Goal: Task Accomplishment & Management: Complete application form

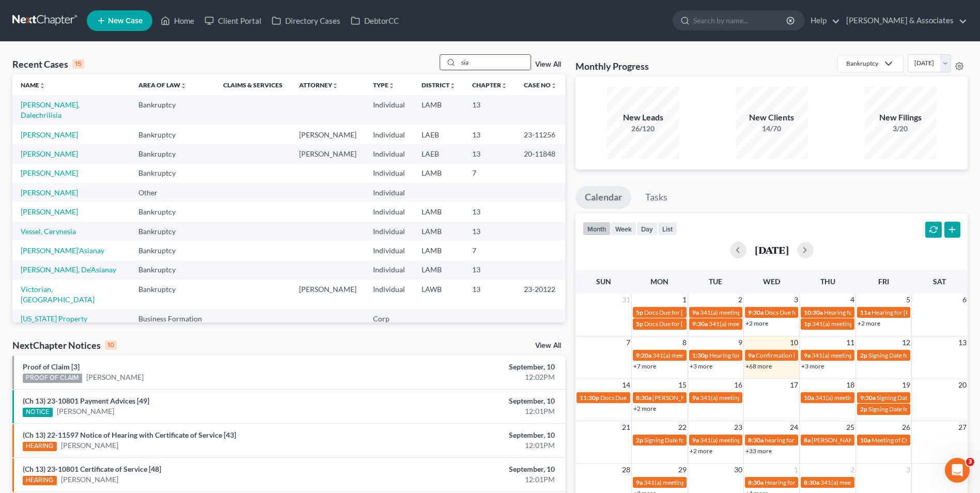
drag, startPoint x: 494, startPoint y: 61, endPoint x: 452, endPoint y: 60, distance: 41.9
click at [452, 60] on div "sia" at bounding box center [486, 62] width 92 height 16
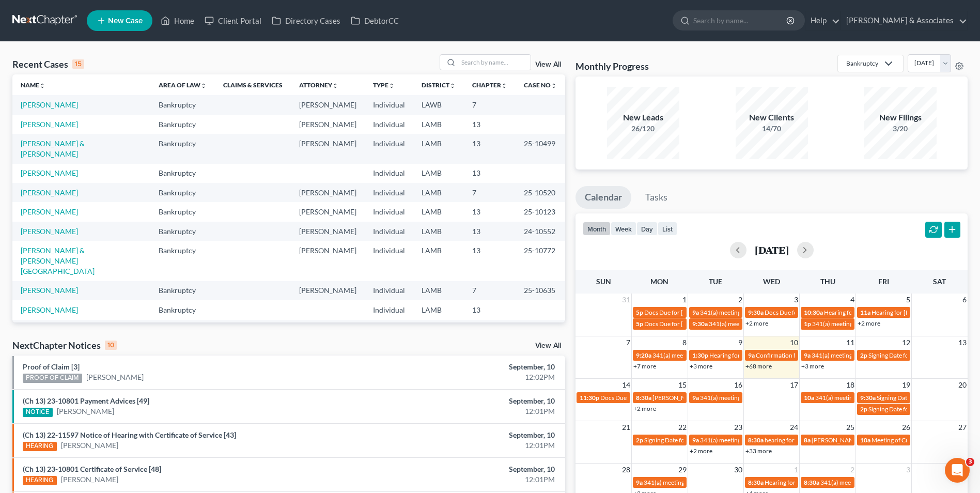
click at [56, 111] on td "[PERSON_NAME]" at bounding box center [81, 104] width 138 height 19
click at [54, 105] on link "[PERSON_NAME]" at bounding box center [49, 104] width 57 height 9
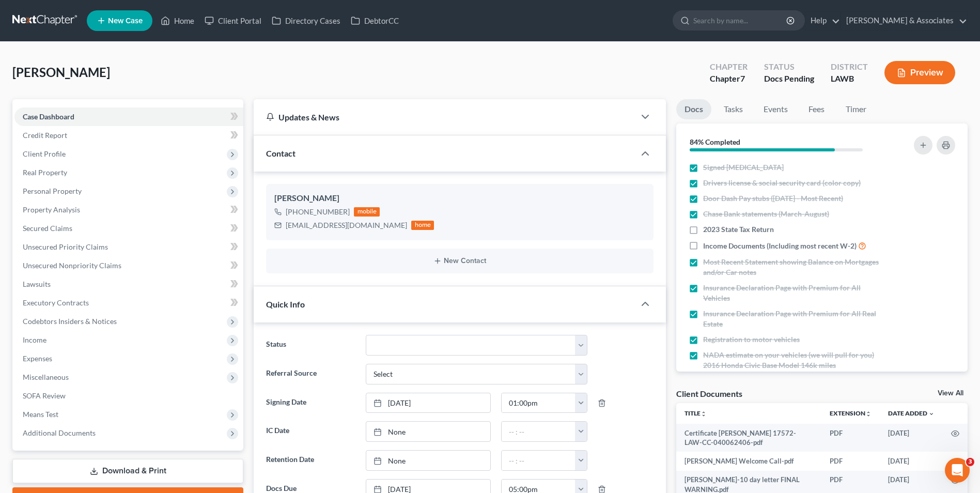
scroll to position [761, 0]
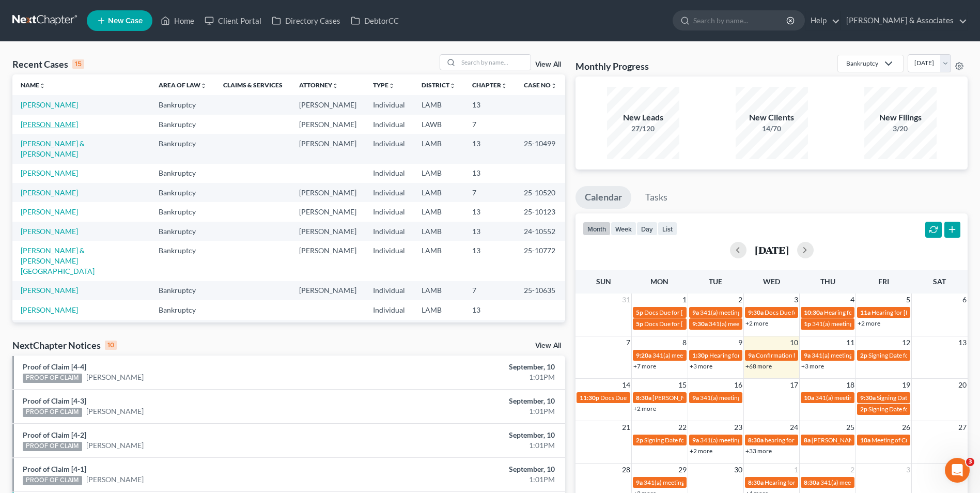
click at [60, 121] on link "[PERSON_NAME]" at bounding box center [49, 124] width 57 height 9
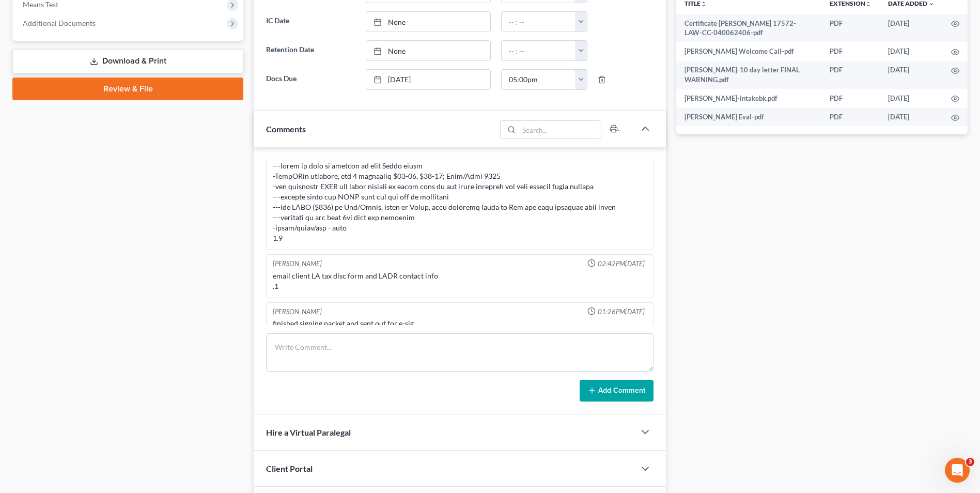
scroll to position [516, 0]
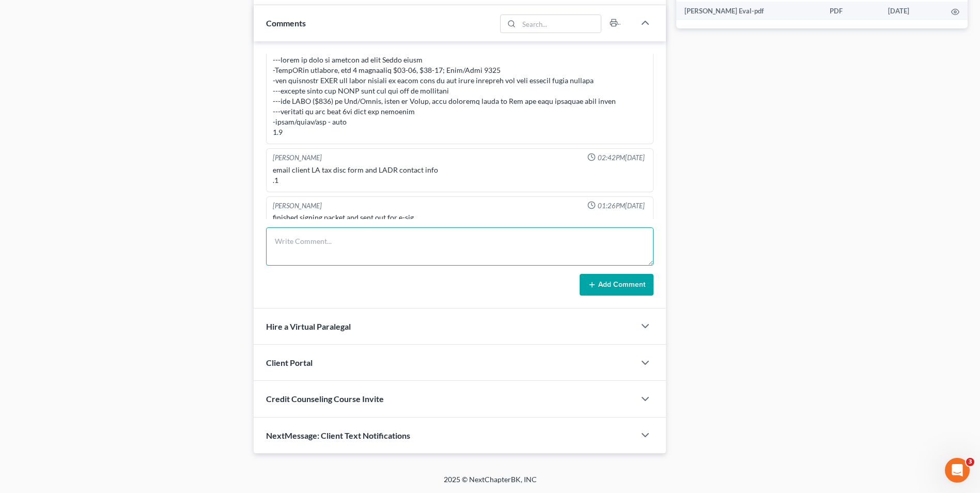
click at [340, 255] on textarea at bounding box center [459, 246] width 387 height 38
type textarea "Called young for signing. Didn't answer. Sent text."
click at [603, 286] on button "Add Comment" at bounding box center [617, 285] width 74 height 22
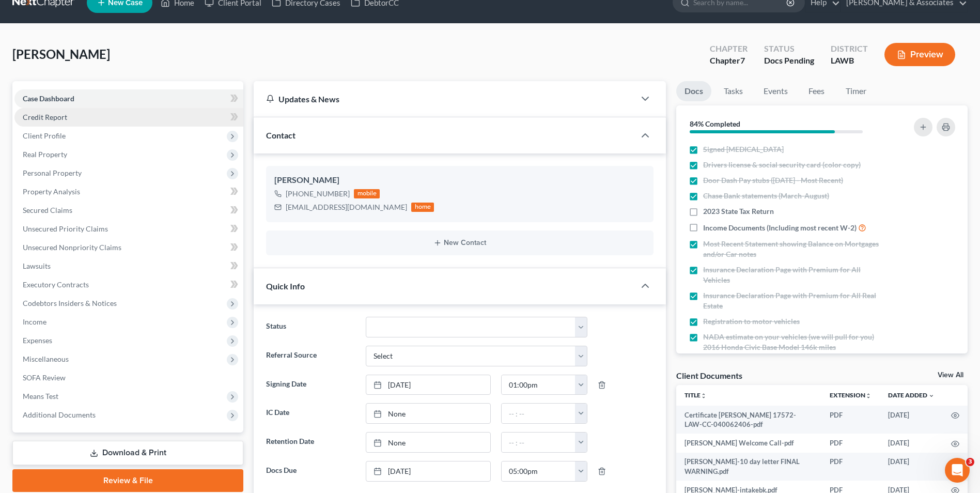
scroll to position [0, 0]
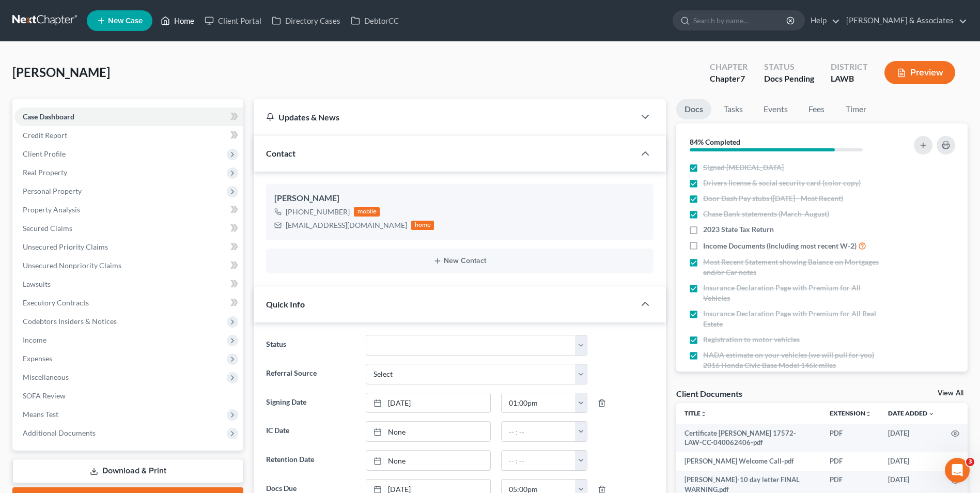
click at [196, 25] on link "Home" at bounding box center [177, 20] width 44 height 19
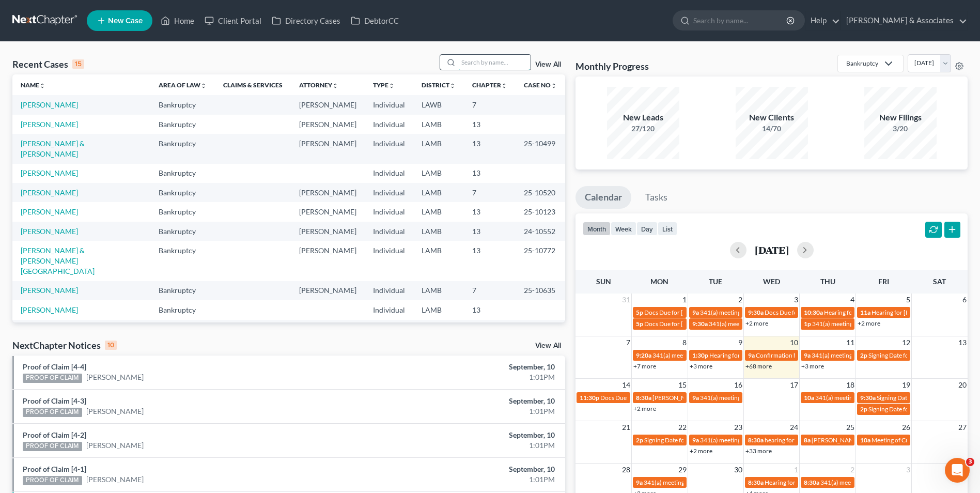
click at [481, 60] on input "search" at bounding box center [494, 62] width 72 height 15
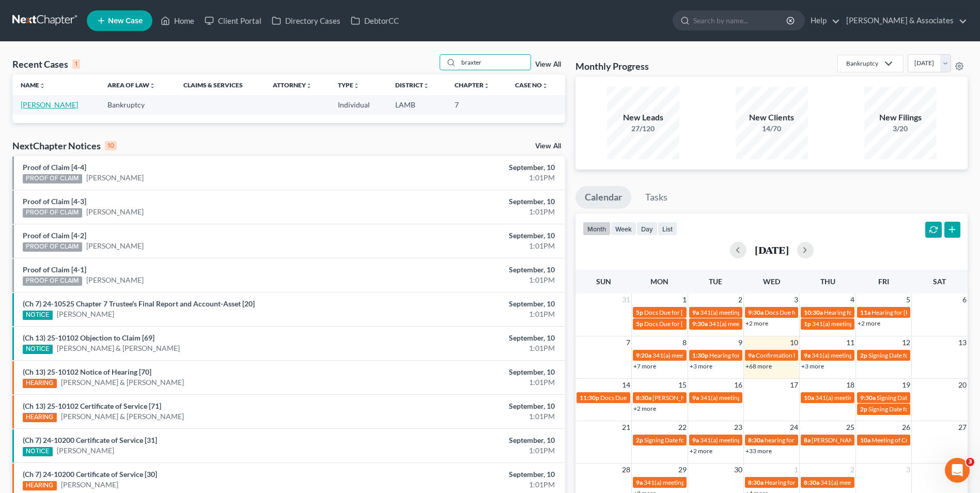
type input "braxter"
click at [45, 103] on link "Braxter, Whitney" at bounding box center [49, 104] width 57 height 9
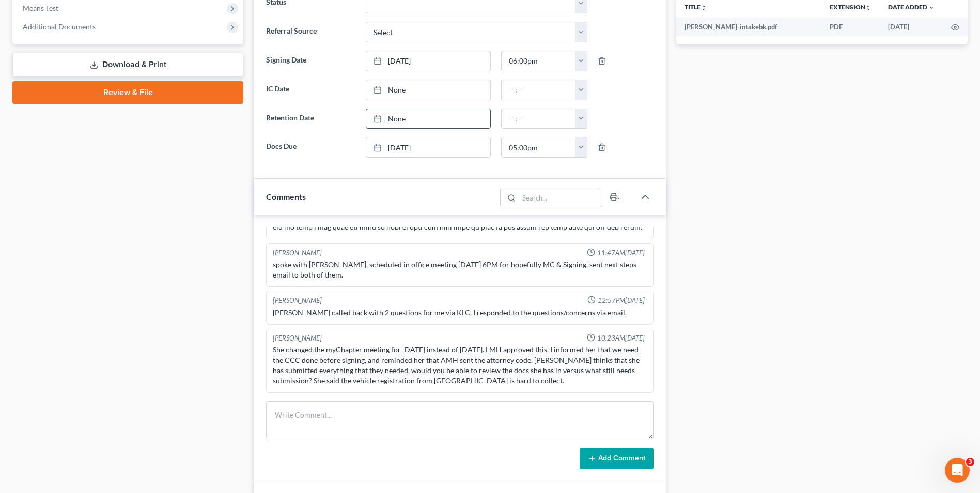
scroll to position [413, 0]
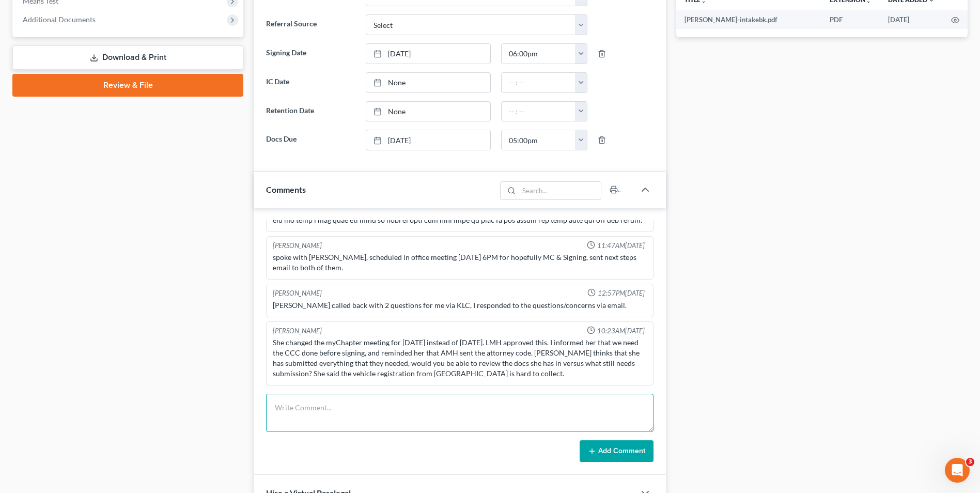
click at [391, 412] on textarea at bounding box center [459, 413] width 387 height 38
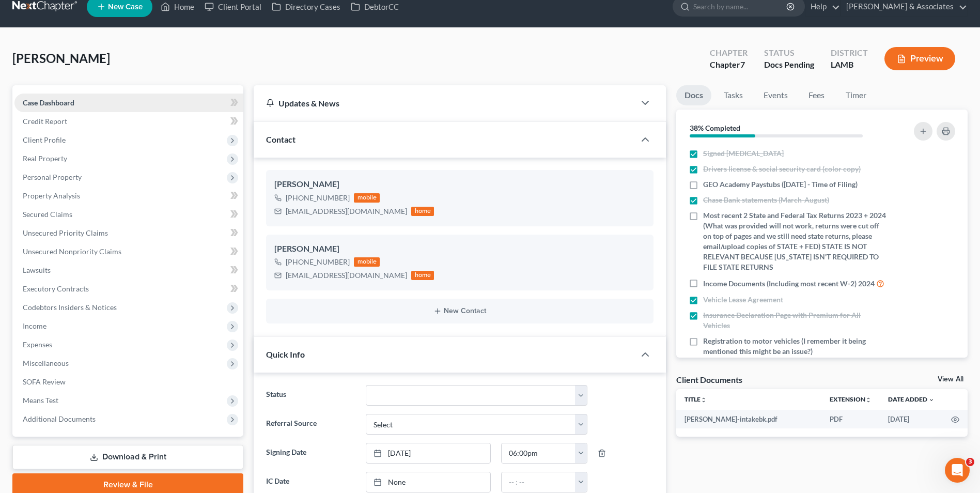
scroll to position [0, 0]
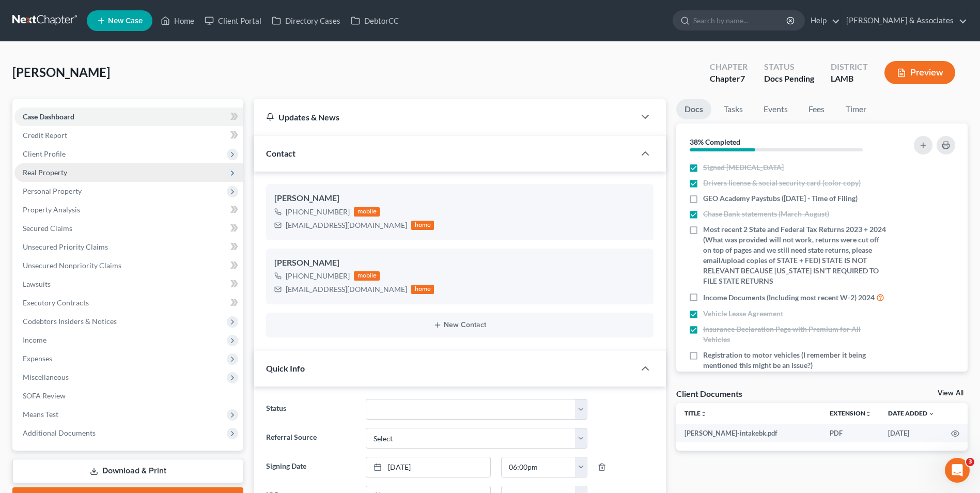
click at [118, 168] on span "Real Property" at bounding box center [128, 172] width 229 height 19
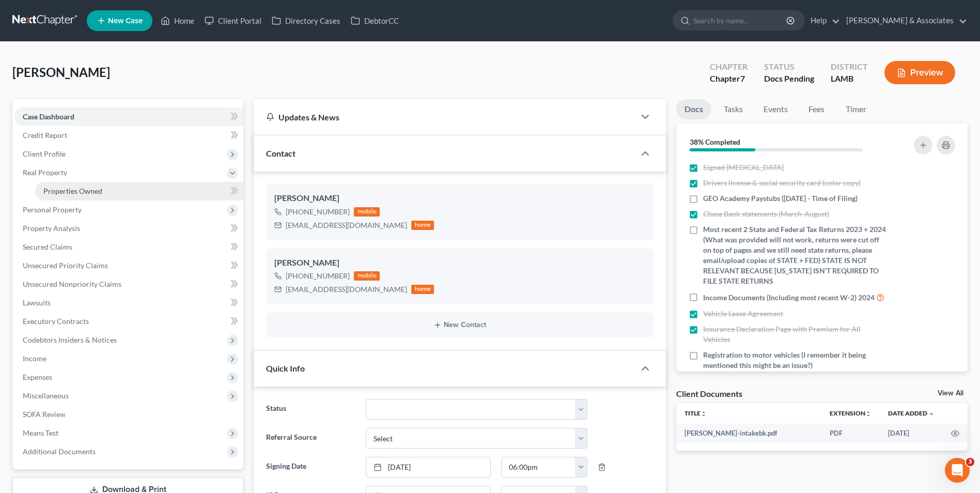
click at [128, 189] on link "Properties Owned" at bounding box center [139, 191] width 208 height 19
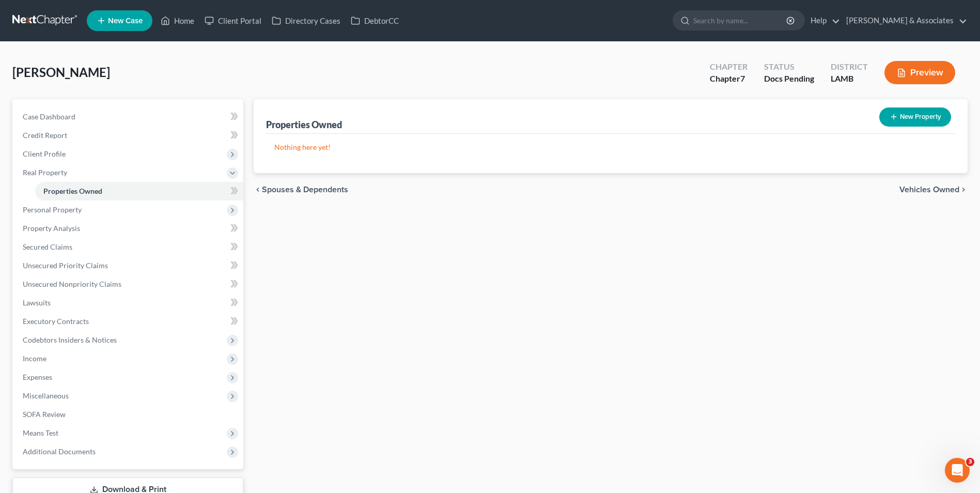
click at [912, 113] on button "New Property" at bounding box center [915, 116] width 72 height 19
select select "0"
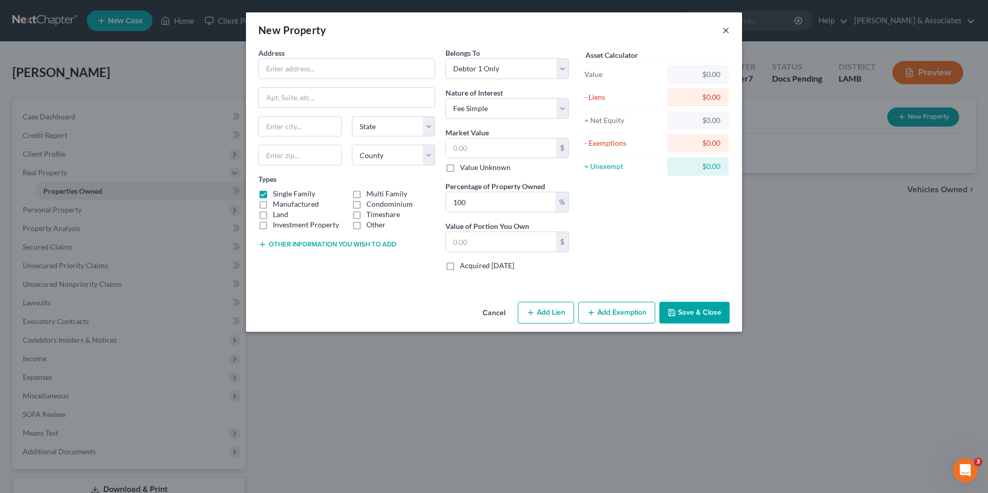
click at [725, 28] on button "×" at bounding box center [725, 30] width 7 height 12
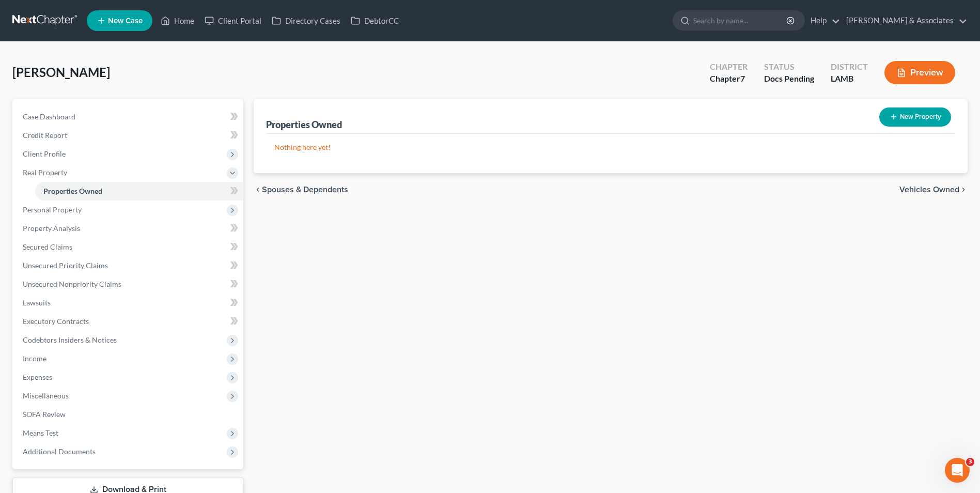
click at [914, 117] on button "New Property" at bounding box center [915, 116] width 72 height 19
select select "0"
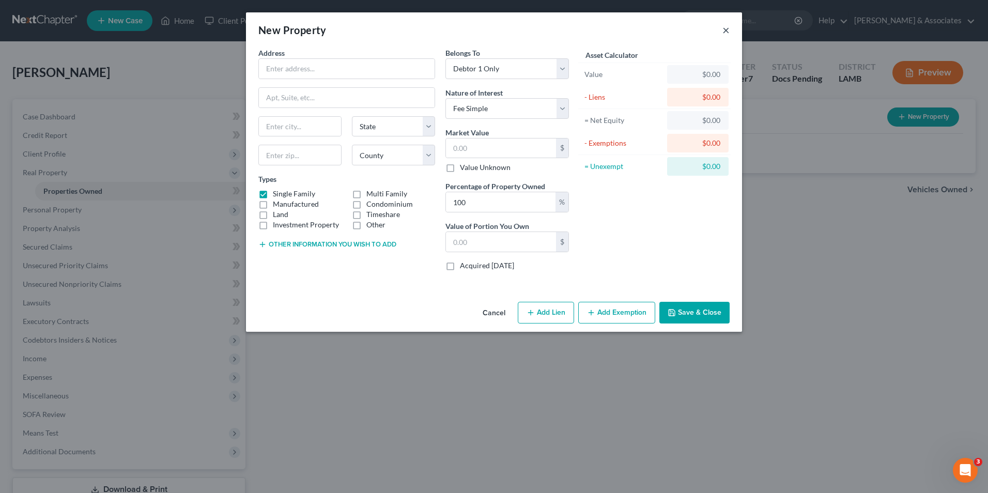
click at [723, 31] on button "×" at bounding box center [725, 30] width 7 height 12
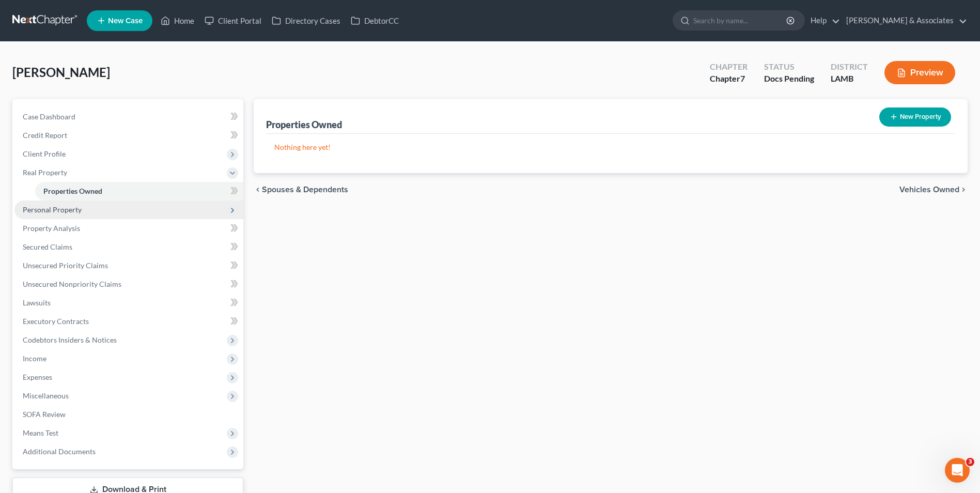
click at [182, 212] on span "Personal Property" at bounding box center [128, 209] width 229 height 19
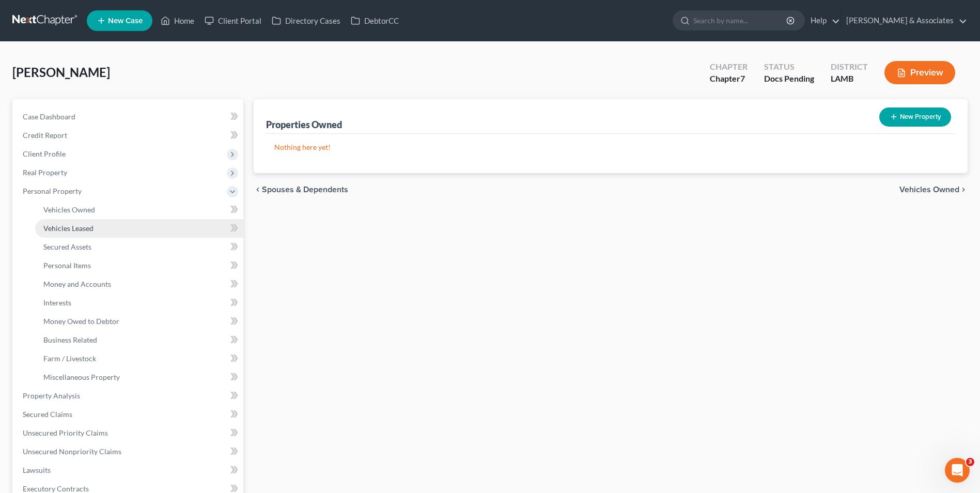
click at [182, 235] on link "Vehicles Leased" at bounding box center [139, 228] width 208 height 19
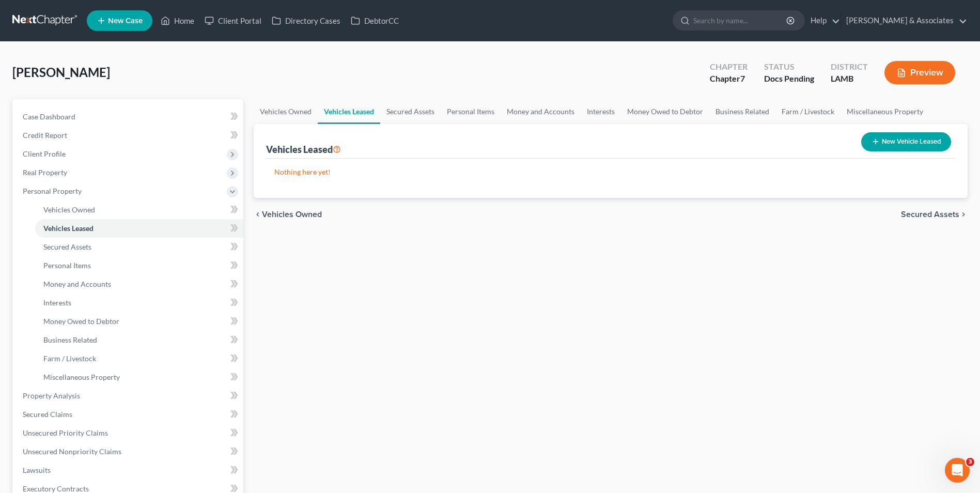
click at [878, 147] on button "New Vehicle Leased" at bounding box center [906, 141] width 90 height 19
select select "0"
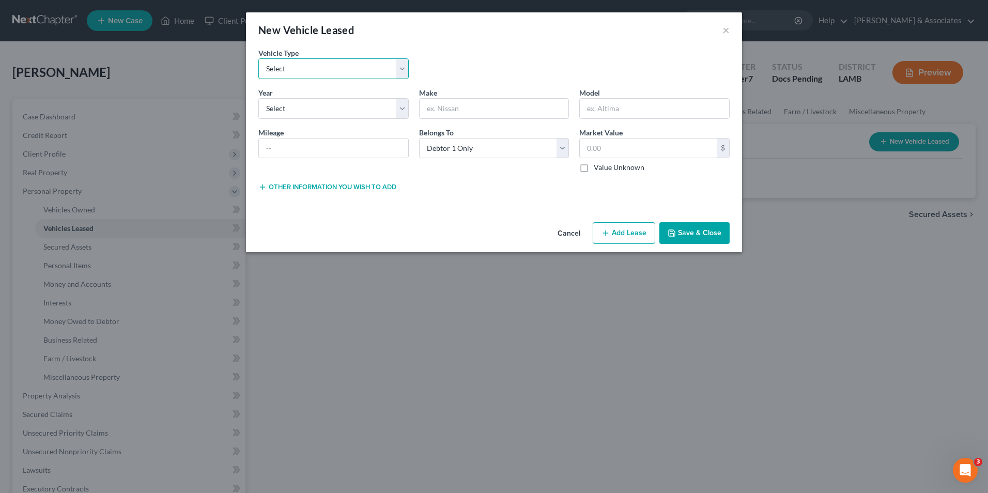
click at [331, 73] on select "Select Automobile Truck Trailer Watercraft Aircraft Motor Home Atv Other Vehicle" at bounding box center [333, 68] width 150 height 21
select select "0"
click at [258, 58] on select "Select Automobile Truck Trailer Watercraft Aircraft Motor Home Atv Other Vehicle" at bounding box center [333, 68] width 150 height 21
click at [324, 111] on select "Select 2026 2025 2024 2023 2022 2021 2020 2019 2018 2017 2016 2015 2014 2013 20…" at bounding box center [333, 108] width 150 height 21
select select "2"
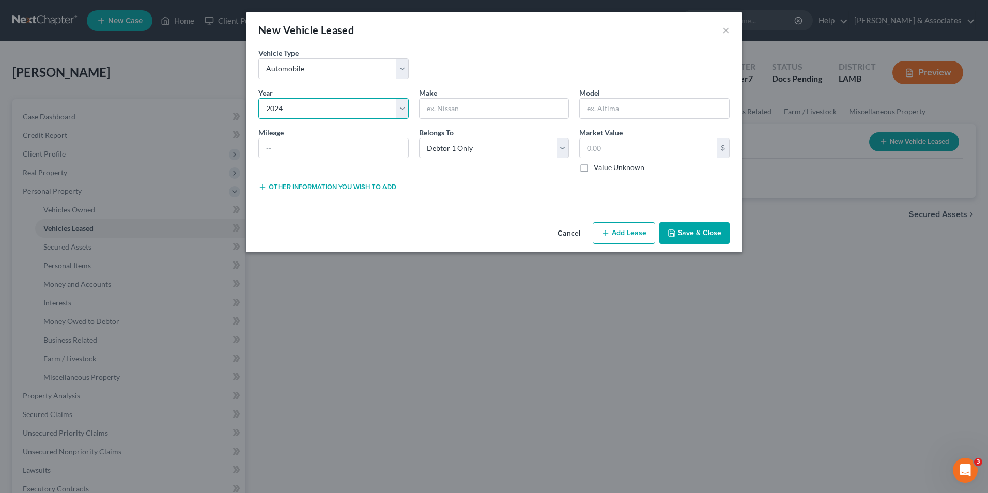
click at [258, 98] on select "Select 2026 2025 2024 2023 2022 2021 2020 2019 2018 2017 2016 2015 2014 2013 20…" at bounding box center [333, 108] width 150 height 21
click at [449, 112] on input "text" at bounding box center [493, 109] width 149 height 20
type input "Lincoln"
type input "Nautli"
click at [449, 112] on input "Lincoln" at bounding box center [493, 109] width 149 height 20
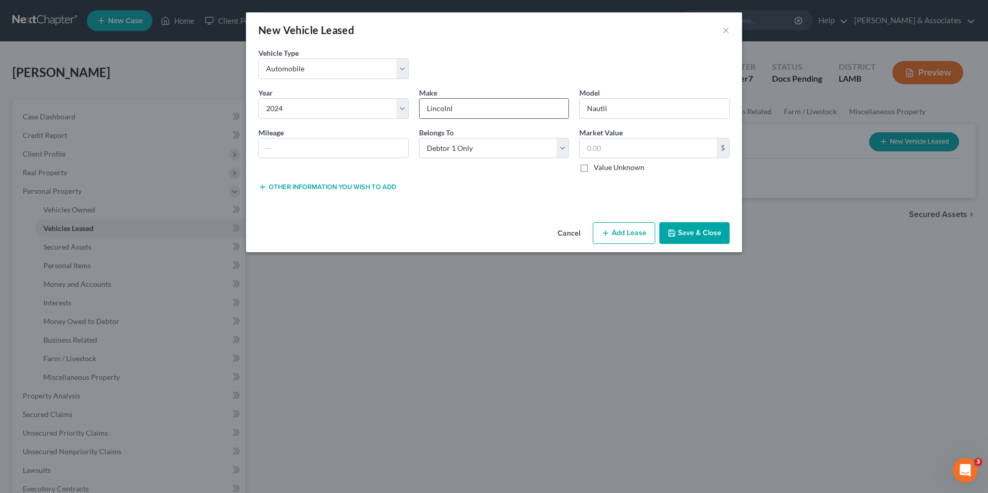
type input "Lincoln"
click at [629, 107] on input "Nautli" at bounding box center [654, 109] width 149 height 20
type input "Nautlilus"
click at [702, 232] on button "Save & Close" at bounding box center [694, 233] width 70 height 22
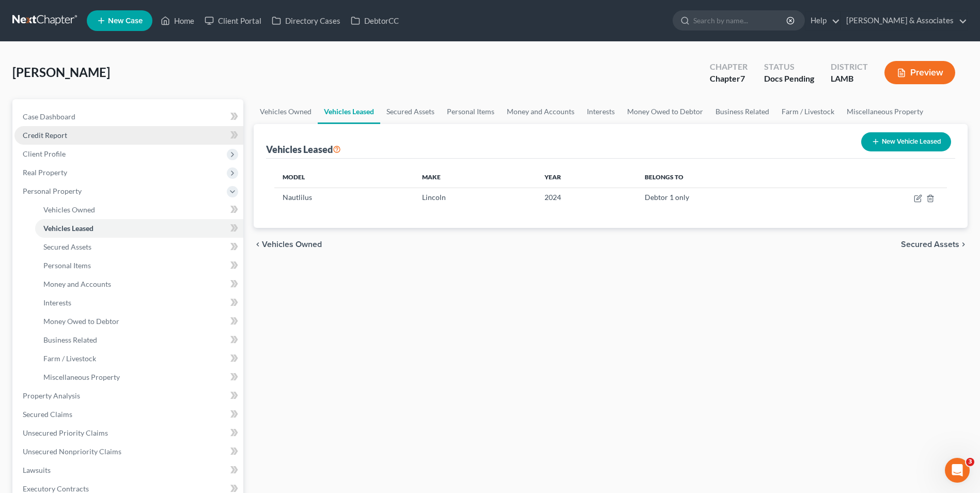
click at [70, 136] on link "Credit Report" at bounding box center [128, 135] width 229 height 19
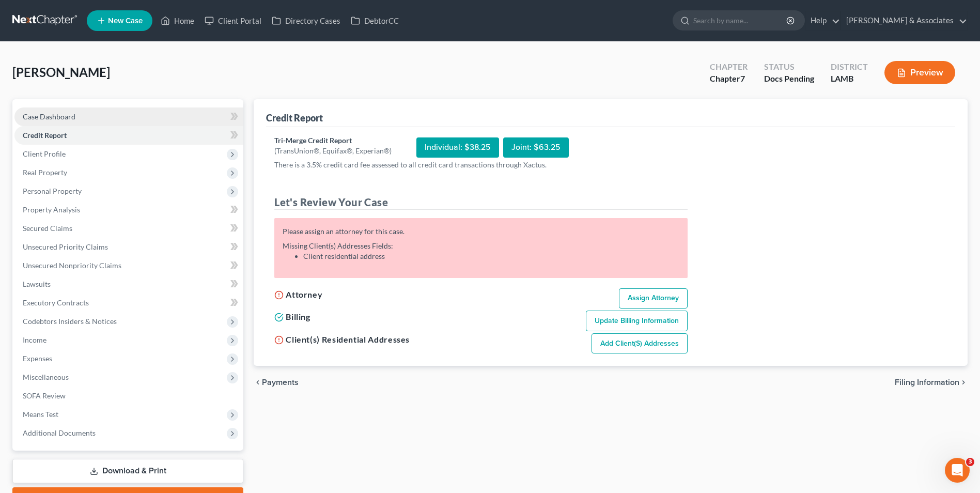
click at [71, 123] on link "Case Dashboard" at bounding box center [128, 116] width 229 height 19
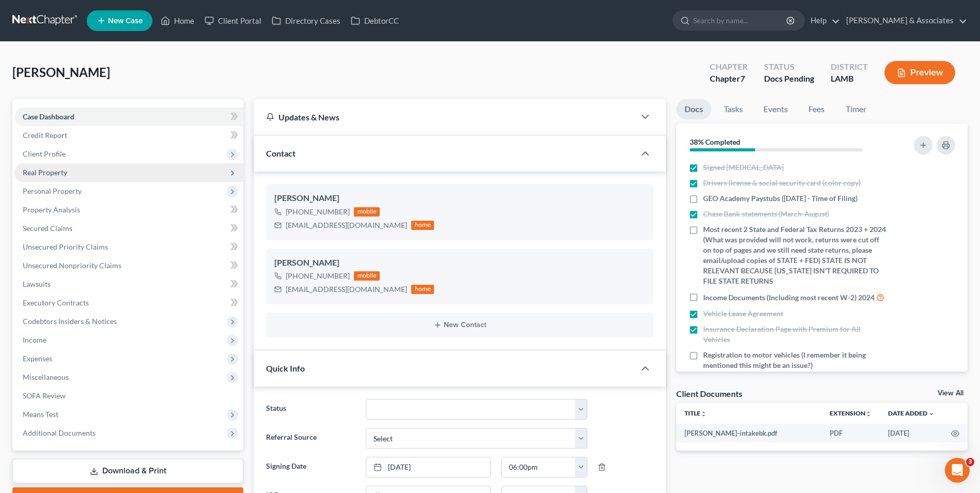
scroll to position [776, 0]
click at [77, 196] on span "Personal Property" at bounding box center [128, 191] width 229 height 19
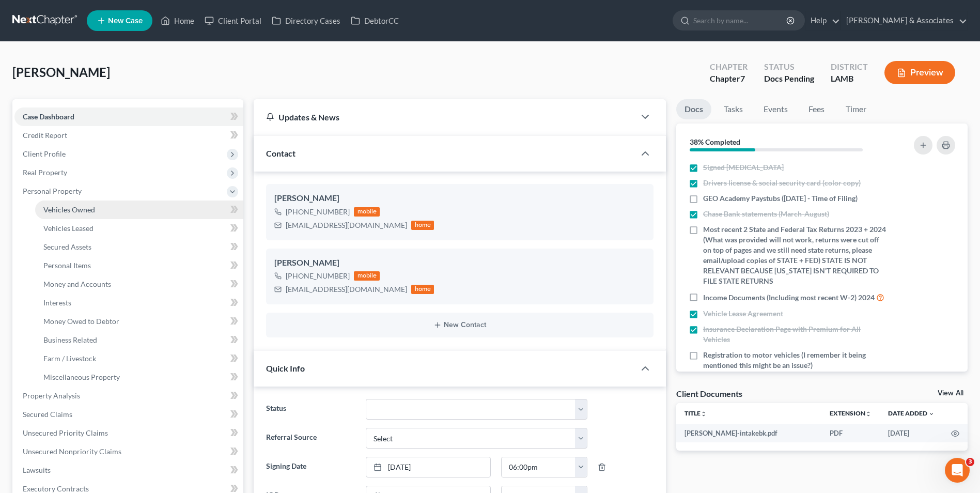
click at [84, 213] on span "Vehicles Owned" at bounding box center [69, 209] width 52 height 9
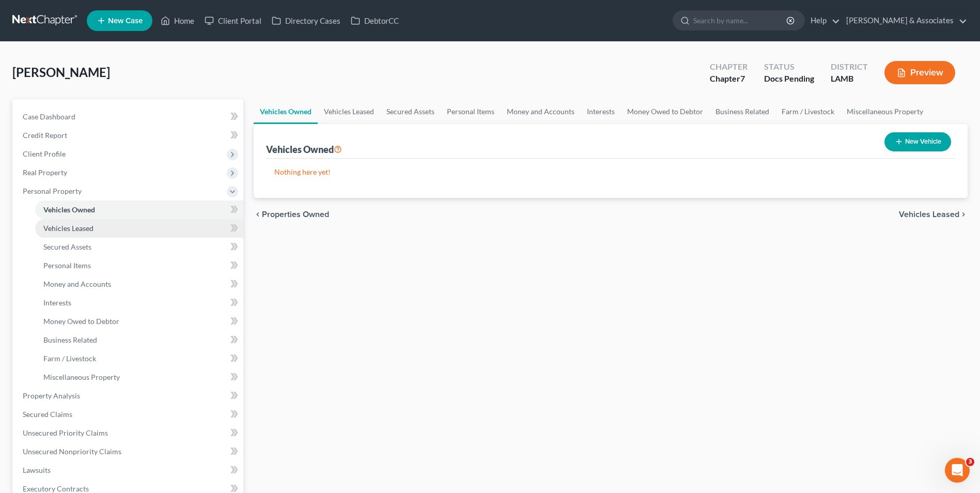
click at [86, 227] on span "Vehicles Leased" at bounding box center [68, 228] width 50 height 9
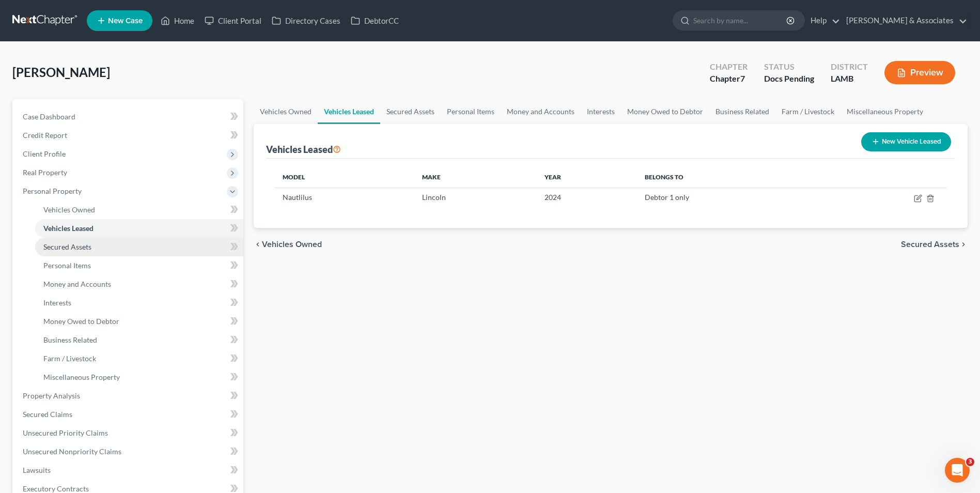
click at [87, 244] on span "Secured Assets" at bounding box center [67, 246] width 48 height 9
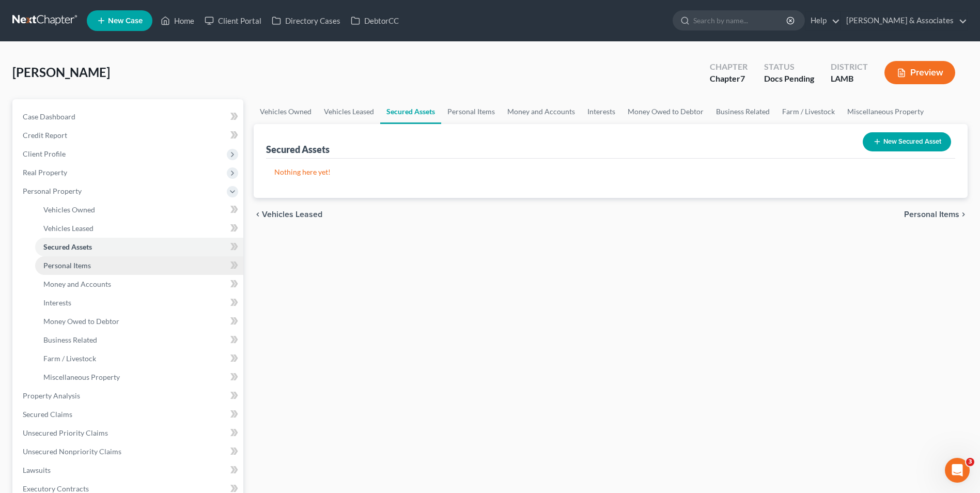
click at [88, 262] on span "Personal Items" at bounding box center [67, 265] width 48 height 9
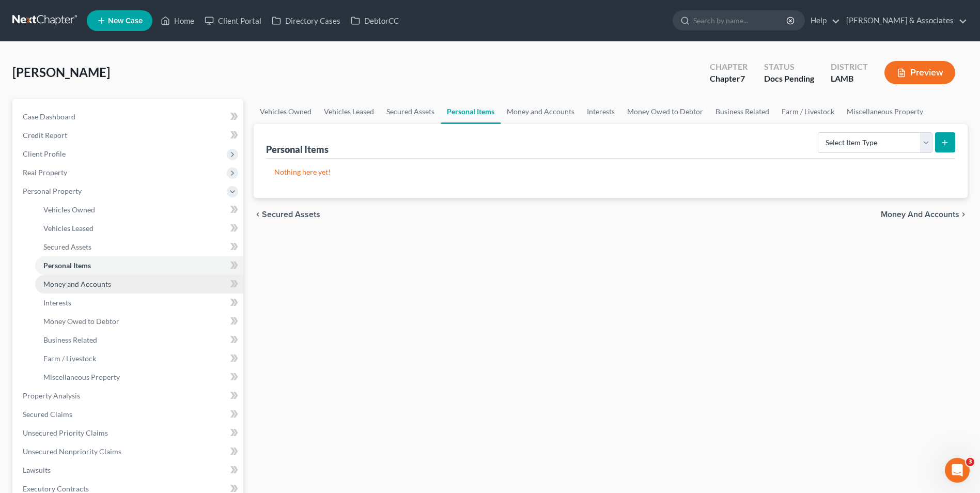
click at [88, 278] on link "Money and Accounts" at bounding box center [139, 284] width 208 height 19
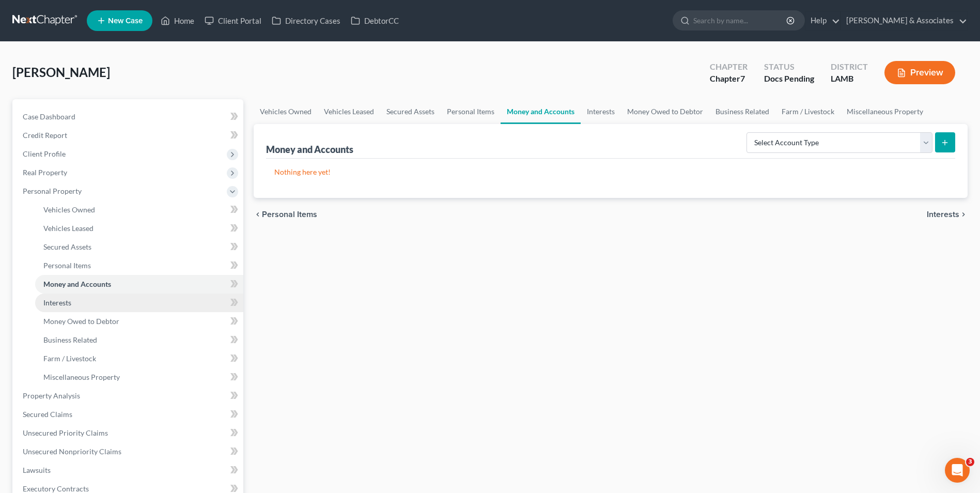
click at [91, 302] on link "Interests" at bounding box center [139, 302] width 208 height 19
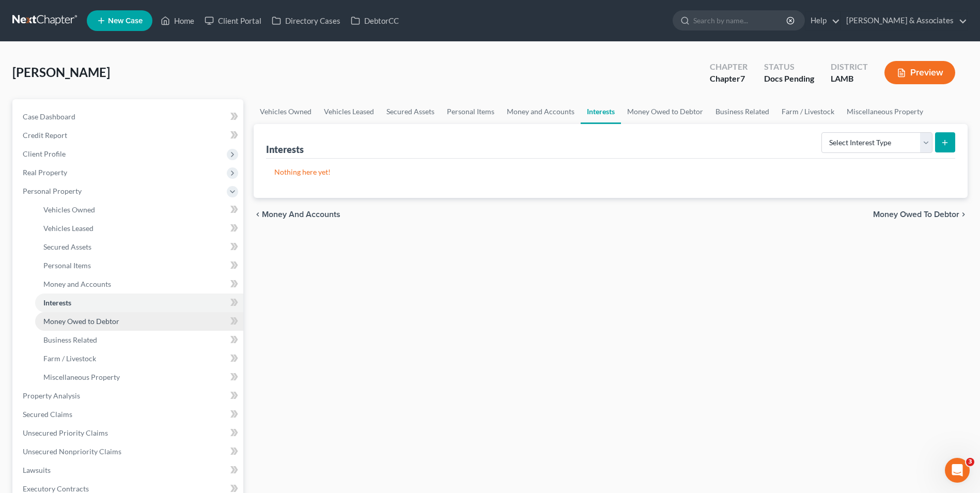
click at [92, 318] on span "Money Owed to Debtor" at bounding box center [81, 321] width 76 height 9
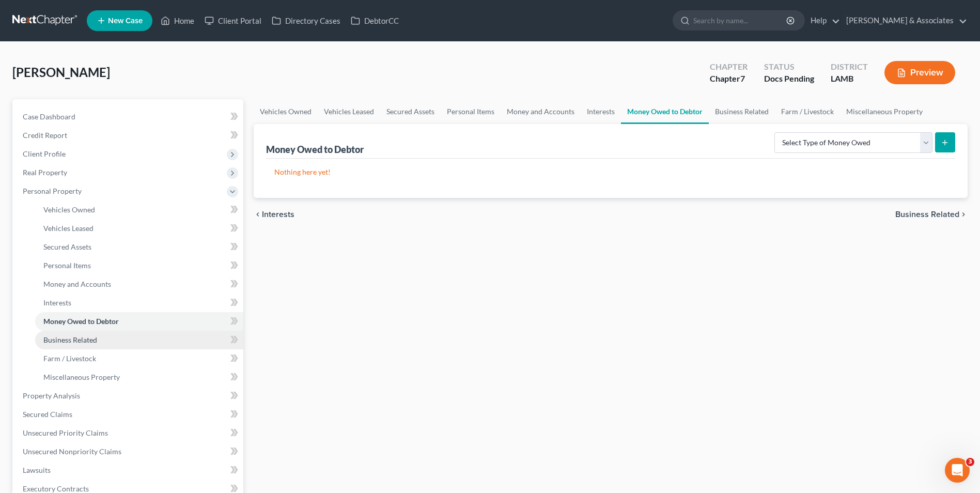
click at [91, 337] on span "Business Related" at bounding box center [70, 339] width 54 height 9
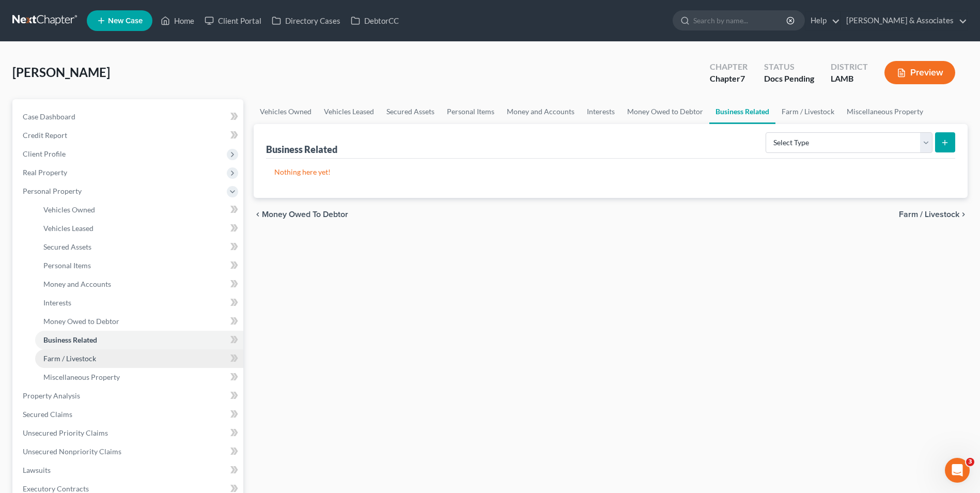
click at [96, 359] on link "Farm / Livestock" at bounding box center [139, 358] width 208 height 19
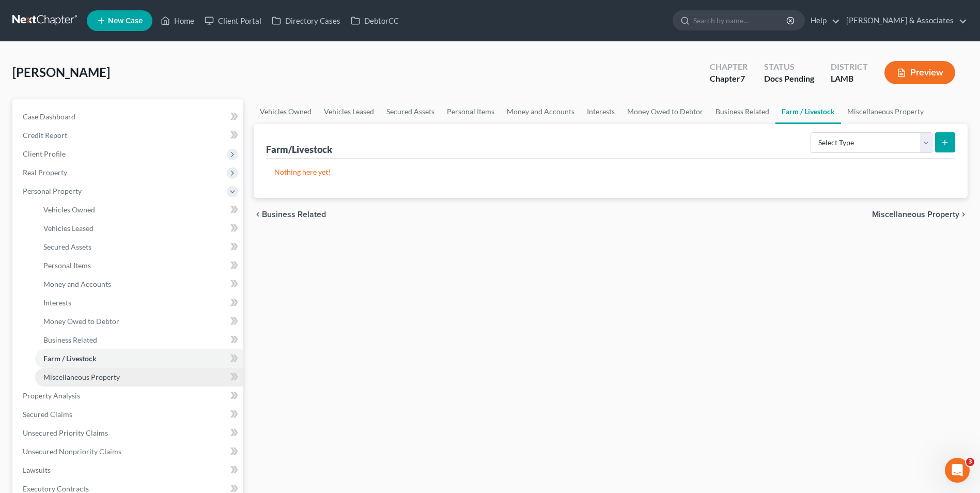
click at [99, 378] on span "Miscellaneous Property" at bounding box center [81, 376] width 76 height 9
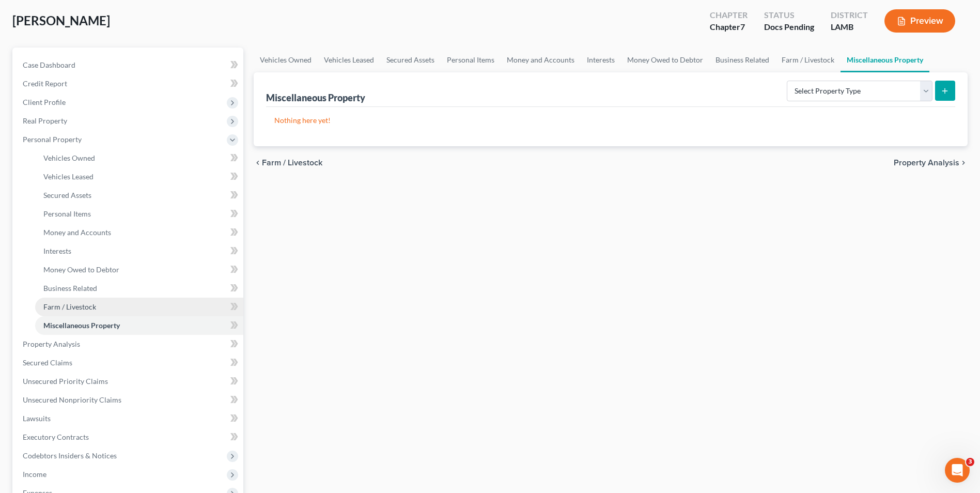
scroll to position [103, 0]
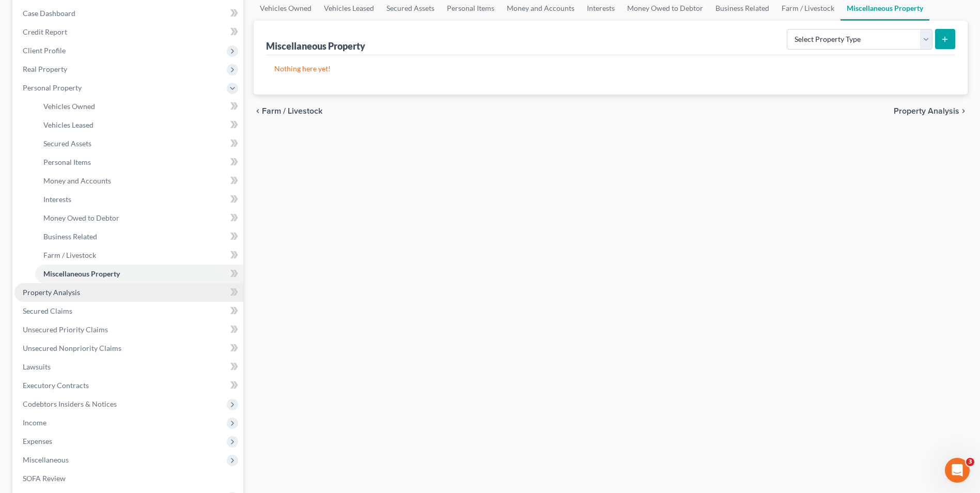
click at [73, 299] on link "Property Analysis" at bounding box center [128, 292] width 229 height 19
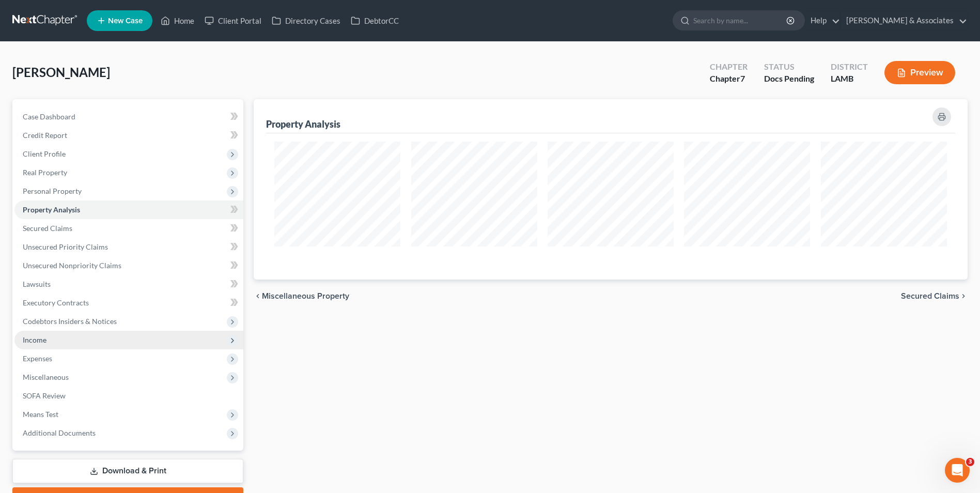
click at [110, 341] on span "Income" at bounding box center [128, 340] width 229 height 19
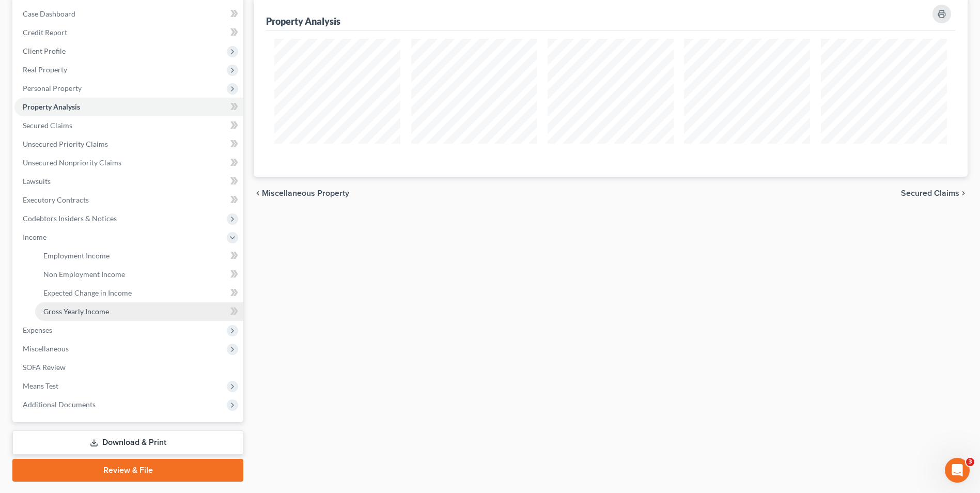
scroll to position [103, 0]
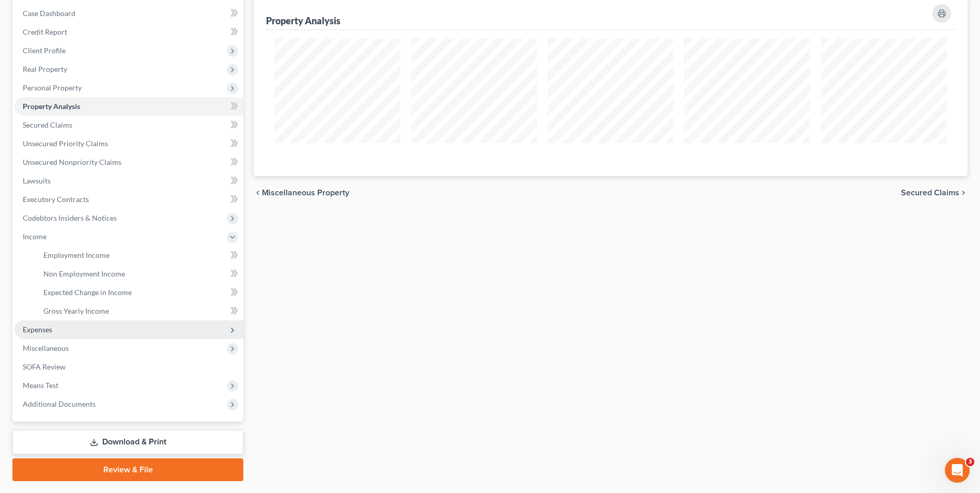
click at [103, 336] on span "Expenses" at bounding box center [128, 329] width 229 height 19
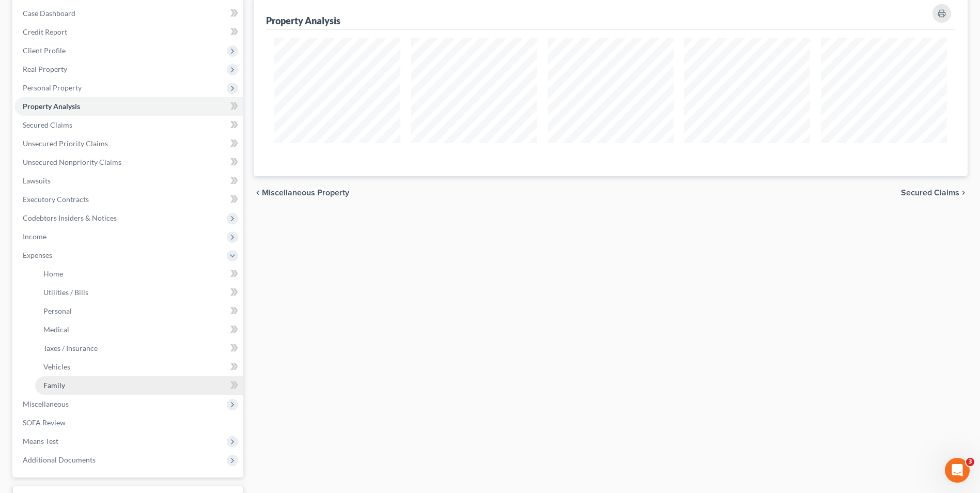
click at [103, 383] on link "Family" at bounding box center [139, 385] width 208 height 19
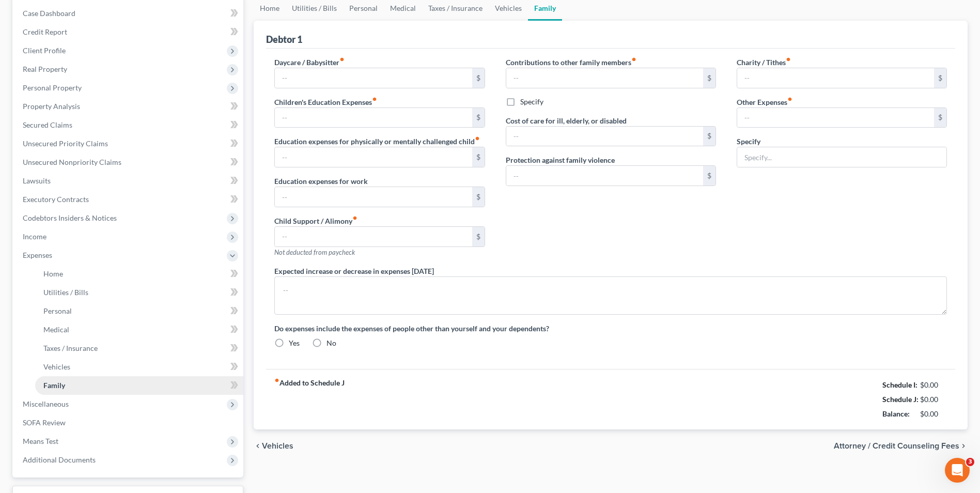
scroll to position [5, 0]
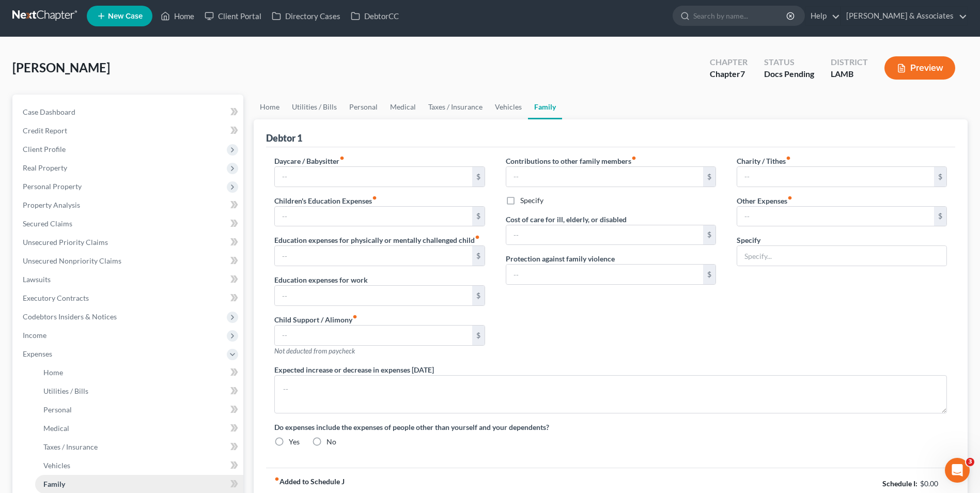
type input "0.00"
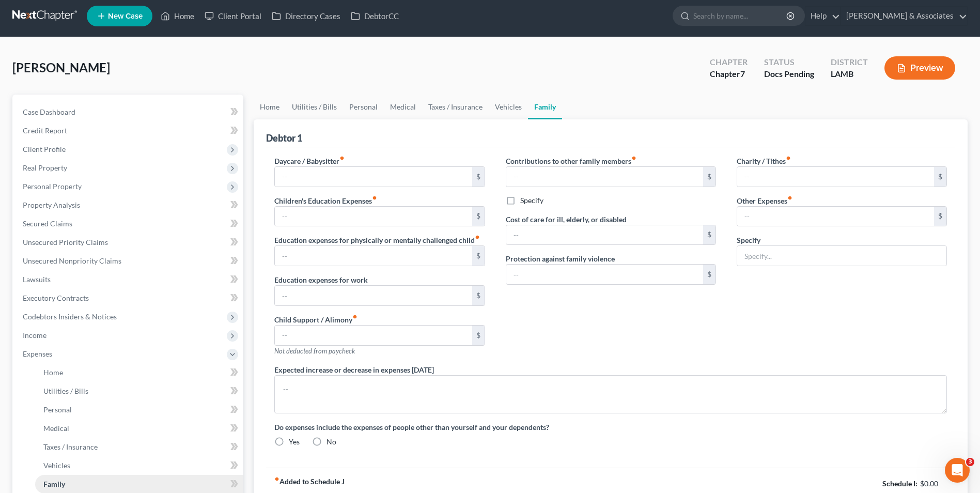
type input "0.00"
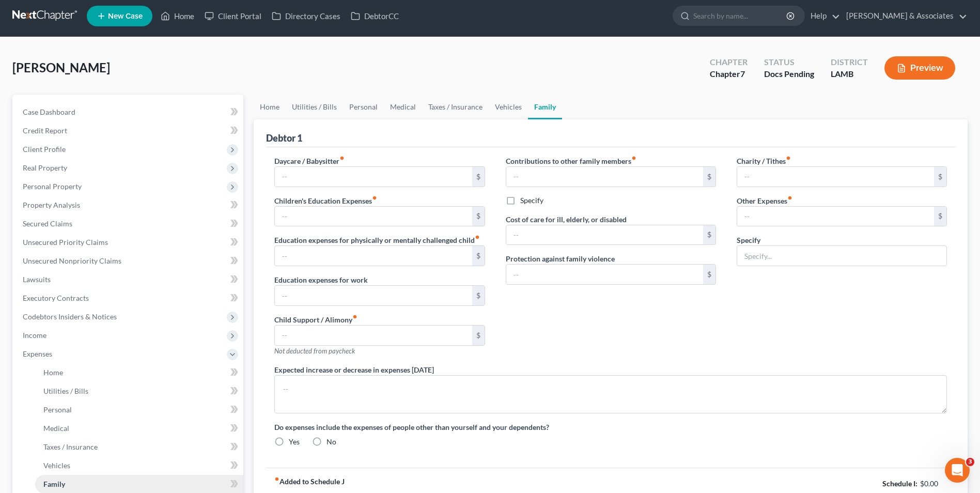
radio input "true"
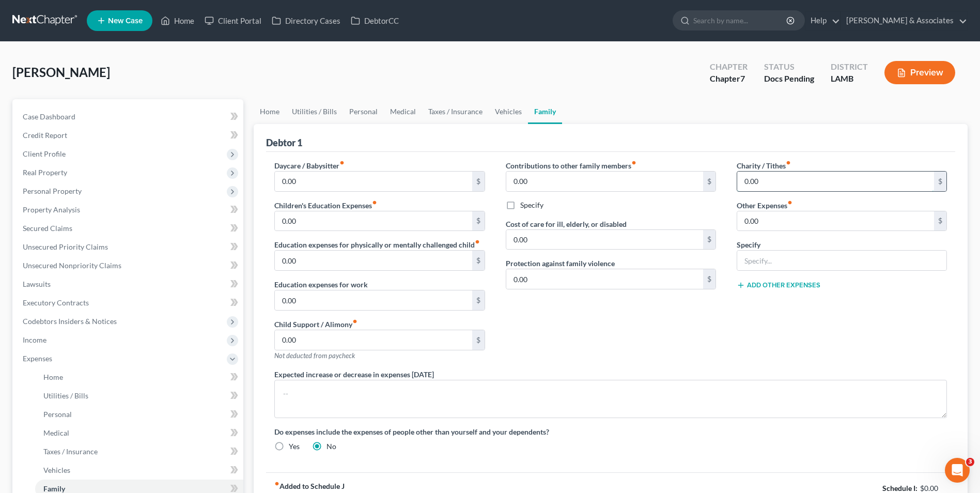
click at [750, 175] on input "0.00" at bounding box center [835, 182] width 197 height 20
click at [134, 303] on link "Executory Contracts" at bounding box center [128, 302] width 229 height 19
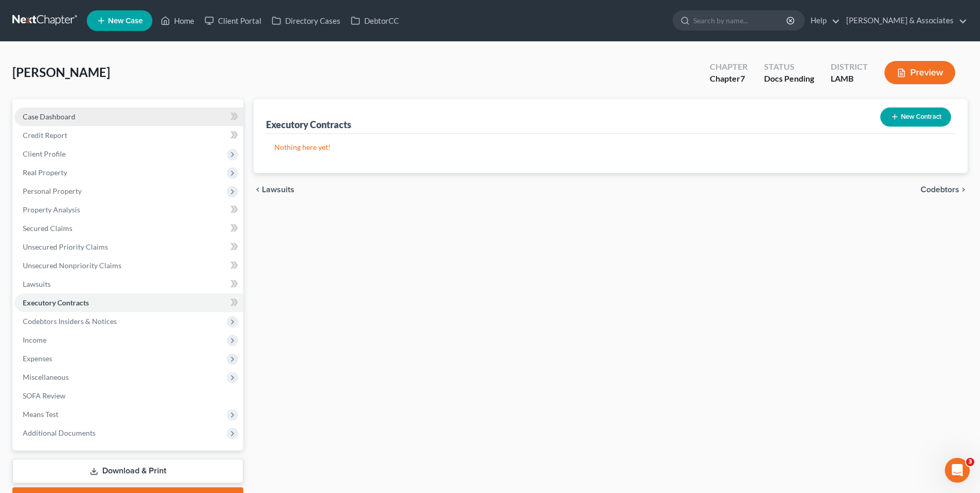
click at [79, 116] on link "Case Dashboard" at bounding box center [128, 116] width 229 height 19
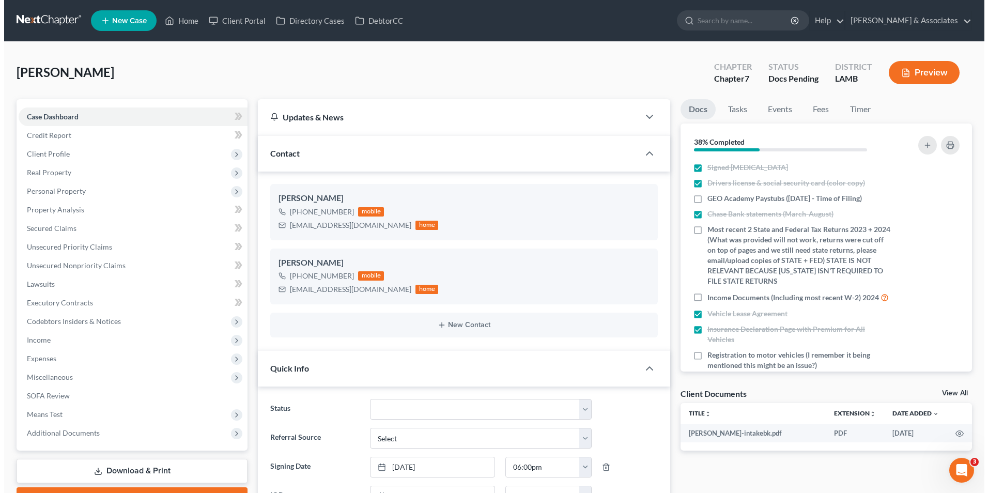
scroll to position [776, 0]
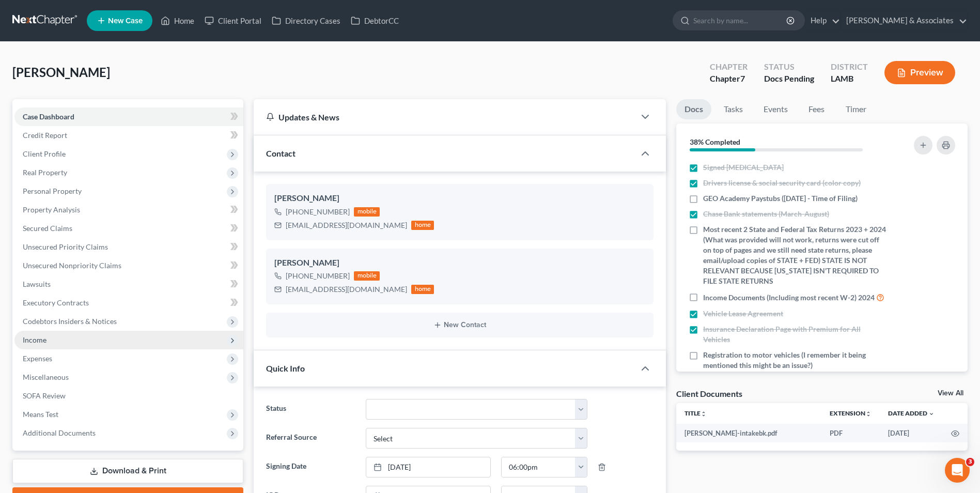
click at [25, 337] on span "Income" at bounding box center [35, 339] width 24 height 9
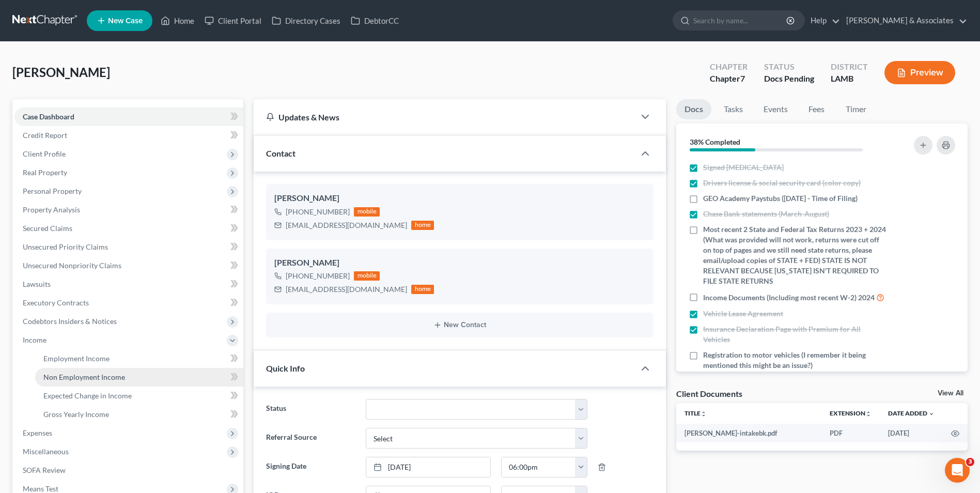
click at [97, 382] on link "Non Employment Income" at bounding box center [139, 377] width 208 height 19
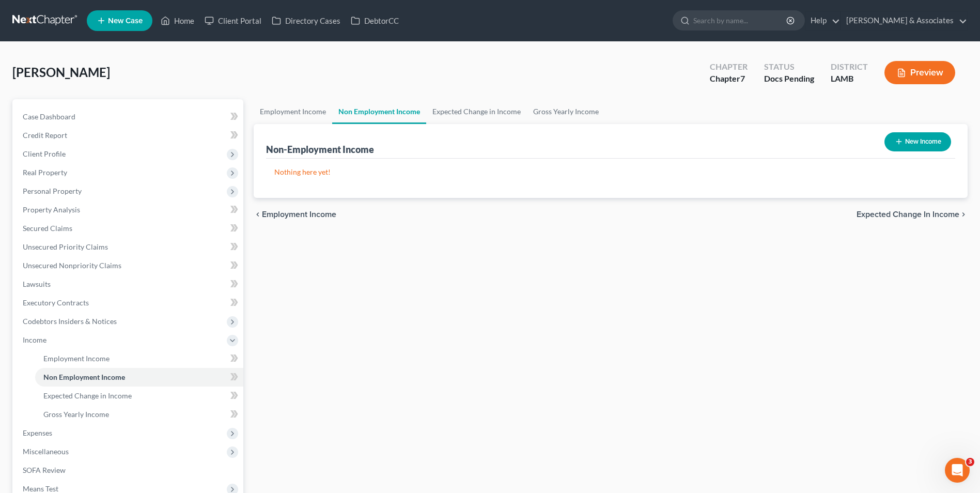
click at [905, 144] on button "New Income" at bounding box center [917, 141] width 67 height 19
select select "0"
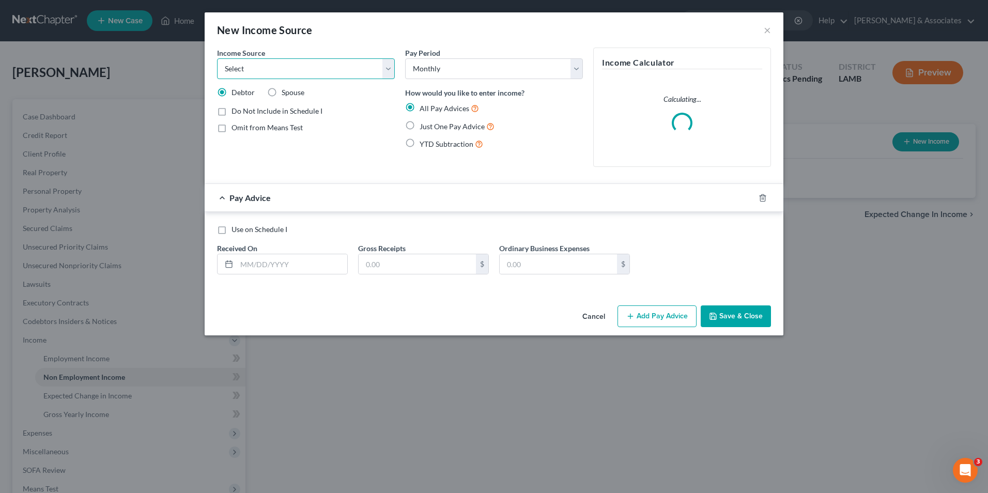
click at [326, 67] on select "Select Unemployment Disability (from employer) Pension Retirement Social Securi…" at bounding box center [306, 68] width 178 height 21
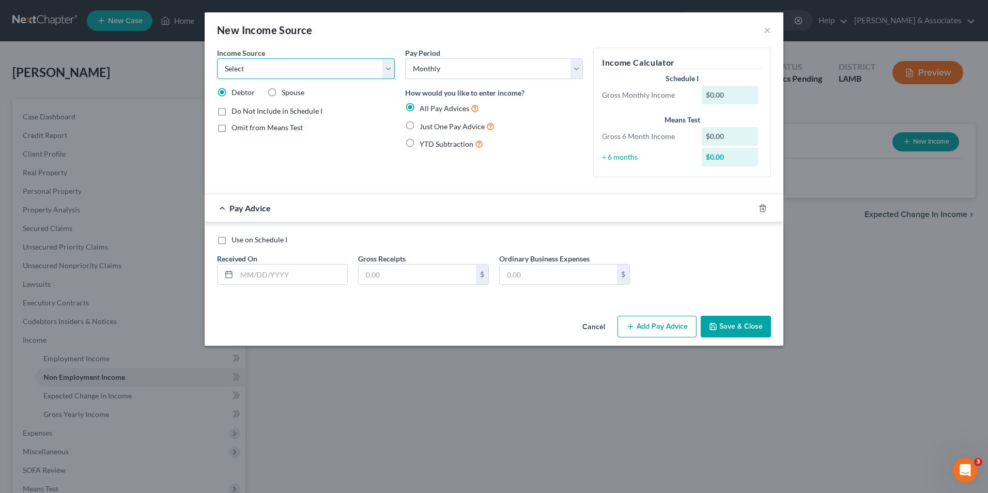
select select "0"
click at [217, 58] on select "Select Unemployment Disability (from employer) Pension Retirement Social Securi…" at bounding box center [306, 68] width 178 height 21
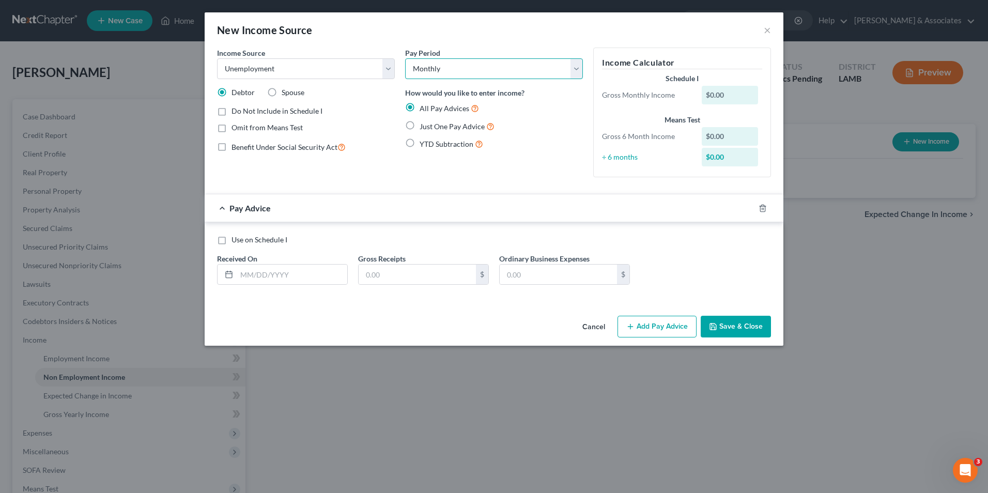
click at [442, 75] on select "Select Monthly Twice Monthly Every Other Week Weekly" at bounding box center [494, 68] width 178 height 21
select select "3"
click at [405, 58] on select "Select Monthly Twice Monthly Every Other Week Weekly" at bounding box center [494, 68] width 178 height 21
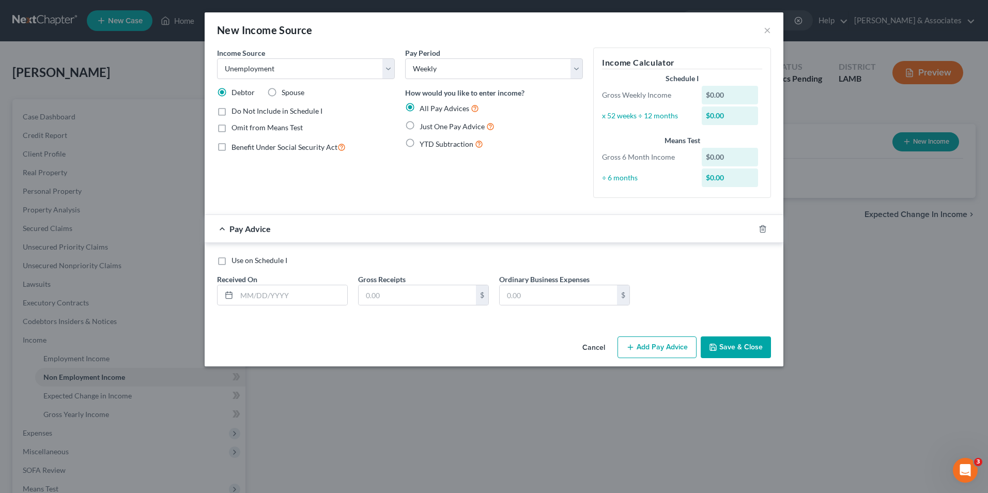
click at [419, 123] on label "Just One Pay Advice" at bounding box center [456, 126] width 75 height 12
click at [424, 123] on input "Just One Pay Advice" at bounding box center [427, 123] width 7 height 7
radio input "true"
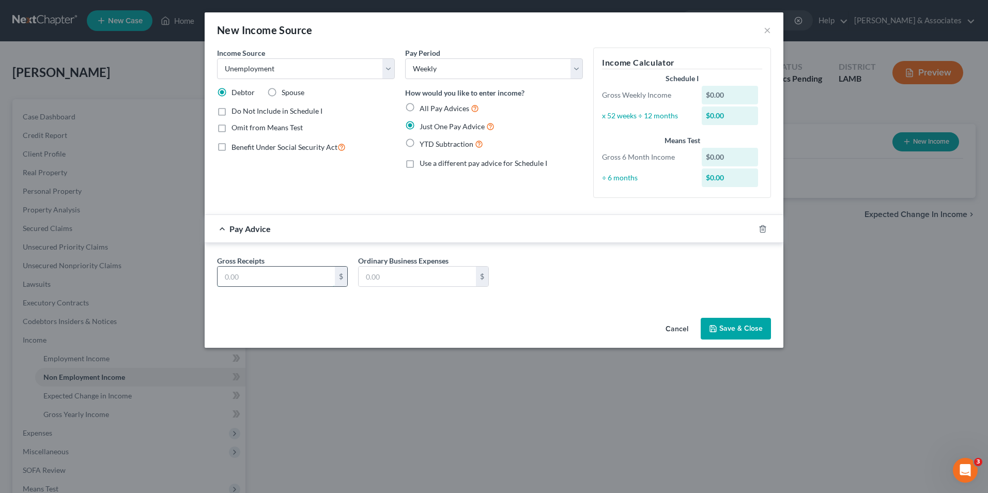
click at [272, 272] on input "text" at bounding box center [275, 277] width 117 height 20
type input "2"
type input "591.00"
click at [428, 281] on input "text" at bounding box center [417, 277] width 117 height 20
type input "59.00"
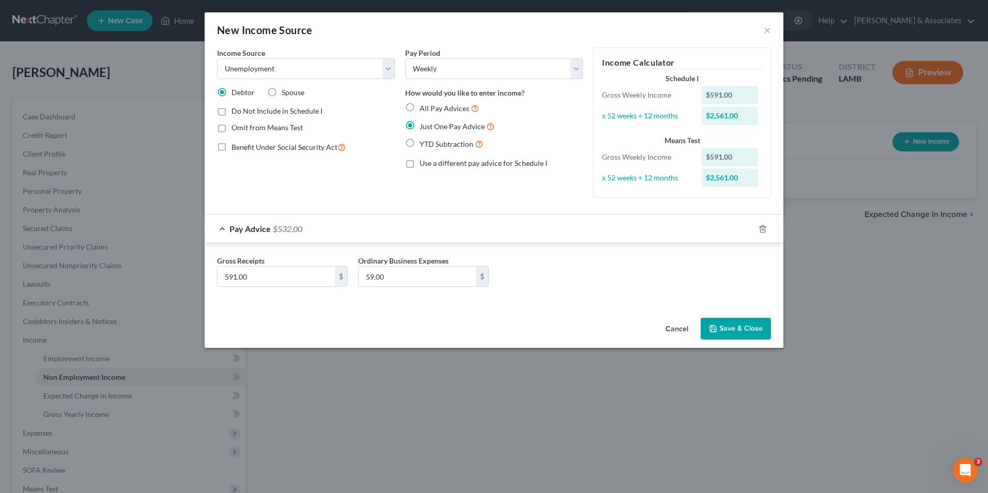
click at [737, 336] on button "Save & Close" at bounding box center [735, 329] width 70 height 22
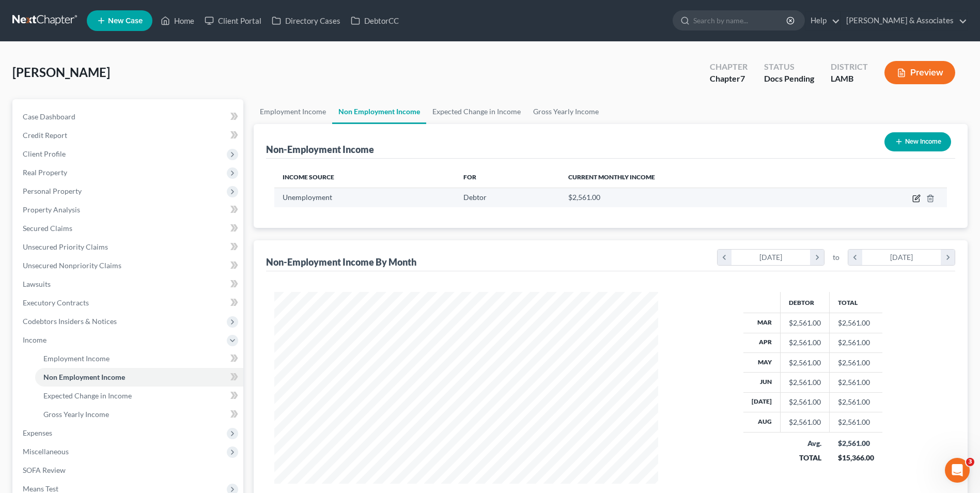
click at [917, 196] on icon "button" at bounding box center [916, 198] width 8 height 8
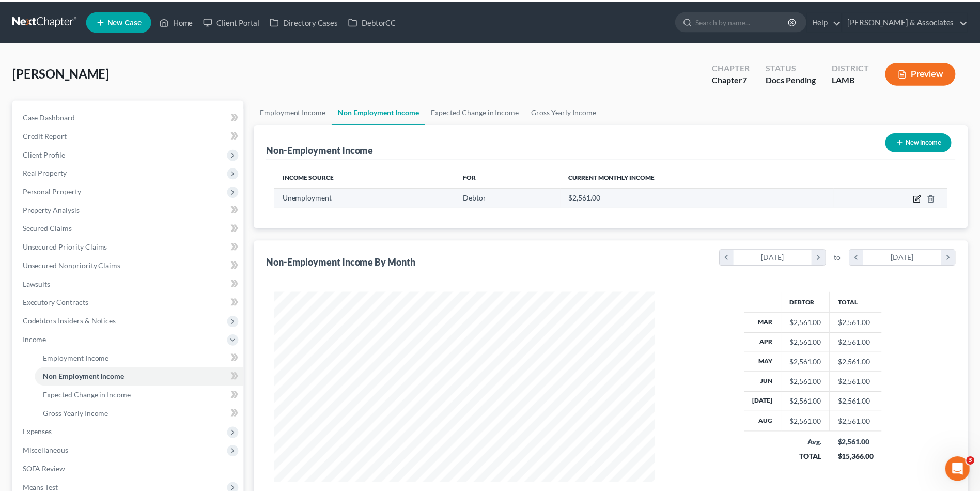
scroll to position [193, 408]
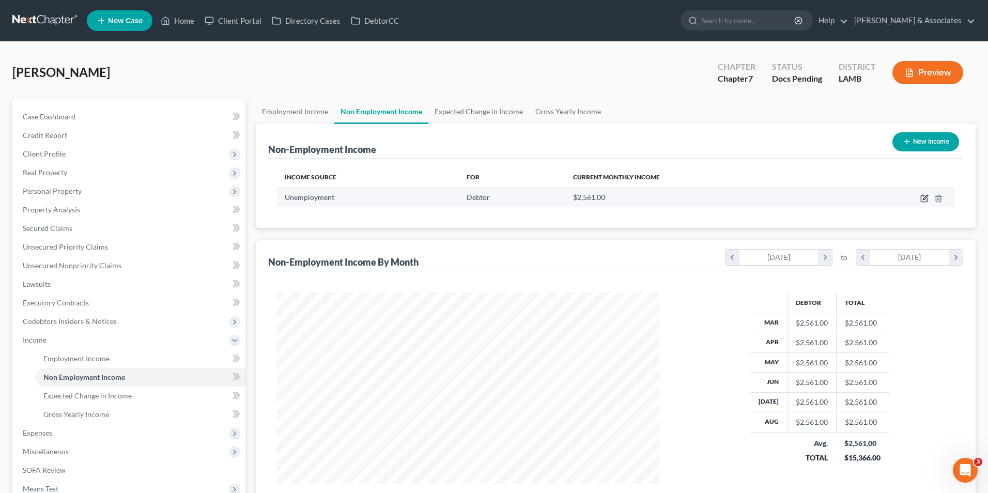
select select "0"
select select "3"
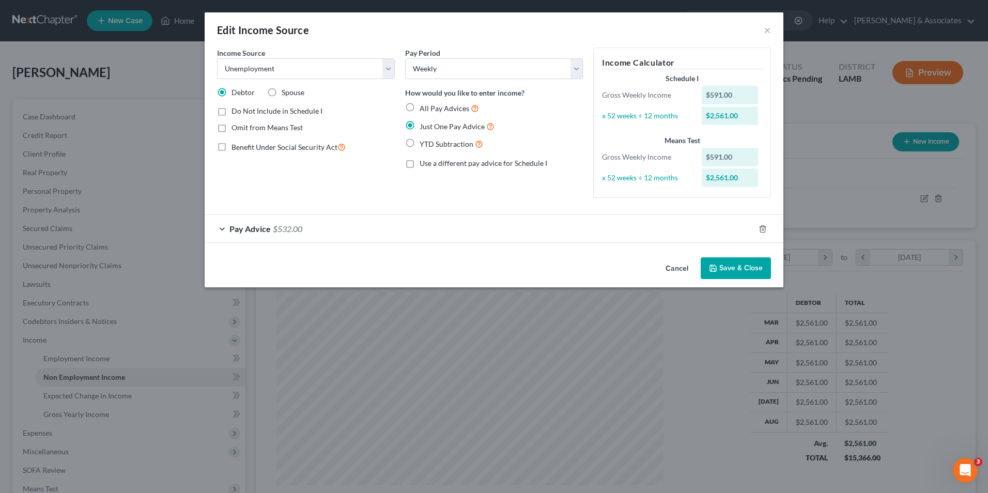
click at [225, 228] on div "Pay Advice $532.00" at bounding box center [480, 228] width 550 height 27
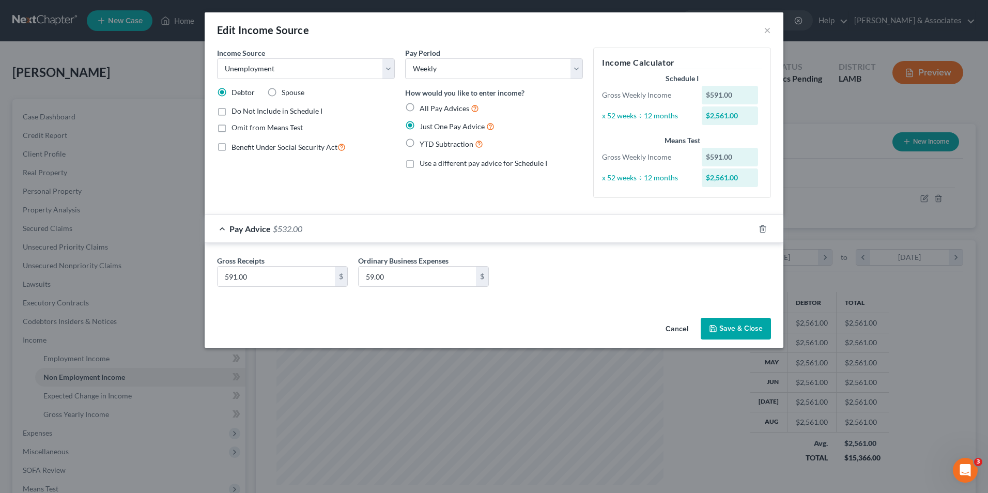
click at [432, 107] on span "All Pay Advices" at bounding box center [444, 108] width 50 height 9
click at [430, 107] on input "All Pay Advices" at bounding box center [427, 105] width 7 height 7
radio input "true"
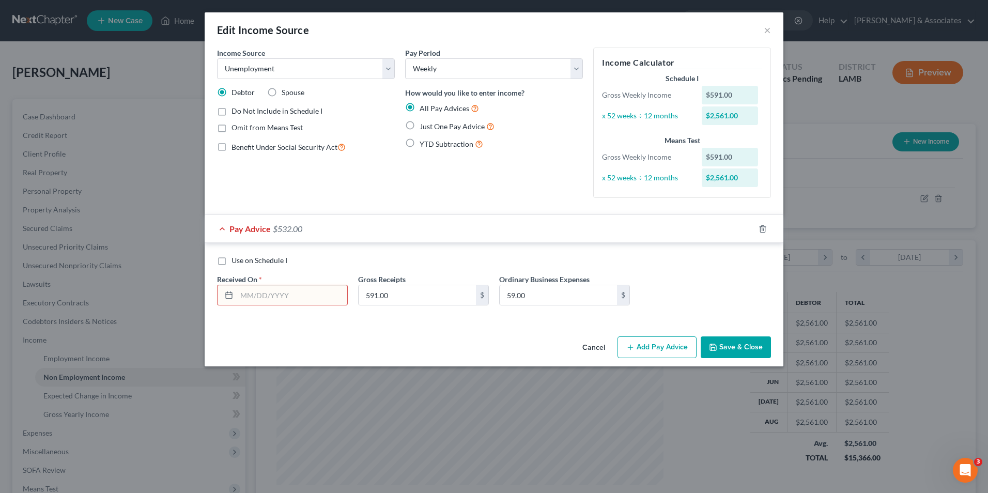
click at [248, 292] on input "text" at bounding box center [292, 295] width 111 height 20
type input "0"
type input "06/12/2025"
click at [731, 347] on button "Save & Close" at bounding box center [735, 347] width 70 height 22
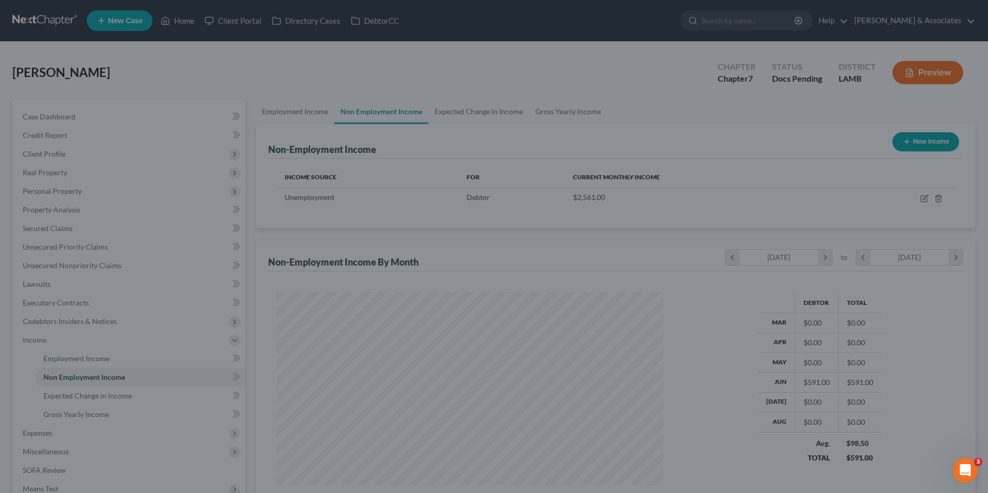
scroll to position [516398, 516185]
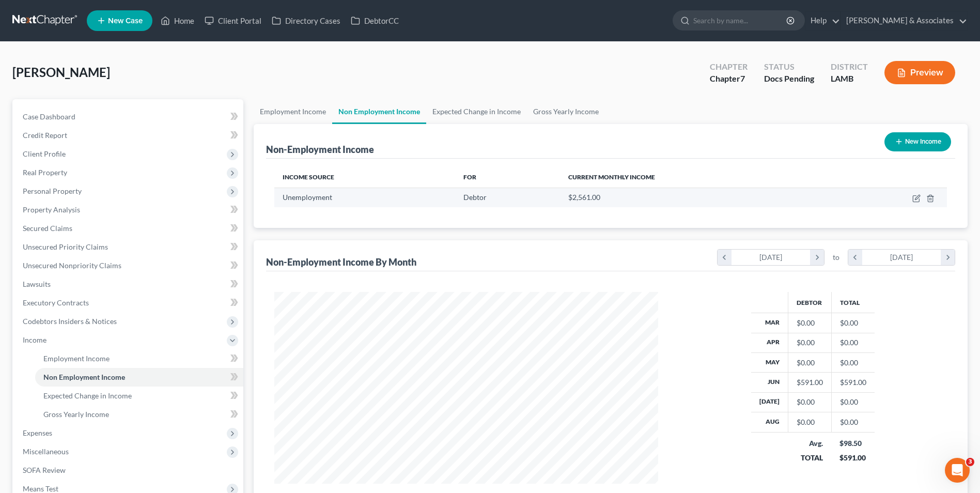
click at [913, 203] on td at bounding box center [890, 198] width 114 height 20
click at [914, 202] on icon "button" at bounding box center [916, 199] width 6 height 6
select select "0"
select select "3"
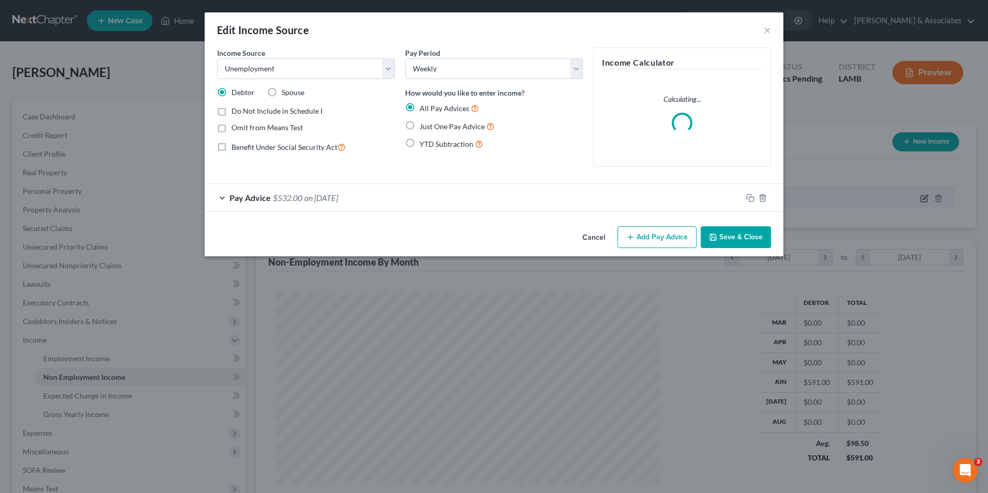
scroll to position [193, 408]
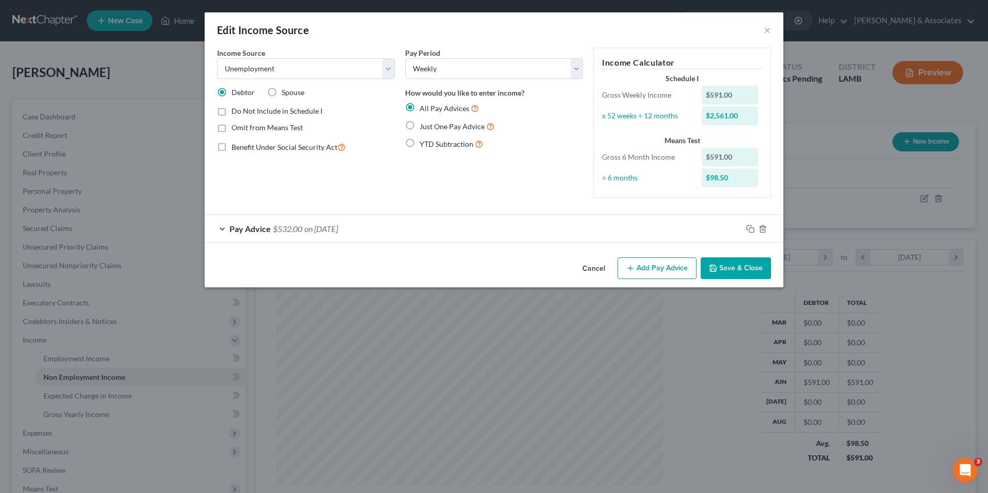
click at [662, 239] on div "Pay Advice $532.00 on 06/12/2025" at bounding box center [473, 228] width 537 height 27
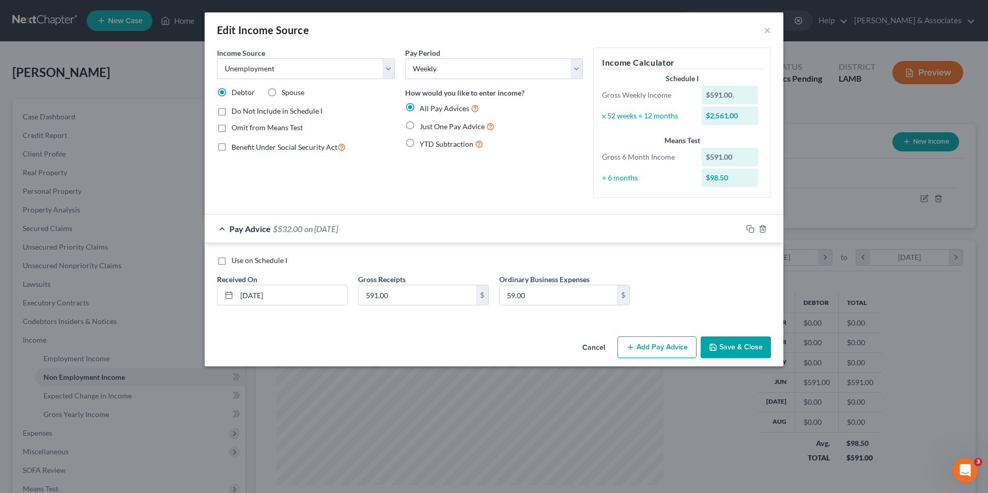
click at [643, 345] on button "Add Pay Advice" at bounding box center [656, 347] width 79 height 22
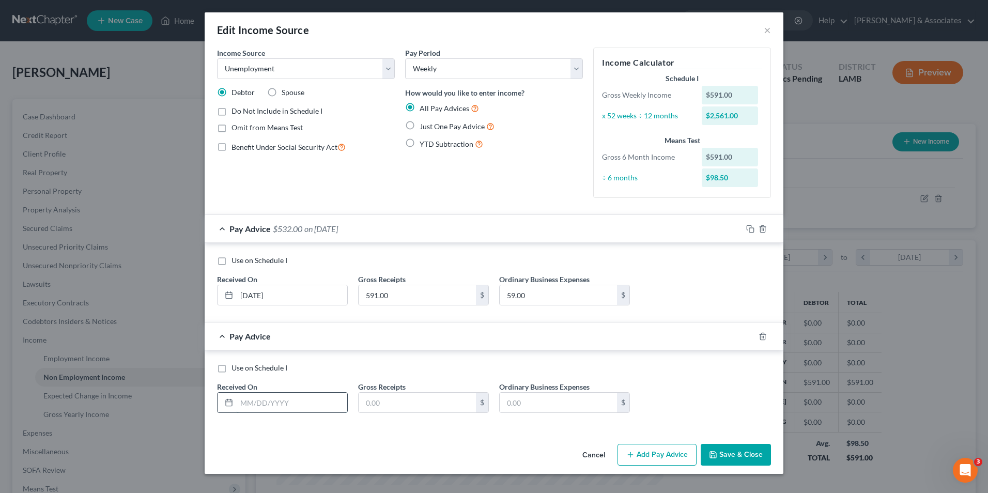
click at [281, 400] on input "text" at bounding box center [292, 403] width 111 height 20
type input "07/05/2025"
type input "591.00"
type input "59"
click at [647, 462] on button "Add Pay Advice" at bounding box center [656, 455] width 79 height 22
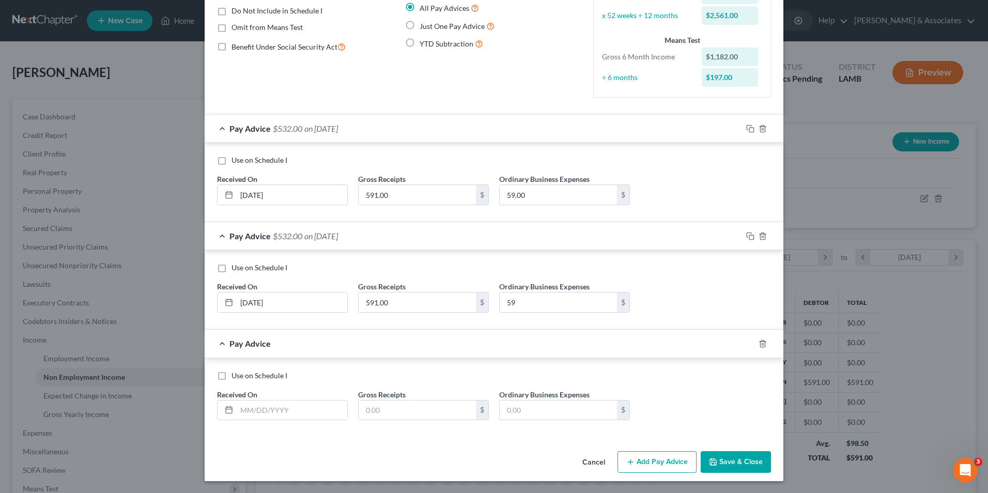
scroll to position [101, 0]
click at [518, 305] on input "59" at bounding box center [558, 302] width 117 height 20
click at [289, 417] on input "text" at bounding box center [292, 410] width 111 height 20
click at [543, 293] on div "Ordinary Business Expenses 59 $" at bounding box center [564, 297] width 141 height 32
click at [545, 309] on input "59" at bounding box center [558, 302] width 117 height 20
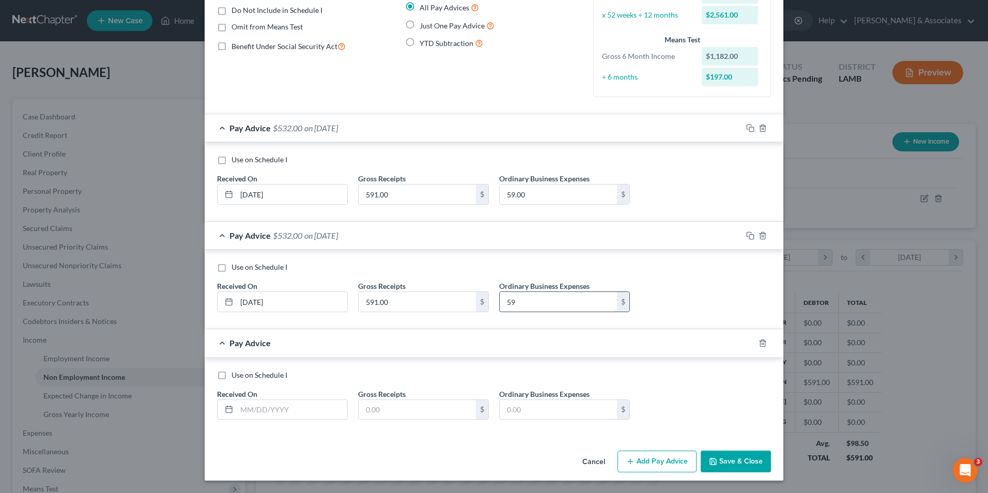
type input "59.00"
click at [287, 411] on input "text" at bounding box center [292, 410] width 111 height 20
type input "06/28/2025"
type input "591.00"
type input "59.00"
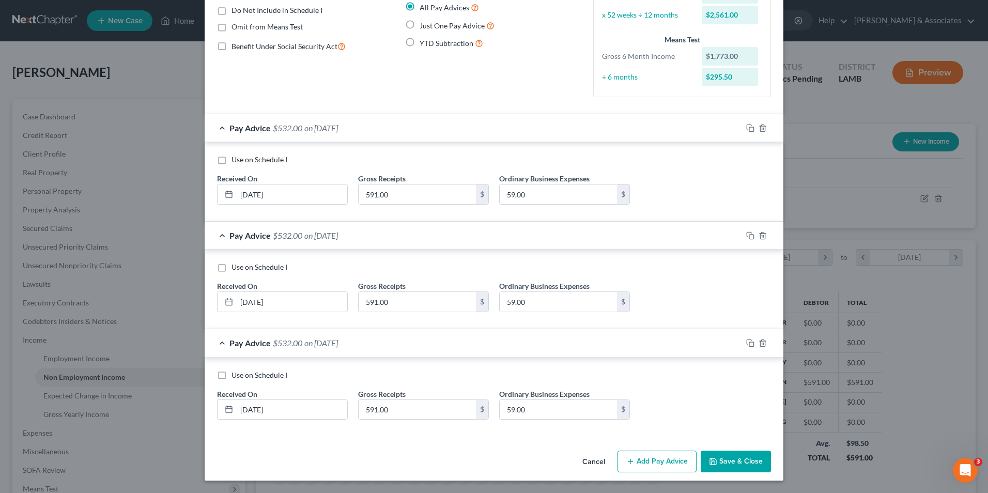
click at [822, 305] on div "Edit Income Source × Income Source * Select Unemployment Disability (from emplo…" at bounding box center [494, 246] width 988 height 493
click at [644, 465] on button "Add Pay Advice" at bounding box center [656, 461] width 79 height 22
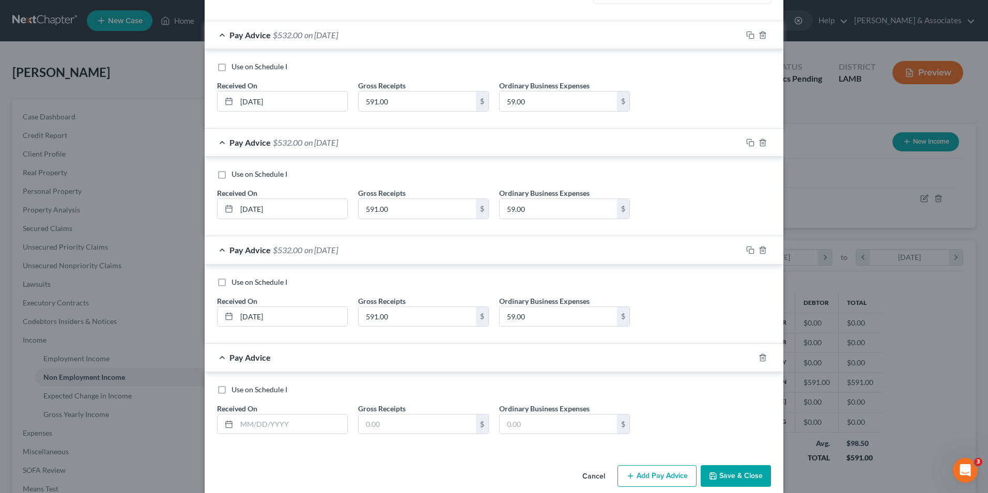
scroll to position [208, 0]
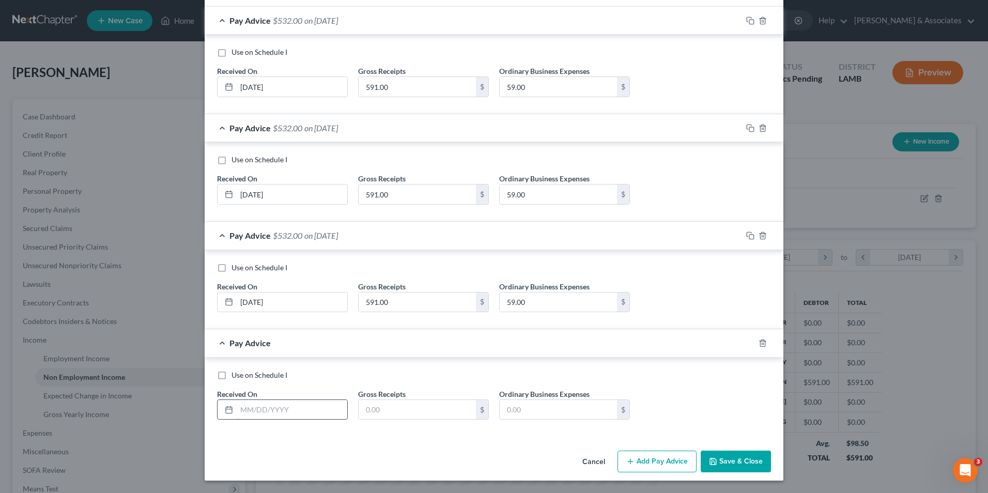
click at [252, 410] on input "text" at bounding box center [292, 410] width 111 height 20
type input "06/15/2025"
type input "59.00"
click at [626, 468] on button "Add Pay Advice" at bounding box center [656, 461] width 79 height 22
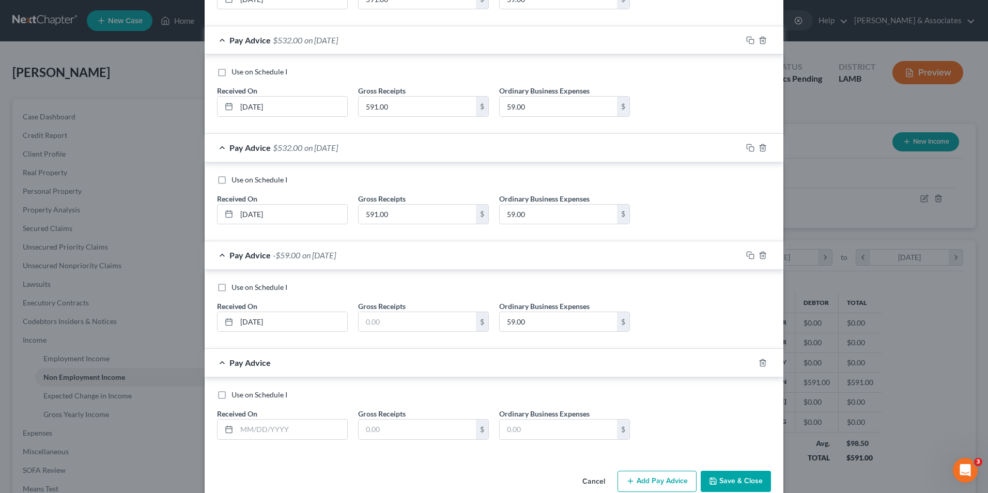
scroll to position [316, 0]
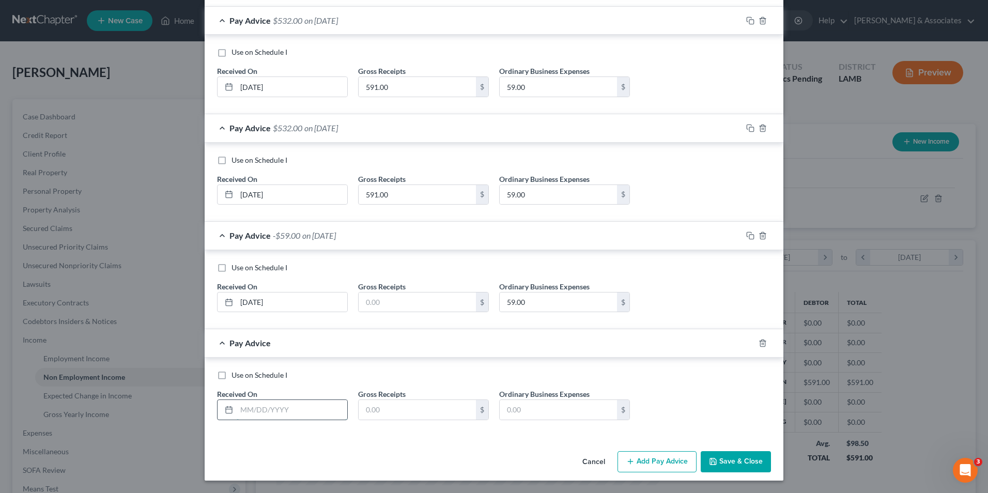
click at [249, 408] on input "text" at bounding box center [292, 410] width 111 height 20
drag, startPoint x: 269, startPoint y: 303, endPoint x: 261, endPoint y: 302, distance: 7.8
click at [264, 303] on input "06/15/2025" at bounding box center [292, 302] width 111 height 20
click at [254, 299] on input "06/15/2025" at bounding box center [292, 302] width 111 height 20
type input "06/21/2025"
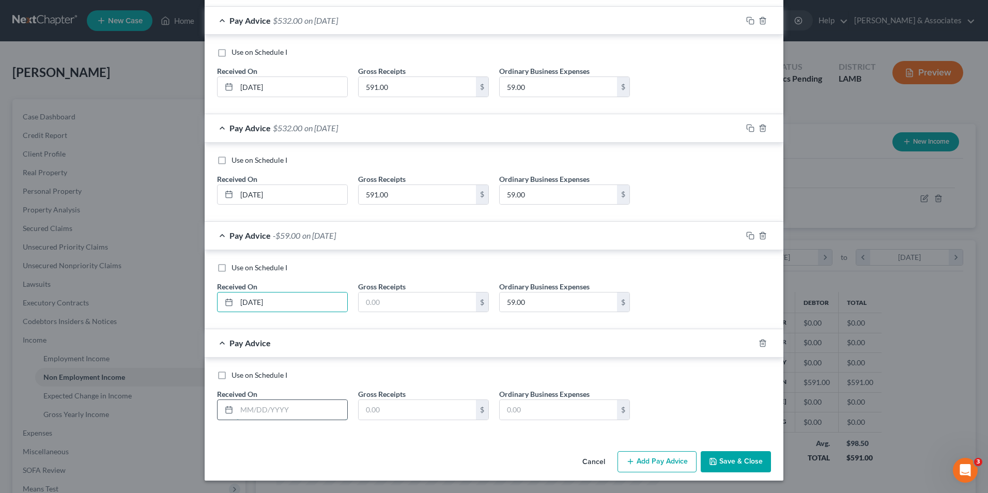
click at [279, 407] on input "text" at bounding box center [292, 410] width 111 height 20
type input "06/14/2025"
type input "59.00"
click at [626, 464] on icon "button" at bounding box center [630, 461] width 8 height 8
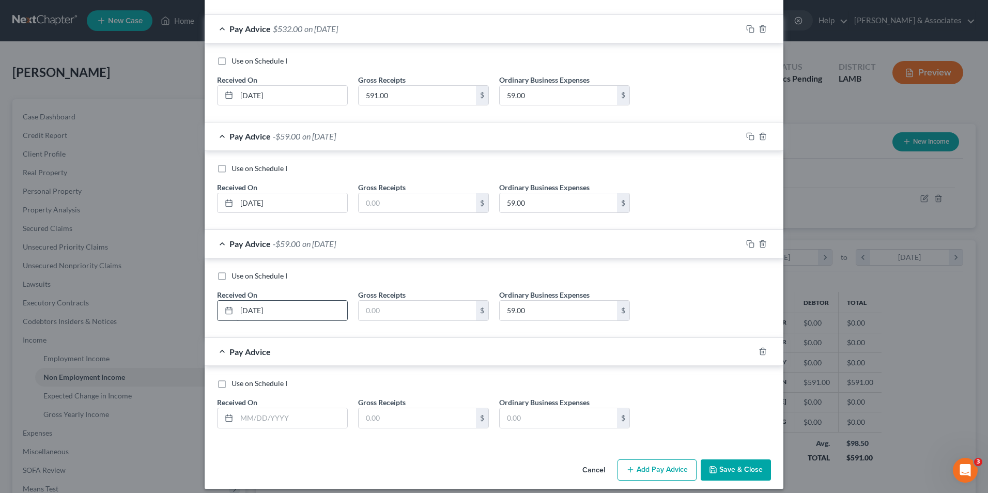
scroll to position [423, 0]
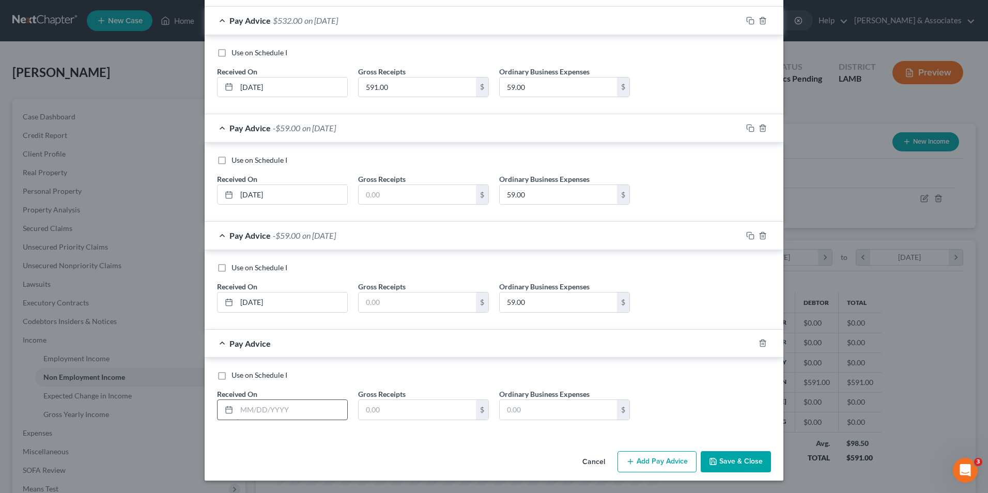
click at [262, 406] on input "text" at bounding box center [292, 410] width 111 height 20
type input "06/07/2025"
type input "59.00"
click at [626, 466] on button "Add Pay Advice" at bounding box center [656, 462] width 79 height 22
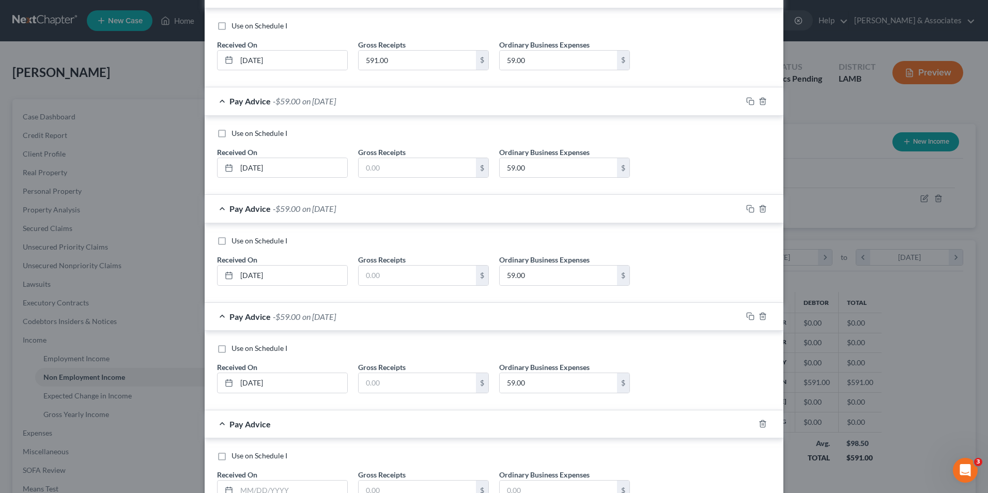
scroll to position [531, 0]
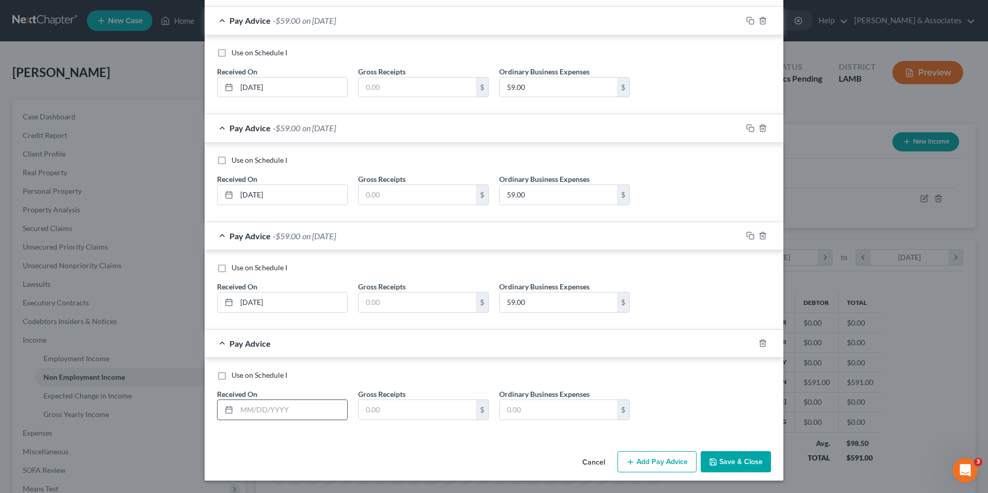
click at [285, 404] on input "text" at bounding box center [292, 410] width 111 height 20
type input "05/31/2025"
type input "59.00"
click at [643, 459] on button "Add Pay Advice" at bounding box center [656, 462] width 79 height 22
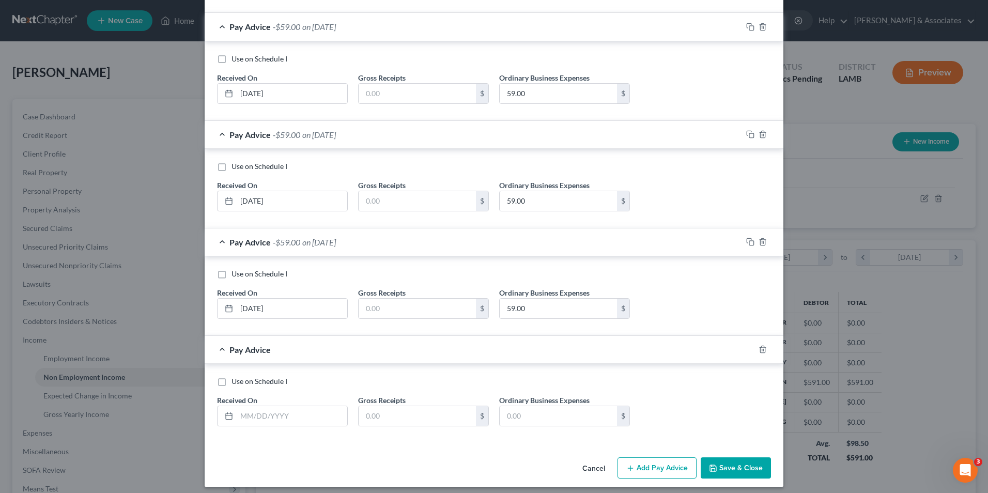
scroll to position [638, 0]
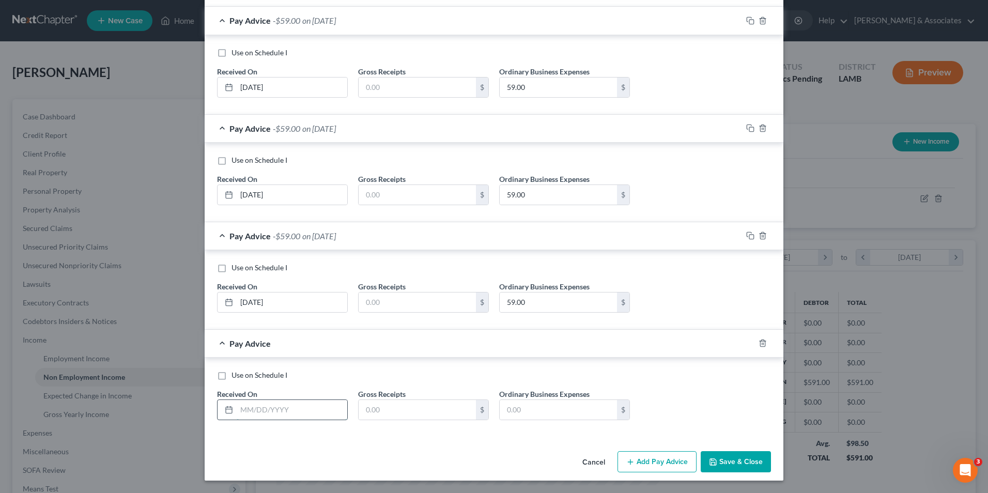
click at [246, 405] on input "text" at bounding box center [292, 410] width 111 height 20
type input "05/24/2025"
click at [398, 401] on input "text" at bounding box center [417, 410] width 117 height 20
type input "591.00"
type input "59.00"
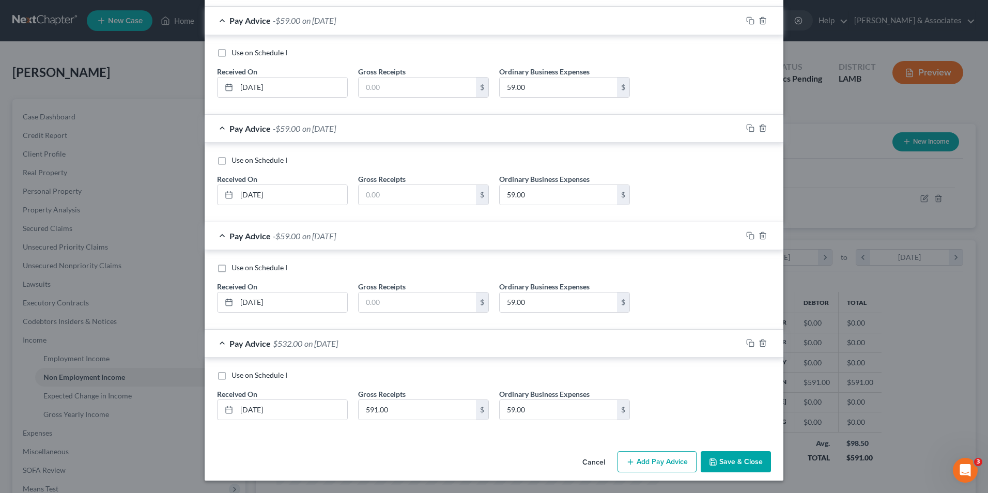
click at [622, 468] on button "Add Pay Advice" at bounding box center [656, 462] width 79 height 22
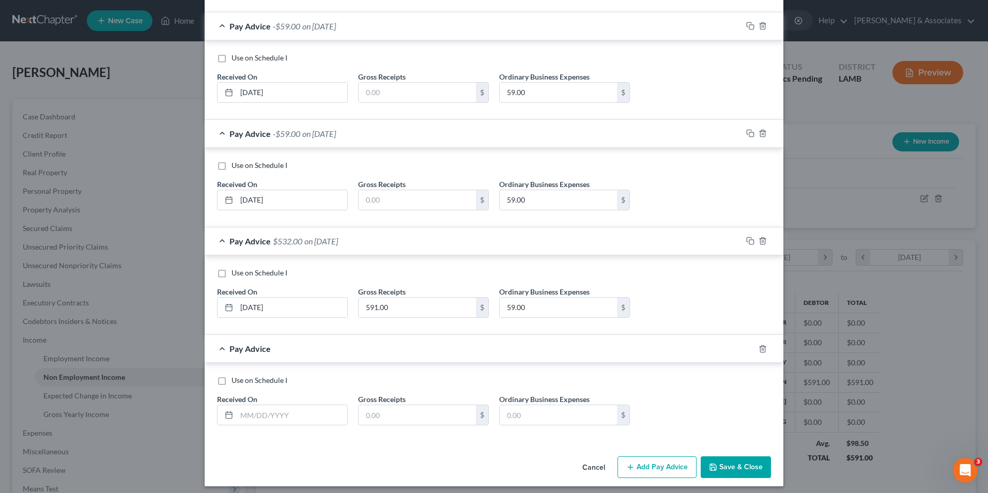
scroll to position [746, 0]
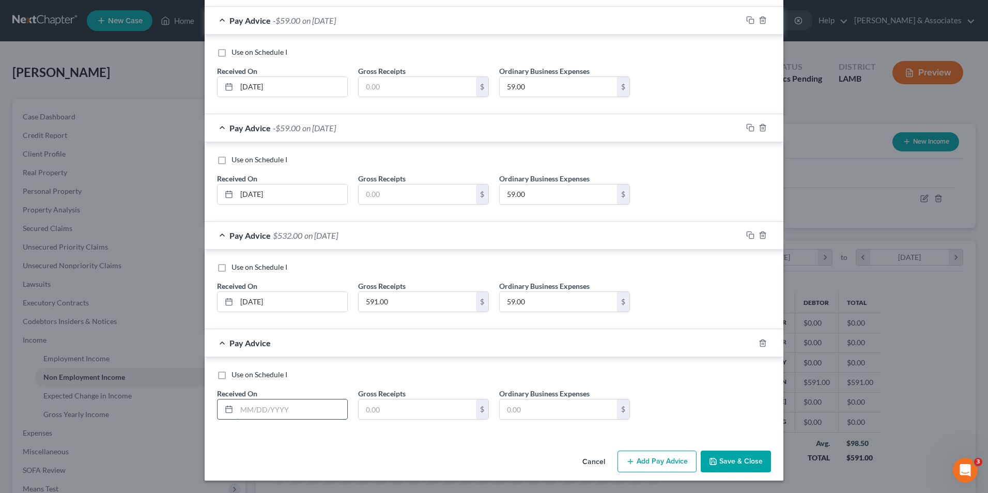
click at [263, 412] on input "text" at bounding box center [292, 409] width 111 height 20
type input "05/17/2025"
type input "591.00"
type input "59.00"
click at [638, 466] on button "Add Pay Advice" at bounding box center [656, 461] width 79 height 22
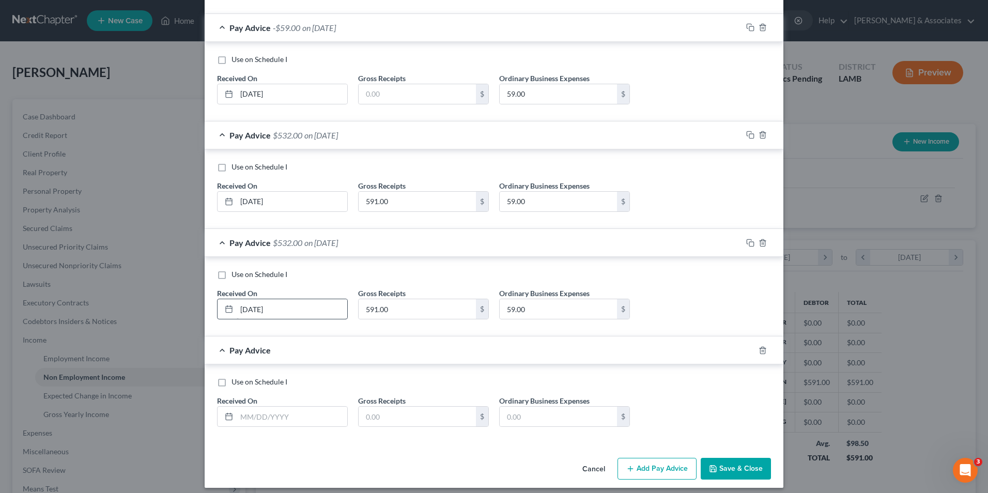
scroll to position [853, 0]
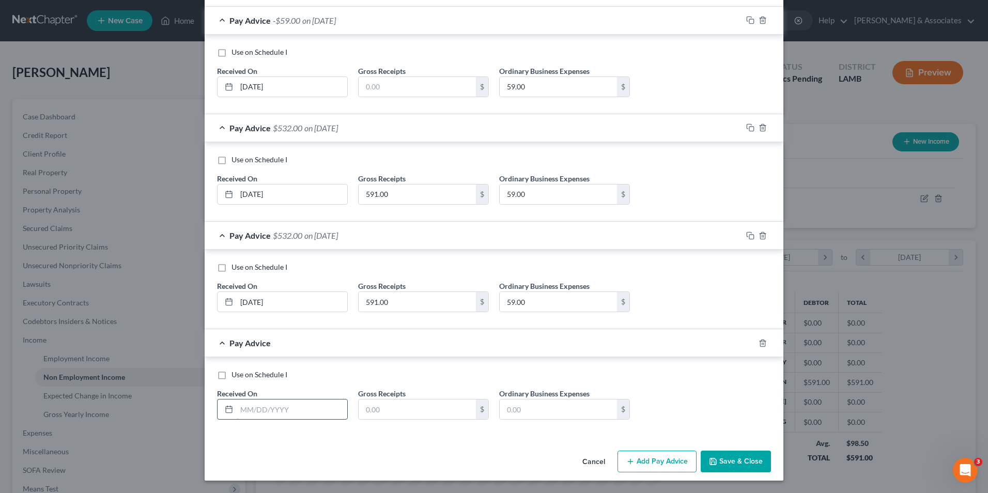
click at [264, 409] on input "text" at bounding box center [292, 409] width 111 height 20
type input "05/10/2025"
click at [391, 397] on label "Gross Receipts" at bounding box center [382, 393] width 48 height 11
click at [391, 400] on input "text" at bounding box center [417, 409] width 117 height 20
type input "591.00"
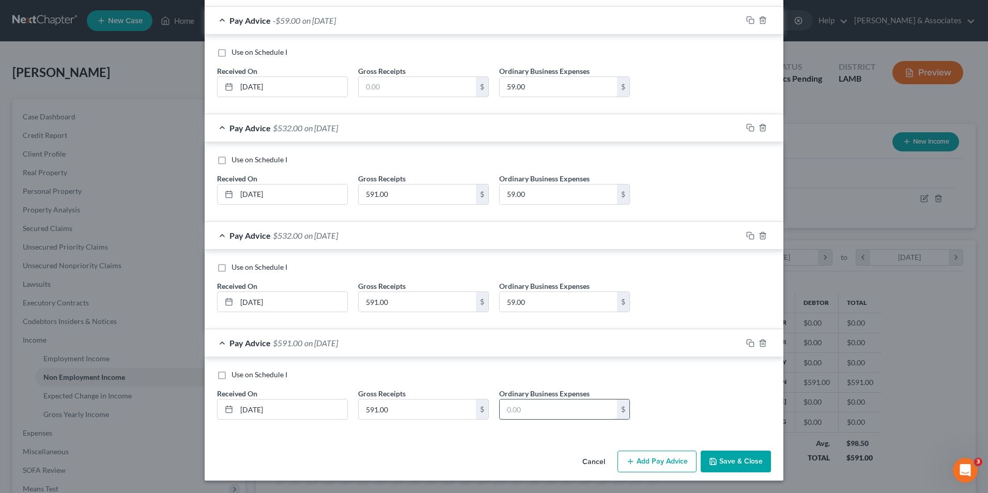
click at [550, 403] on input "text" at bounding box center [558, 409] width 117 height 20
type input "59.00"
click at [618, 467] on button "Add Pay Advice" at bounding box center [656, 461] width 79 height 22
click at [279, 401] on input "text" at bounding box center [292, 409] width 111 height 20
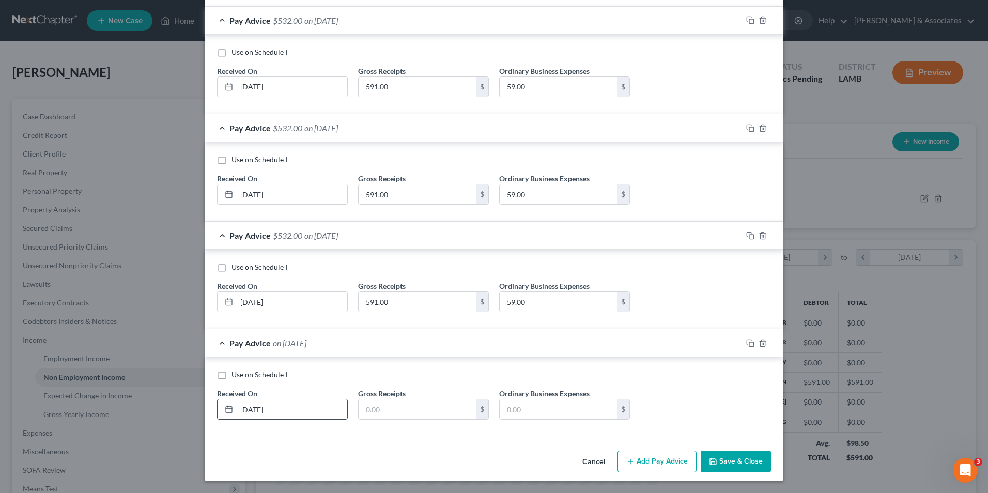
type input "05/03/2025"
type input "591.00"
type input "59.00"
click at [641, 461] on button "Add Pay Advice" at bounding box center [656, 461] width 79 height 22
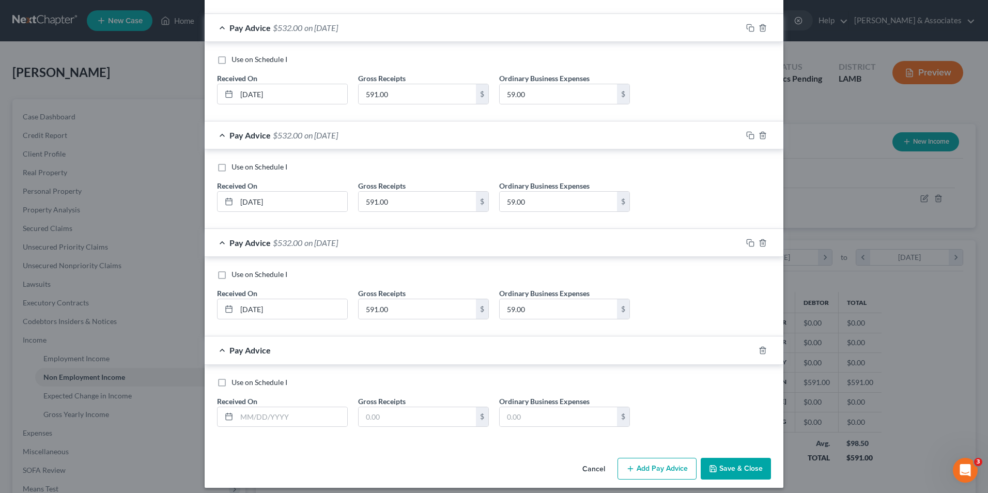
scroll to position [1068, 0]
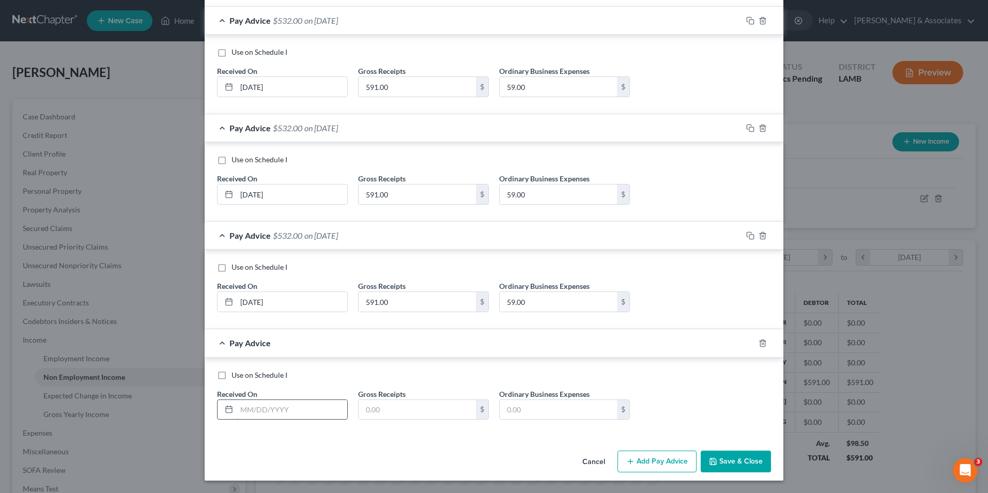
click at [269, 407] on input "text" at bounding box center [292, 410] width 111 height 20
type input "04/26/2025"
type input "591.00"
click at [452, 464] on div "Cancel Add Pay Advice Save & Close" at bounding box center [494, 463] width 579 height 34
click at [500, 414] on input "text" at bounding box center [558, 410] width 117 height 20
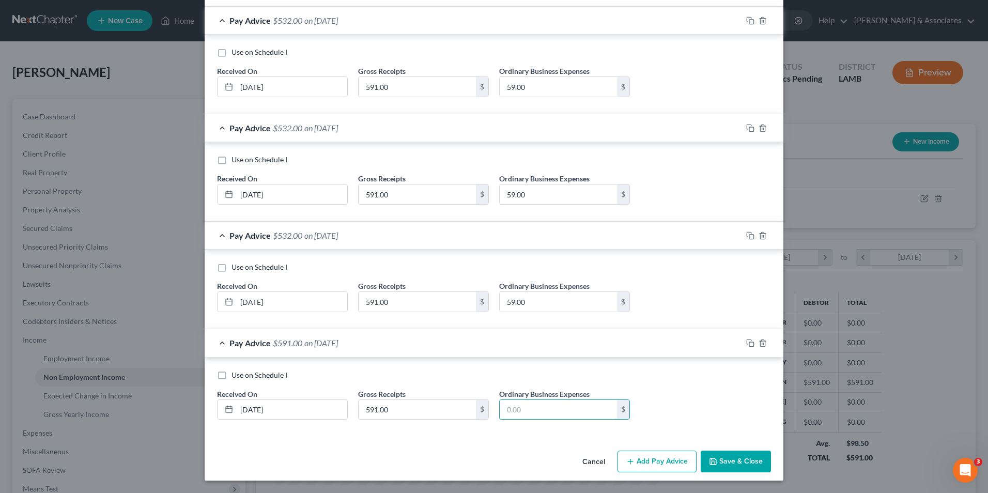
type input "59.00"
click at [626, 460] on icon "button" at bounding box center [630, 461] width 8 height 8
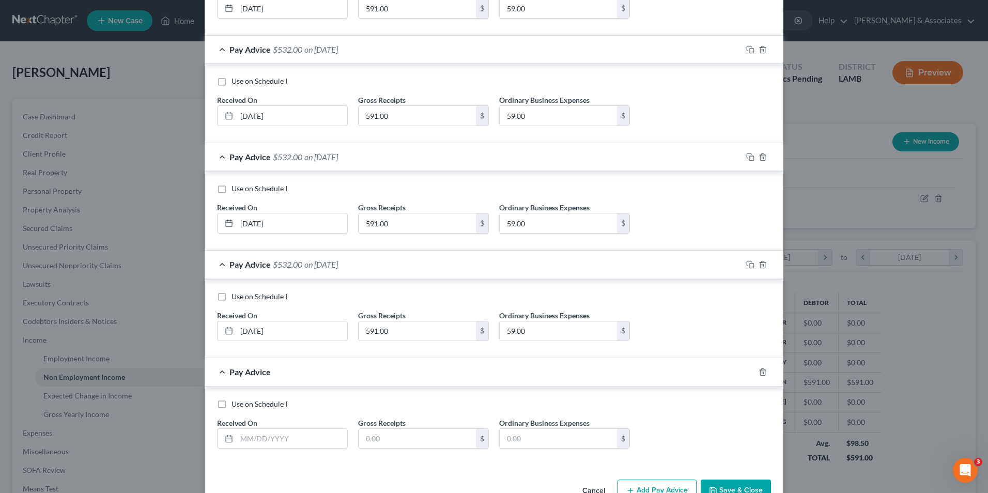
scroll to position [1176, 0]
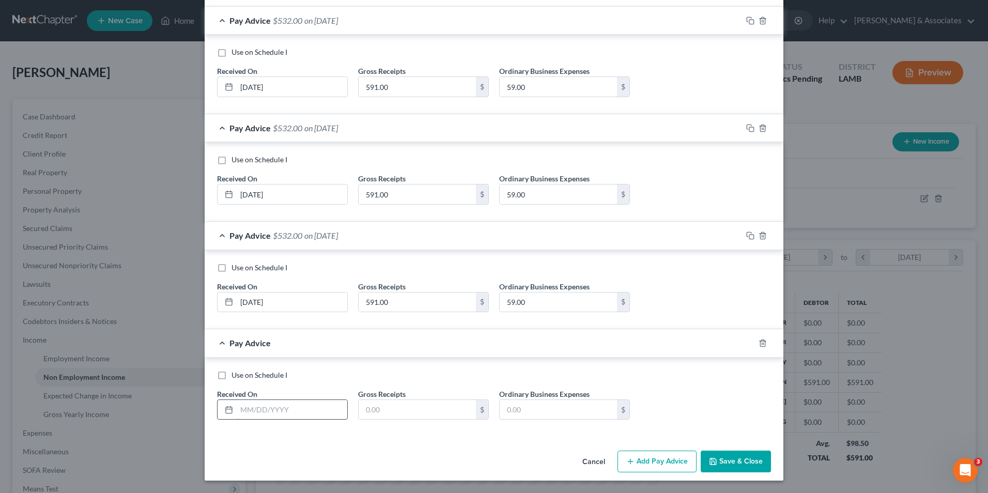
click at [275, 406] on input "text" at bounding box center [292, 410] width 111 height 20
type input "04/19/2025"
type input "591.00"
type input "59.00"
click at [642, 469] on button "Add Pay Advice" at bounding box center [656, 461] width 79 height 22
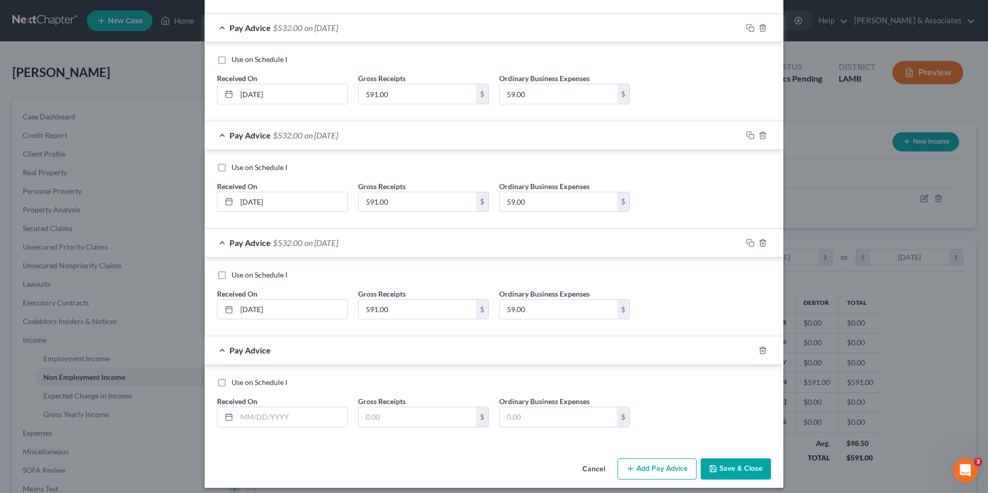
scroll to position [1283, 0]
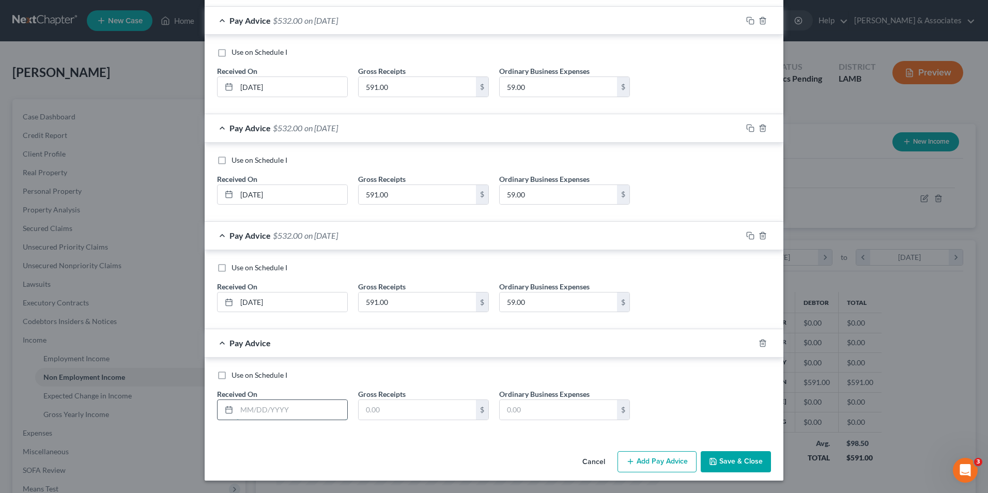
click at [260, 403] on input "text" at bounding box center [292, 410] width 111 height 20
type input "04/12/2025"
type input "591.00"
click at [536, 404] on input "text" at bounding box center [558, 410] width 117 height 20
type input "59.00"
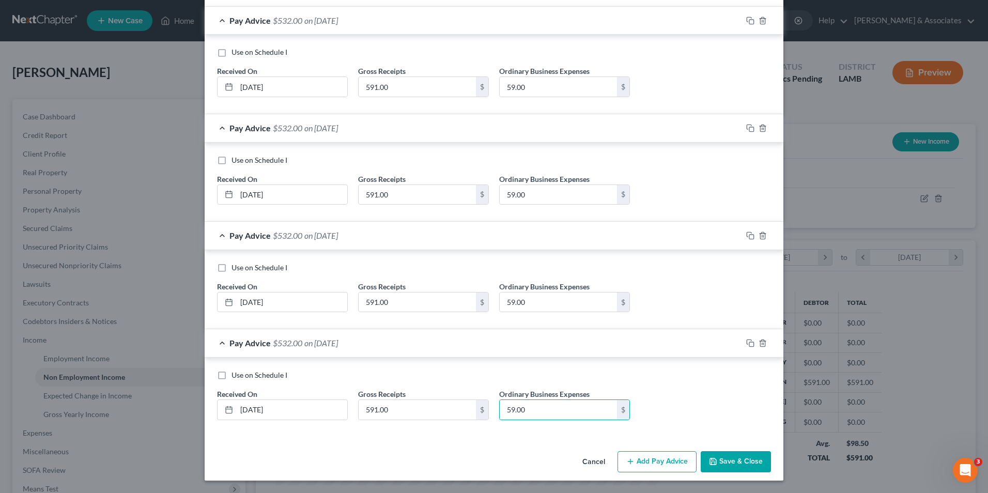
click at [633, 463] on button "Add Pay Advice" at bounding box center [656, 462] width 79 height 22
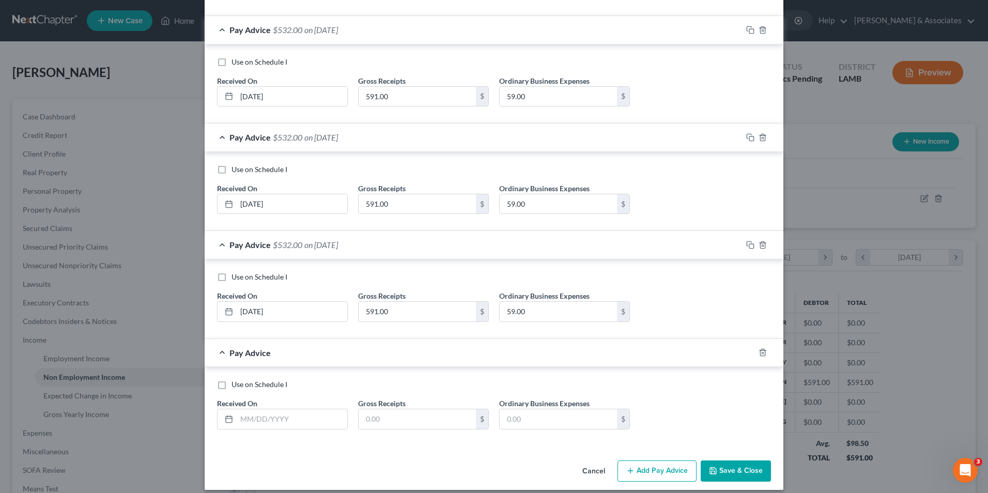
scroll to position [1391, 0]
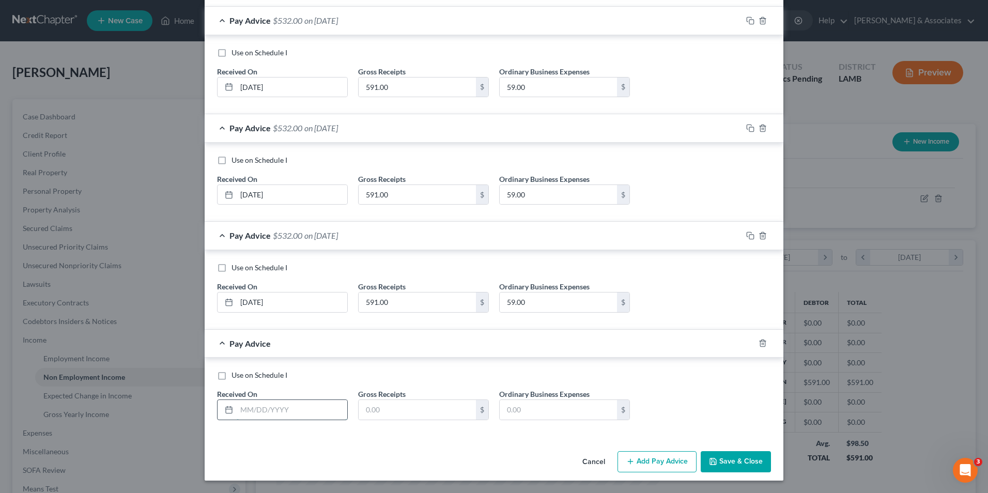
click at [266, 407] on input "text" at bounding box center [292, 410] width 111 height 20
type input "04/05/2025"
type input "591.00"
type input "59.00"
click at [618, 460] on button "Add Pay Advice" at bounding box center [656, 462] width 79 height 22
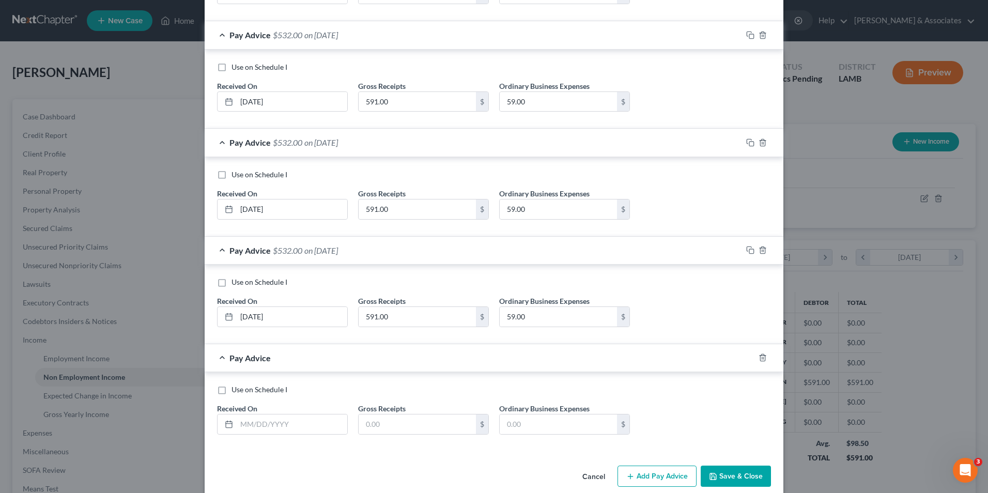
scroll to position [1498, 0]
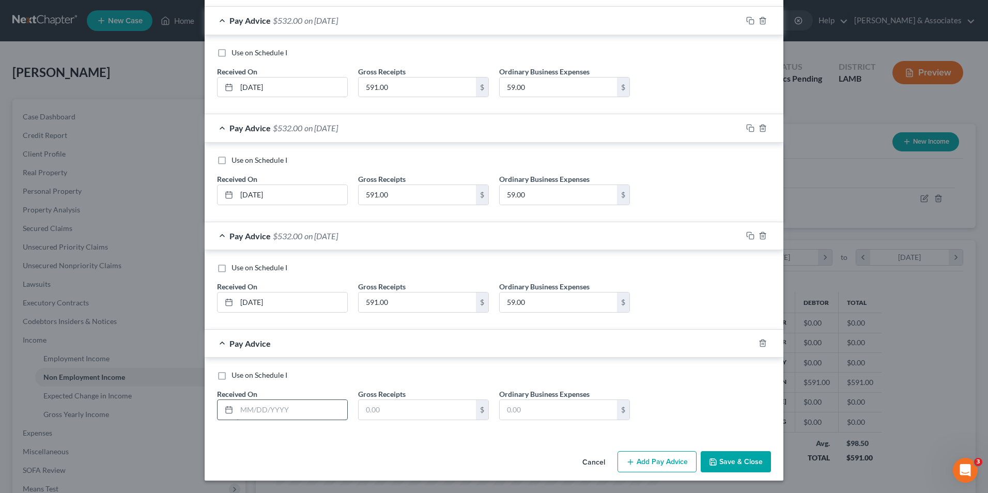
click at [256, 407] on input "text" at bounding box center [292, 410] width 111 height 20
type input "03/29/2025"
type input "591.00"
type input "59.00"
click at [620, 459] on button "Add Pay Advice" at bounding box center [656, 462] width 79 height 22
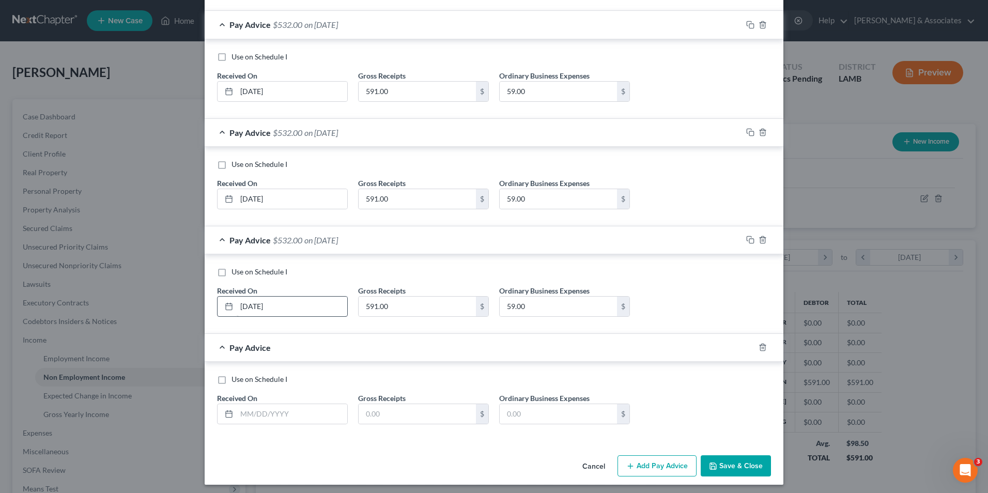
scroll to position [1606, 0]
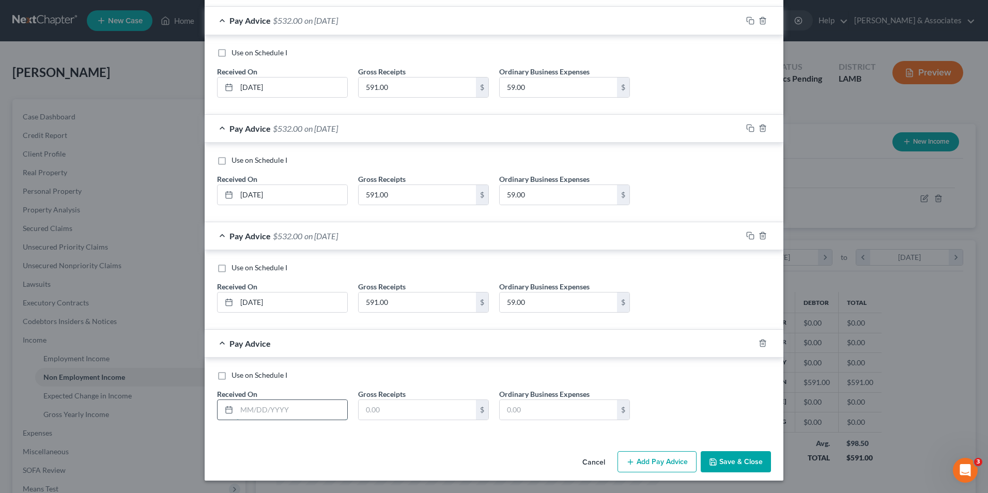
click at [252, 410] on input "text" at bounding box center [292, 410] width 111 height 20
type input "03/22/2025"
type input "591.00"
type input "59.00"
click at [628, 452] on button "Add Pay Advice" at bounding box center [656, 462] width 79 height 22
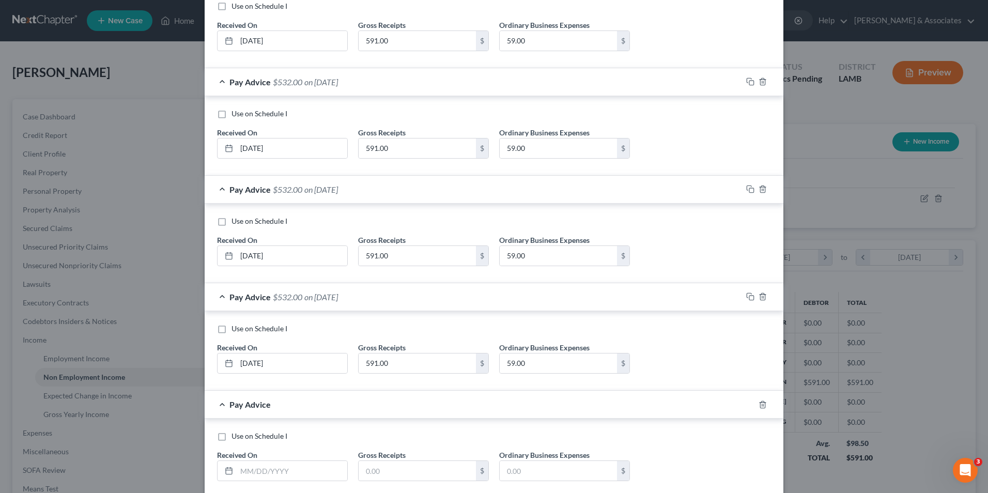
scroll to position [1714, 0]
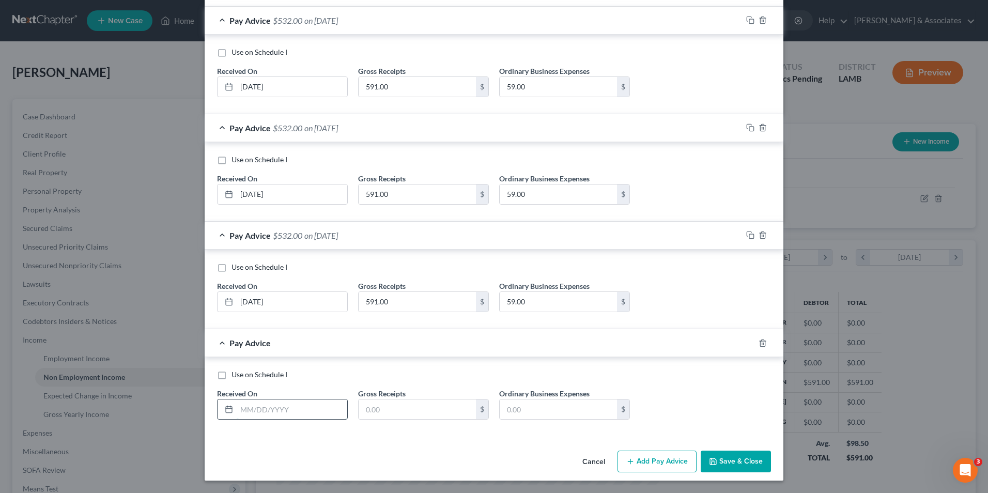
click at [244, 411] on input "text" at bounding box center [292, 409] width 111 height 20
type input "03/15/2025"
type input "591.00"
type input "59.00"
click at [629, 464] on icon "button" at bounding box center [630, 461] width 8 height 8
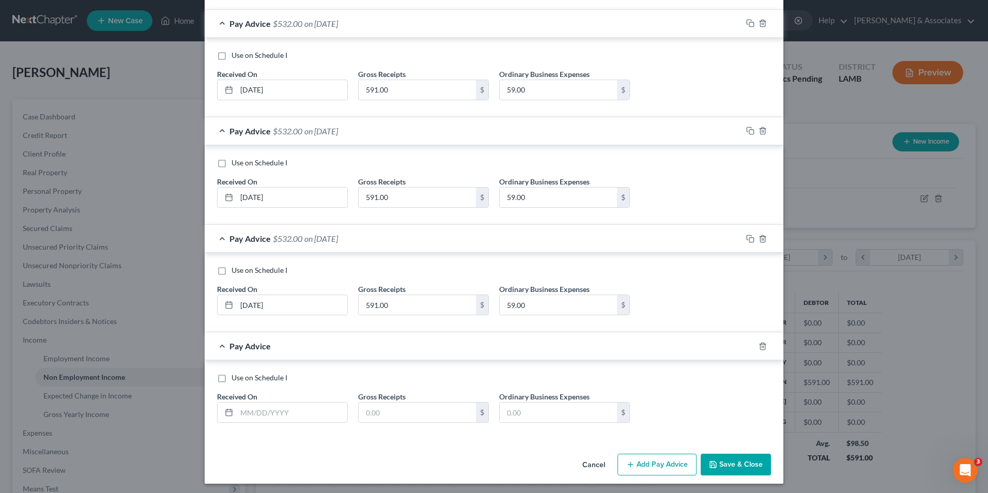
scroll to position [1821, 0]
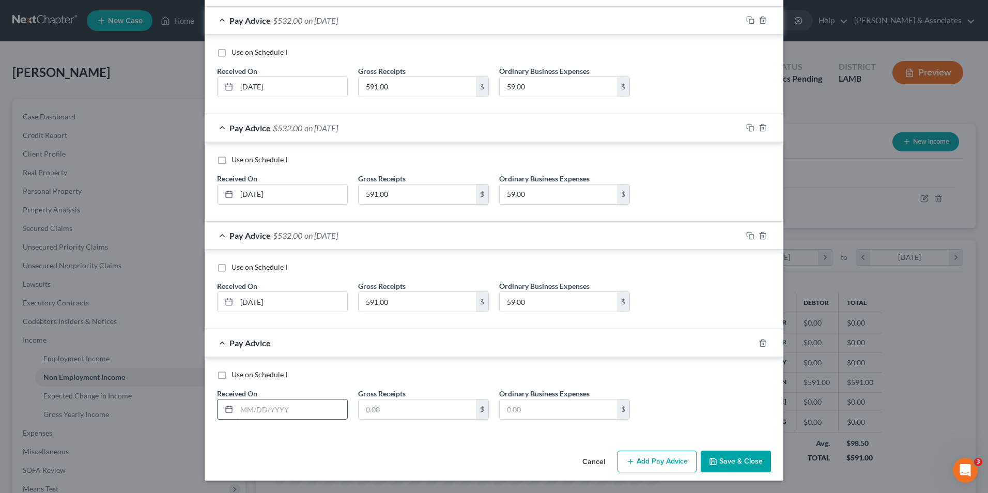
click at [253, 410] on input "text" at bounding box center [292, 409] width 111 height 20
type input "03/08/2025"
type input "591.00"
click at [518, 413] on input "text" at bounding box center [558, 409] width 117 height 20
type input "59.00"
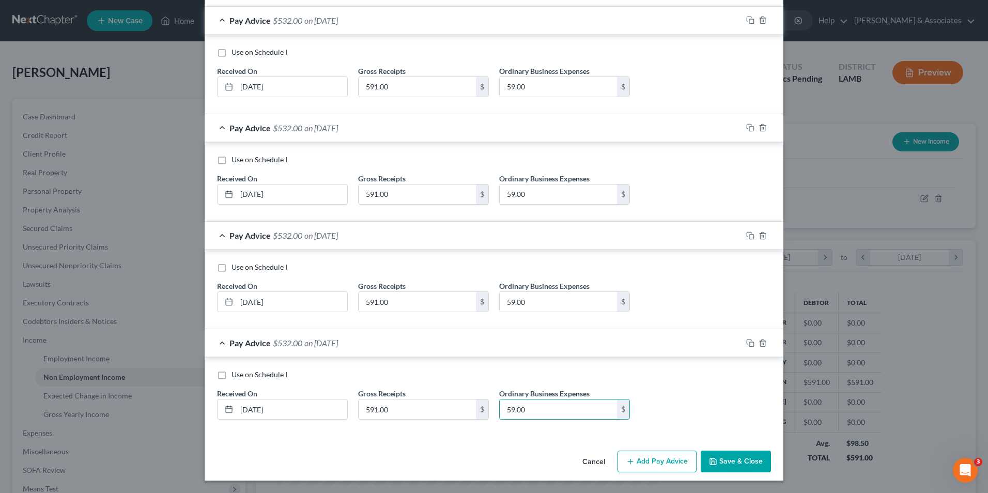
click at [626, 461] on icon "button" at bounding box center [630, 461] width 8 height 8
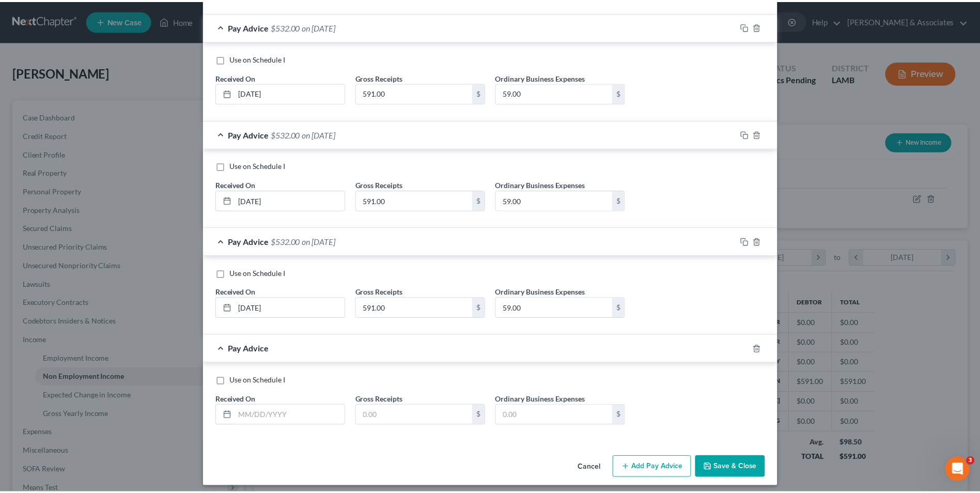
scroll to position [1928, 0]
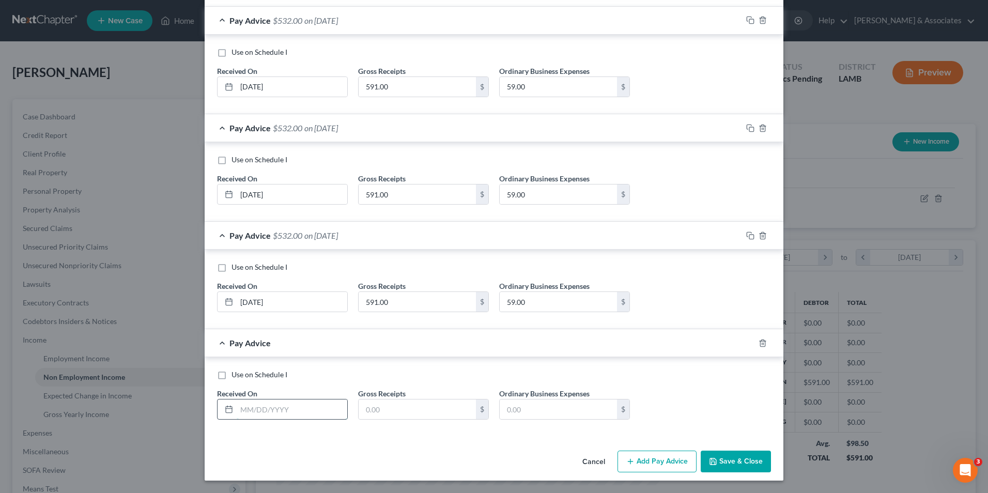
click at [288, 407] on input "text" at bounding box center [292, 409] width 111 height 20
type input "03/01/2025"
click at [360, 403] on input "text" at bounding box center [417, 409] width 117 height 20
type input "591.00"
type input "59.00"
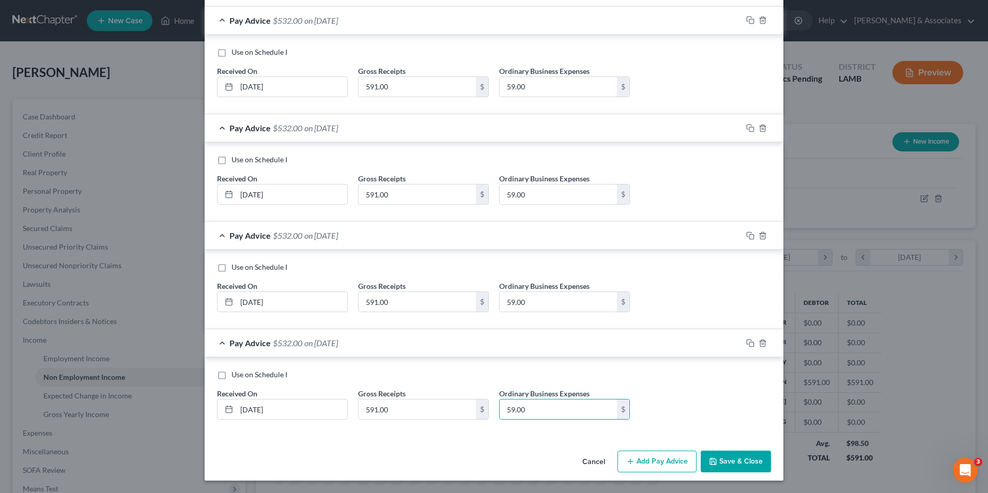
click at [717, 459] on button "Save & Close" at bounding box center [735, 461] width 70 height 22
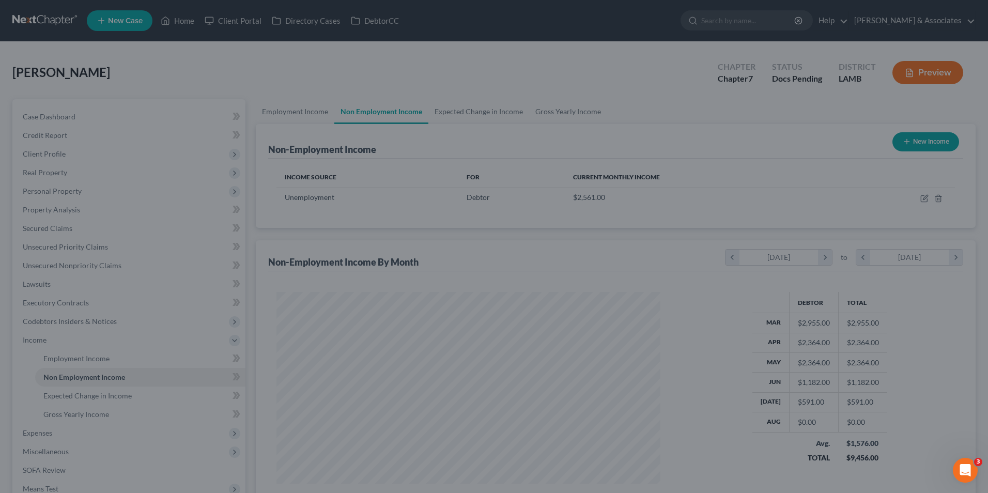
scroll to position [516398, 516185]
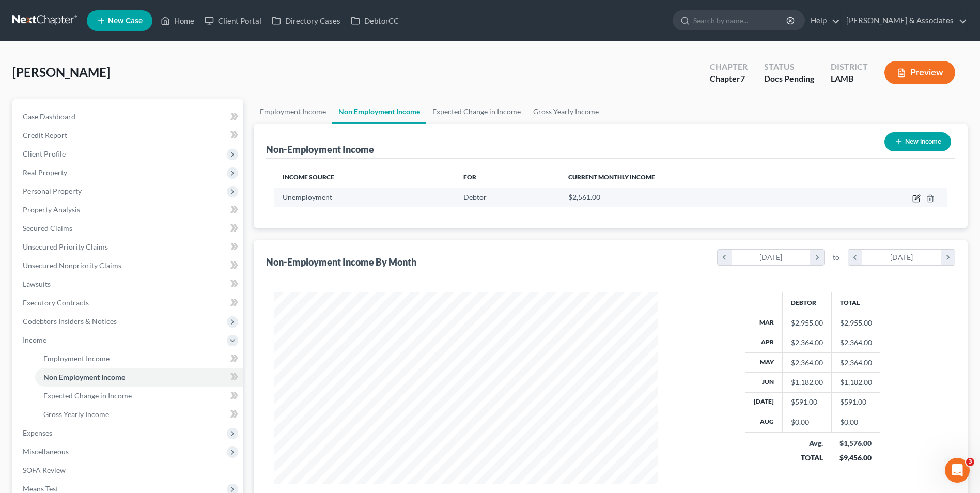
click at [914, 200] on icon "button" at bounding box center [916, 198] width 8 height 8
select select "0"
select select "3"
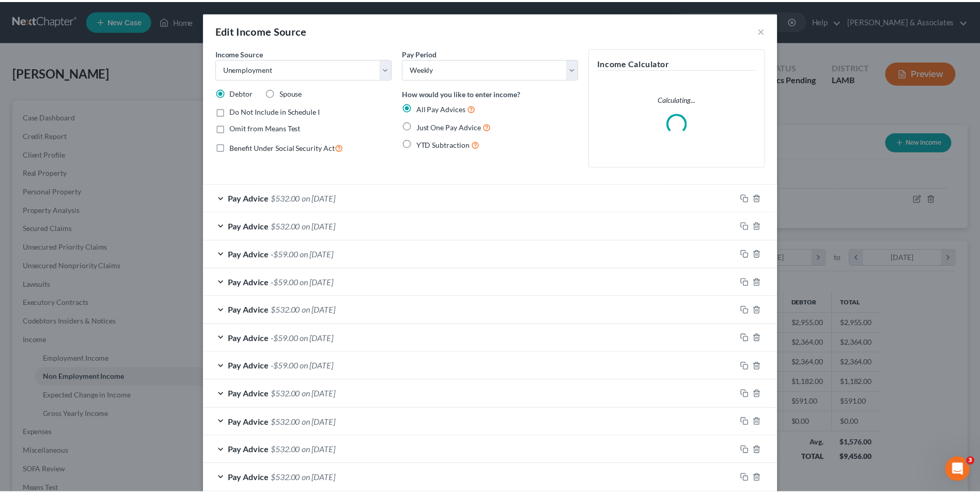
scroll to position [193, 408]
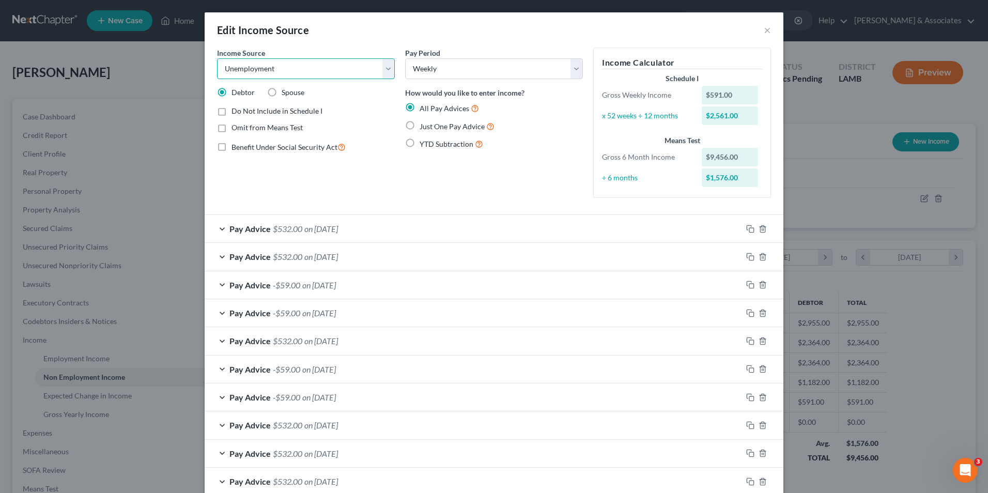
click at [381, 67] on select "Select Unemployment Disability (from employer) Pension Retirement Social Securi…" at bounding box center [306, 68] width 178 height 21
click at [764, 33] on button "×" at bounding box center [767, 30] width 7 height 12
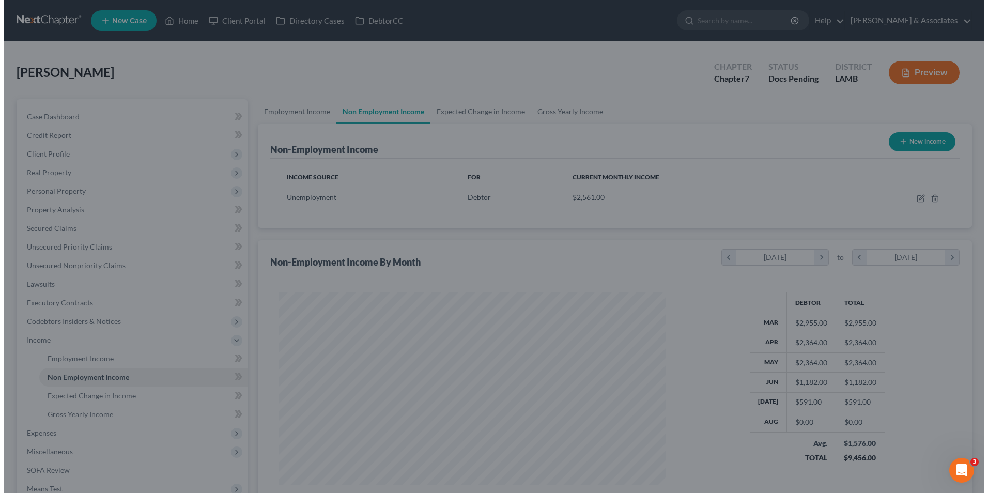
scroll to position [516398, 516185]
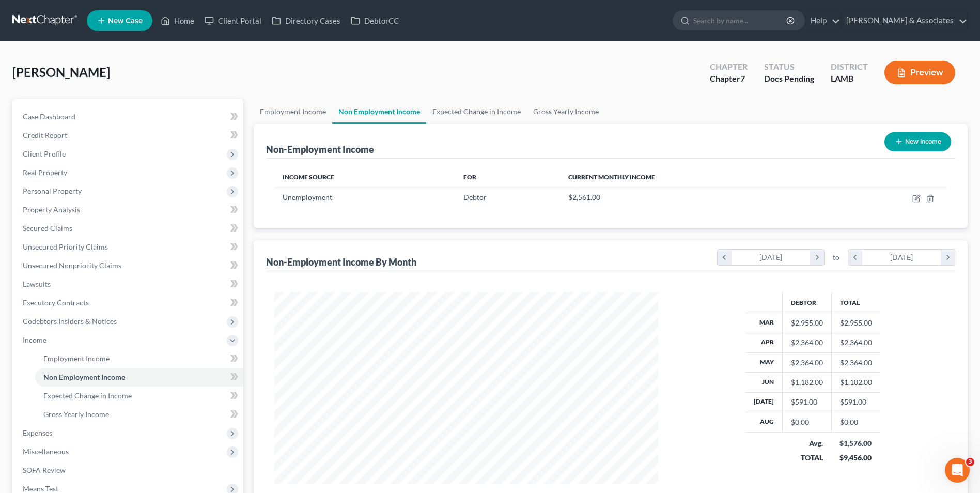
click at [905, 145] on button "New Income" at bounding box center [917, 141] width 67 height 19
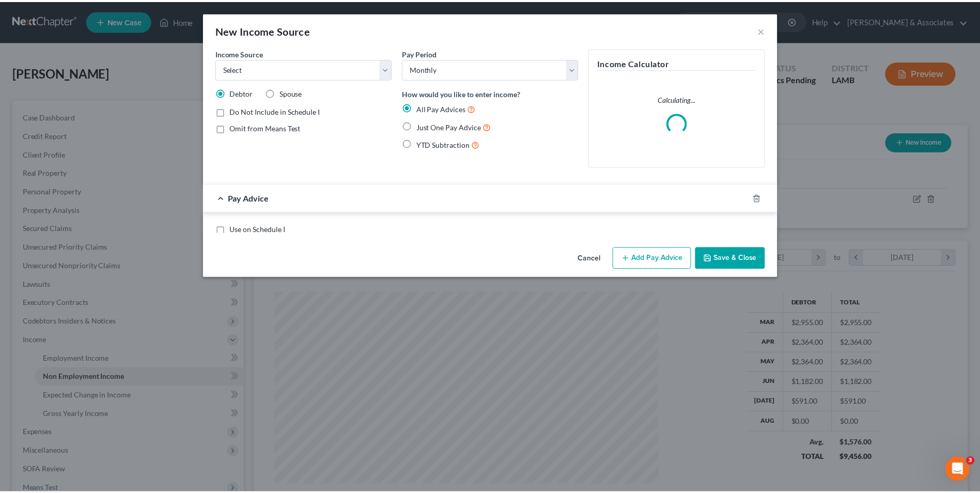
scroll to position [193, 408]
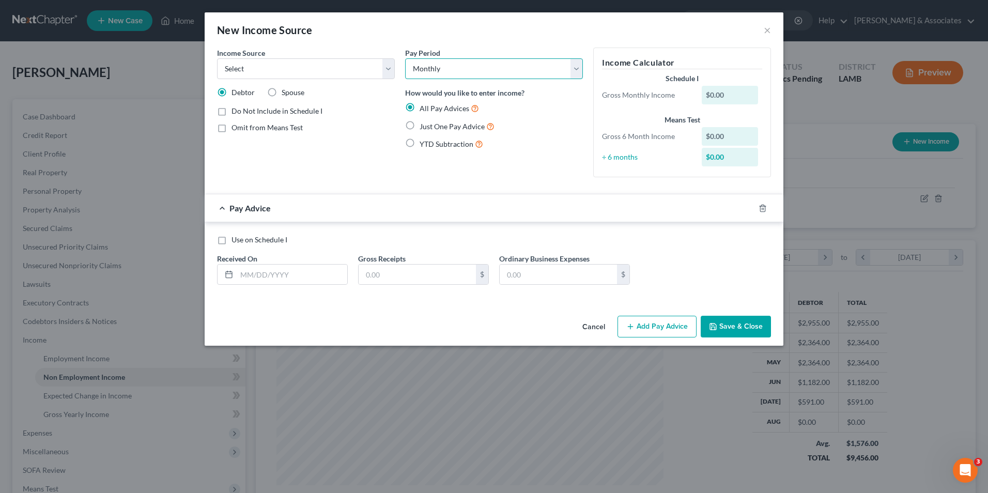
click at [513, 66] on select "Select Monthly Twice Monthly Every Other Week Weekly" at bounding box center [494, 68] width 178 height 21
select select "2"
click at [405, 58] on select "Select Monthly Twice Monthly Every Other Week Weekly" at bounding box center [494, 68] width 178 height 21
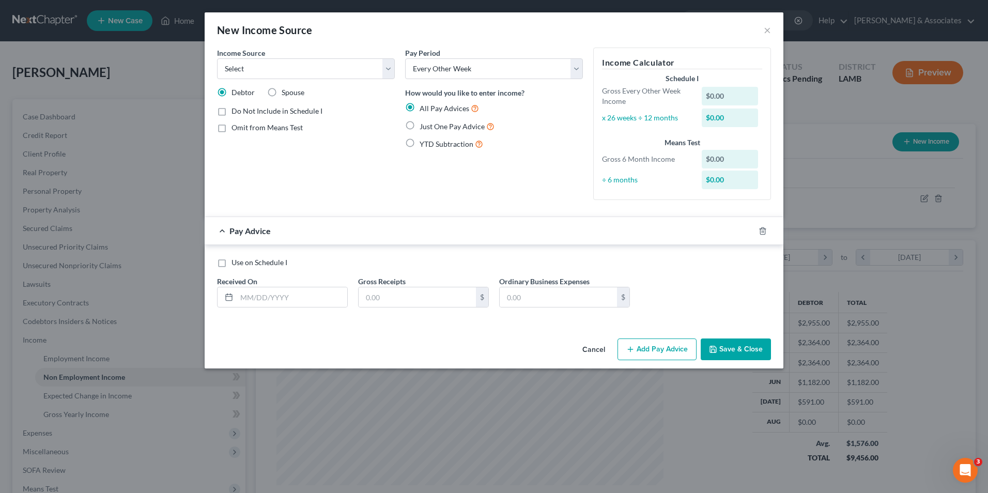
click at [331, 265] on div "Use on Schedule I" at bounding box center [494, 262] width 554 height 10
click at [325, 296] on input "text" at bounding box center [292, 297] width 111 height 20
type input "08/29/2025"
click at [409, 299] on input "4" at bounding box center [417, 297] width 117 height 20
type input "4"
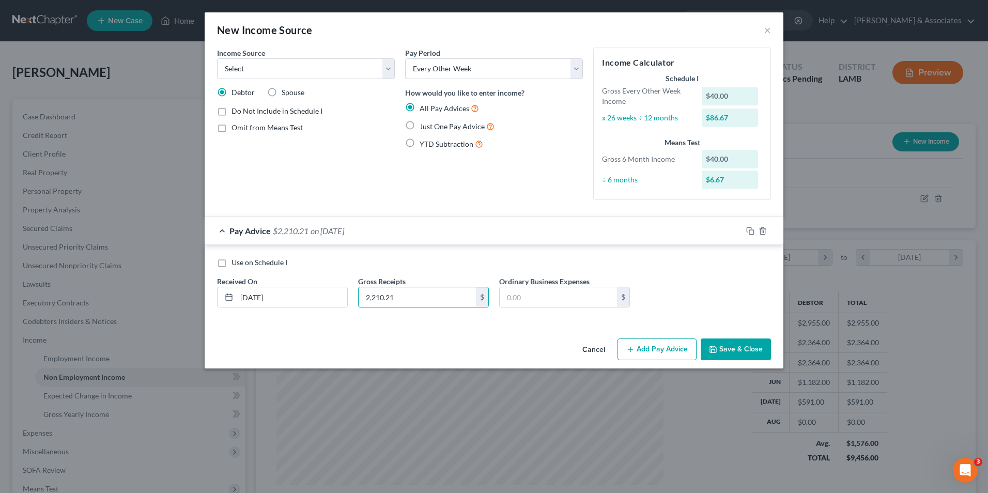
type input "2,210.21"
click at [717, 347] on icon "button" at bounding box center [713, 349] width 8 height 8
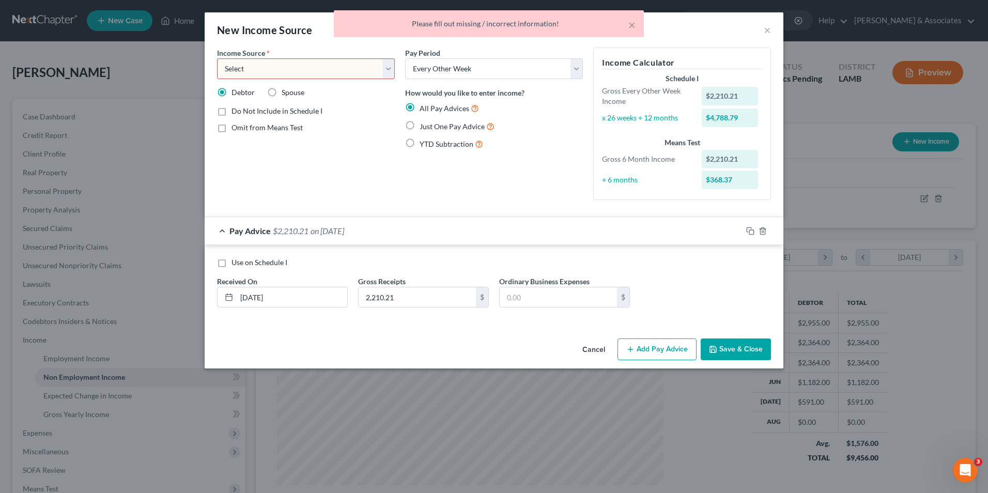
click at [518, 168] on div "Pay Period Select Monthly Twice Monthly Every Other Week Weekly How would you l…" at bounding box center [494, 128] width 188 height 161
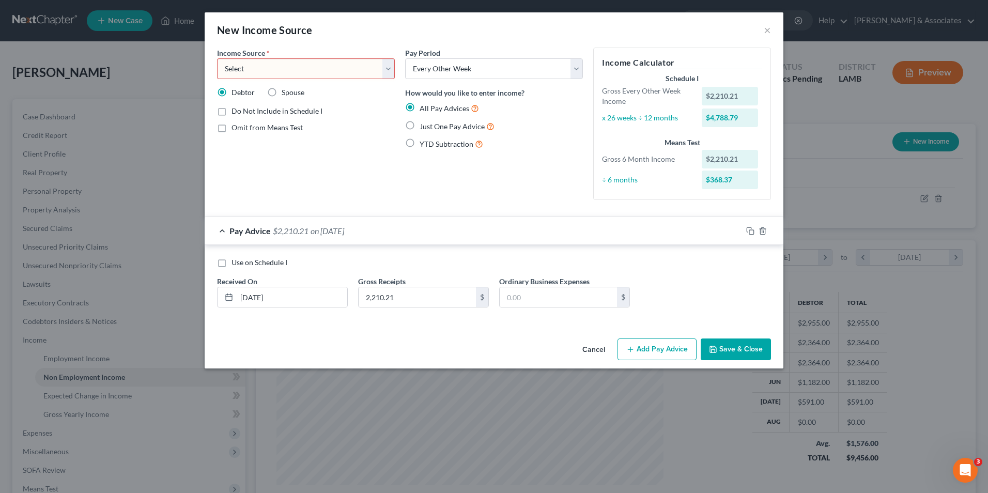
click at [419, 127] on label "Just One Pay Advice" at bounding box center [456, 126] width 75 height 12
click at [424, 127] on input "Just One Pay Advice" at bounding box center [427, 123] width 7 height 7
radio input "true"
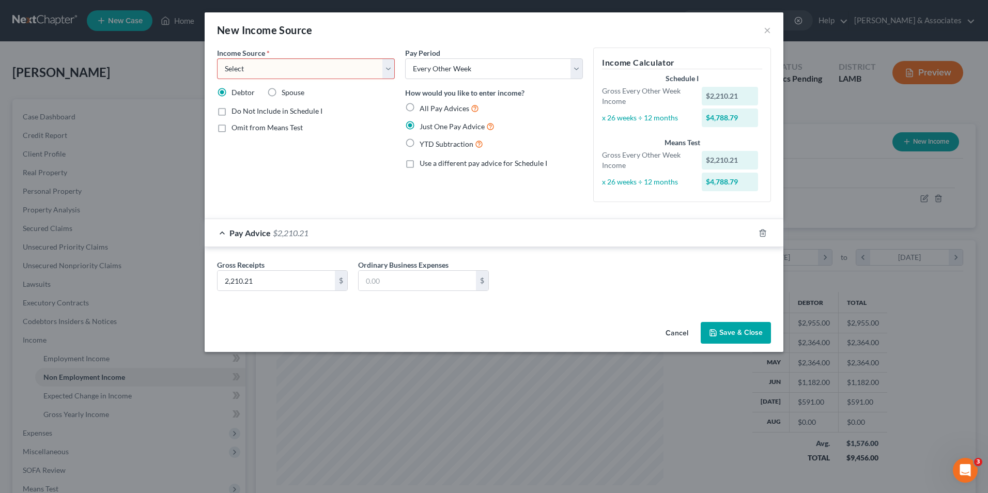
click at [419, 108] on label "All Pay Advices" at bounding box center [448, 108] width 59 height 12
click at [424, 108] on input "All Pay Advices" at bounding box center [427, 105] width 7 height 7
radio input "true"
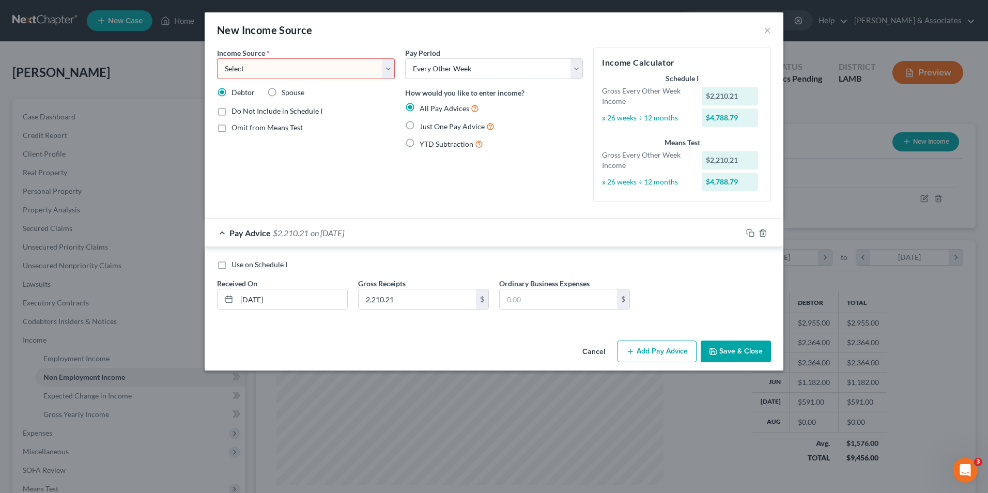
click at [661, 348] on button "Add Pay Advice" at bounding box center [656, 351] width 79 height 22
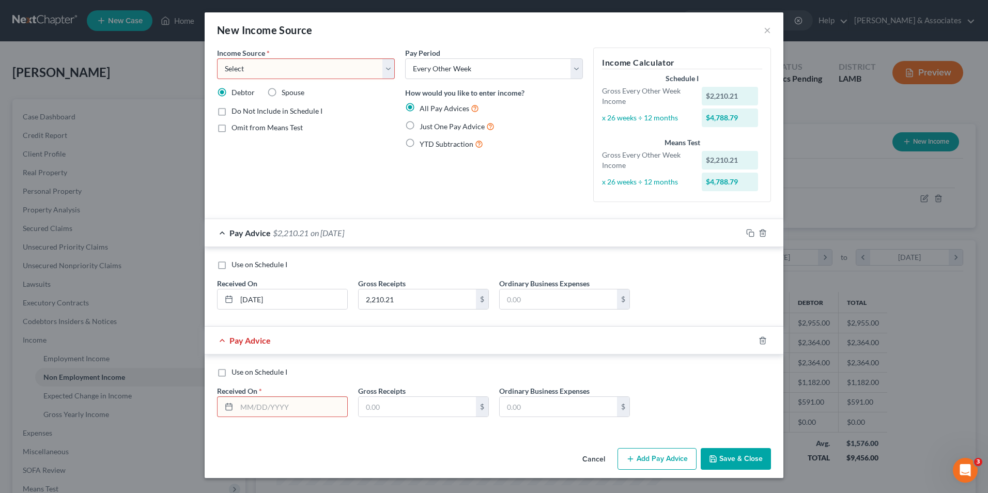
click at [268, 404] on input "text" at bounding box center [292, 407] width 111 height 20
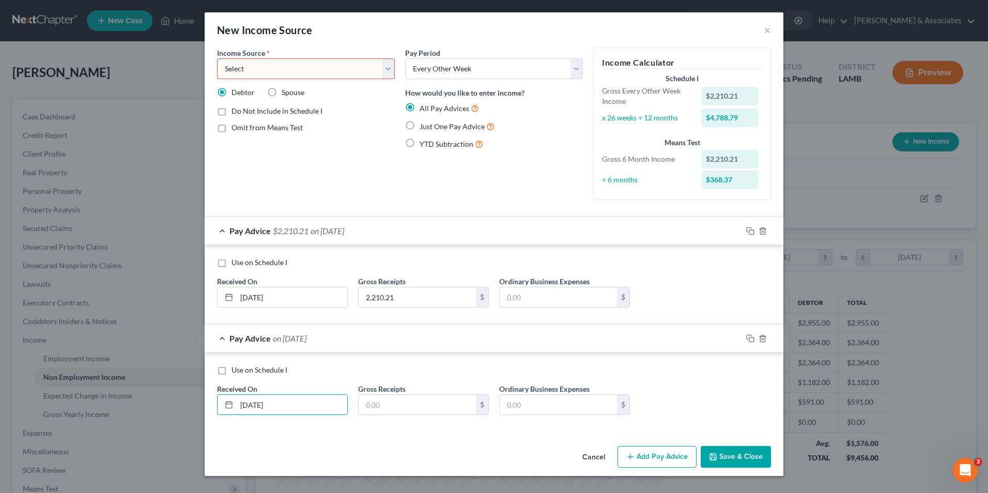
type input "08/15/2025"
type input "1,882.02"
click at [735, 462] on button "Save & Close" at bounding box center [735, 457] width 70 height 22
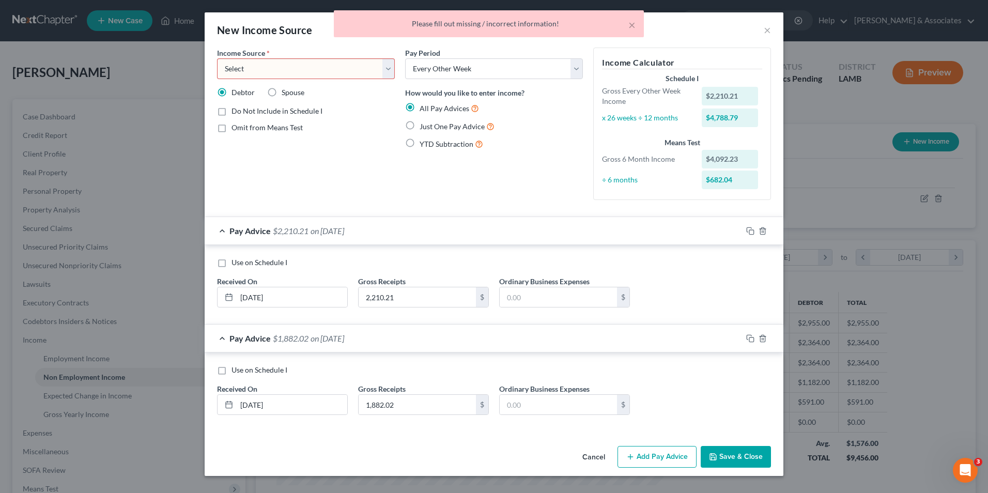
click at [304, 68] on select "Select Unemployment Disability (from employer) Pension Retirement Social Securi…" at bounding box center [306, 68] width 178 height 21
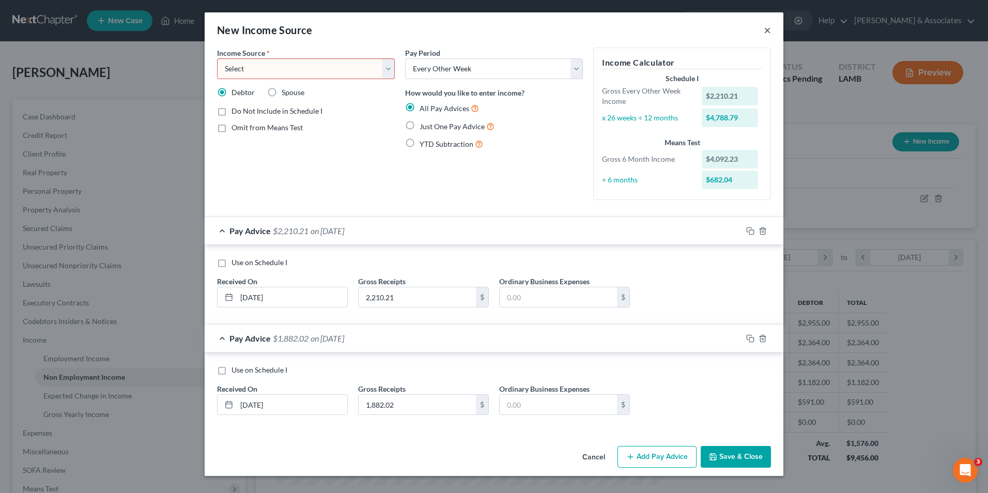
click at [769, 28] on button "×" at bounding box center [767, 30] width 7 height 12
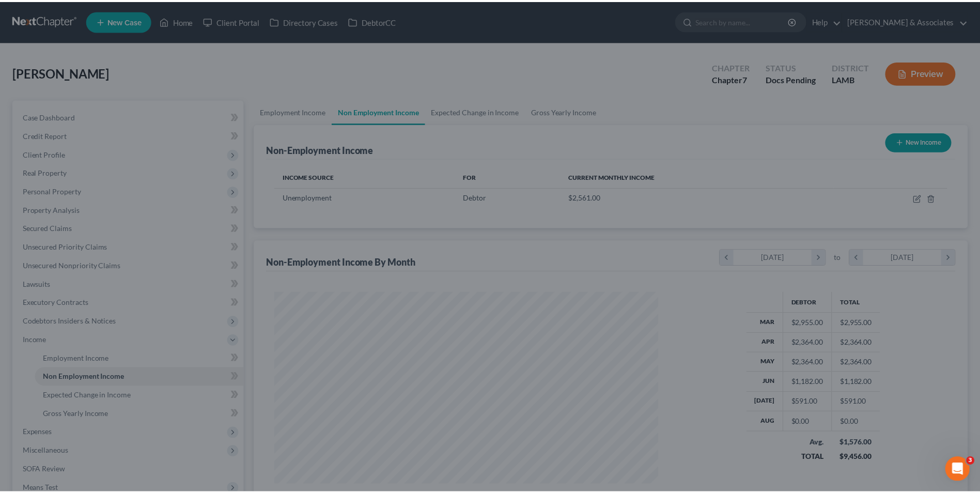
scroll to position [516398, 516185]
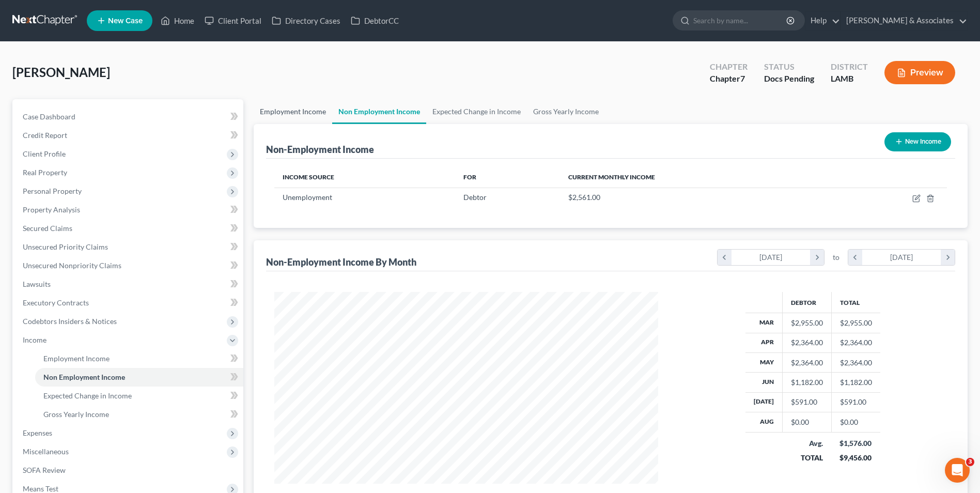
click at [313, 115] on link "Employment Income" at bounding box center [293, 111] width 79 height 25
